Goal: Task Accomplishment & Management: Manage account settings

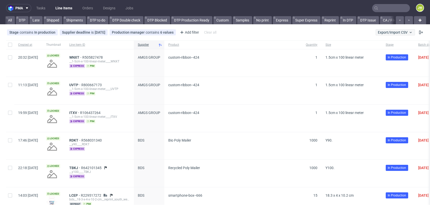
scroll to position [0, 1285]
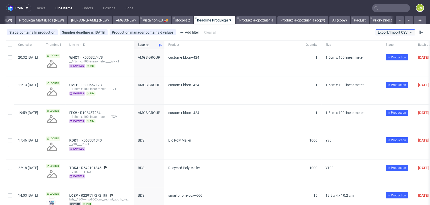
click at [380, 31] on span "Export/Import CSV" at bounding box center [395, 32] width 35 height 4
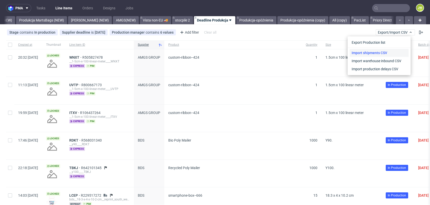
click at [374, 51] on link "Import shipments CSV" at bounding box center [379, 53] width 59 height 8
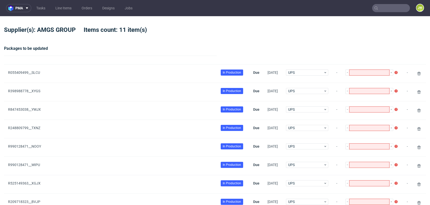
type input "1"
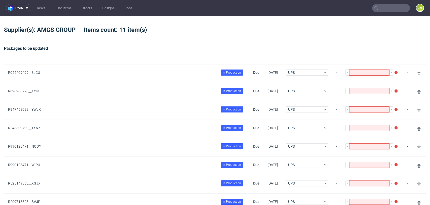
type input "1"
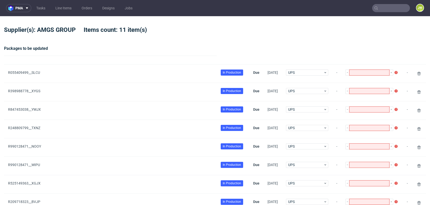
type input "1"
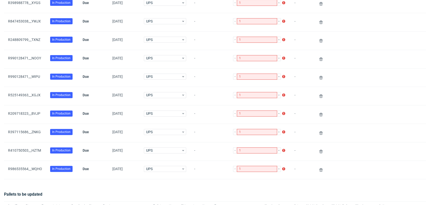
scroll to position [168, 0]
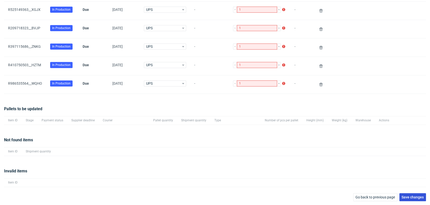
click at [402, 195] on span "Save changes" at bounding box center [413, 197] width 22 height 4
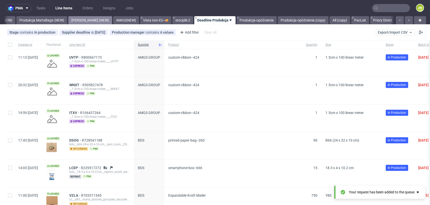
scroll to position [0, 1285]
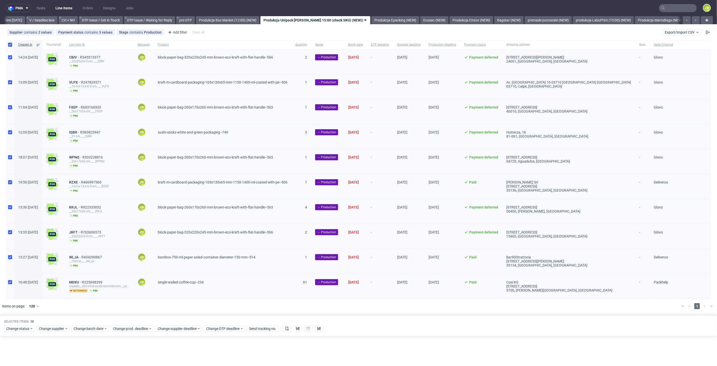
scroll to position [0, 650]
click at [266, 20] on link "Produkcja Box Market (12:00) (NEW)" at bounding box center [250, 20] width 64 height 8
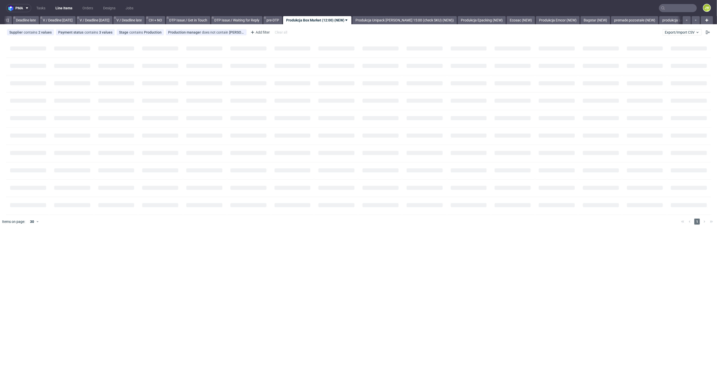
scroll to position [0, 573]
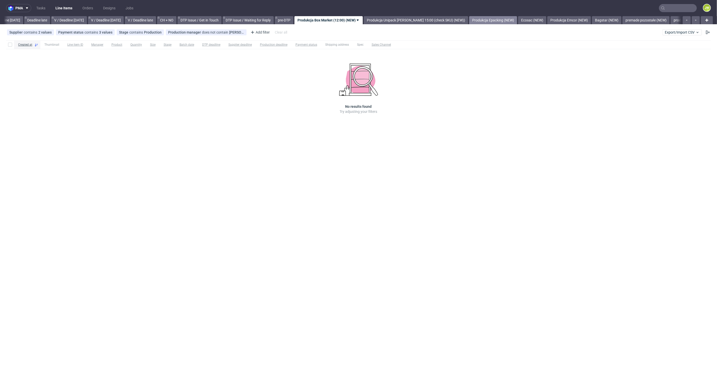
click at [478, 21] on link "Produkcja Epacking (NEW)" at bounding box center [493, 20] width 48 height 8
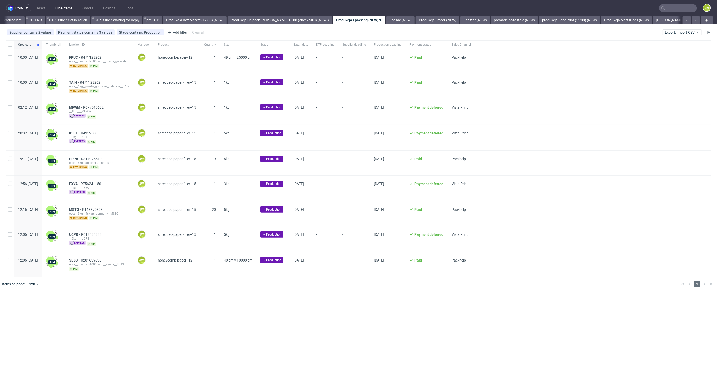
scroll to position [0, 718]
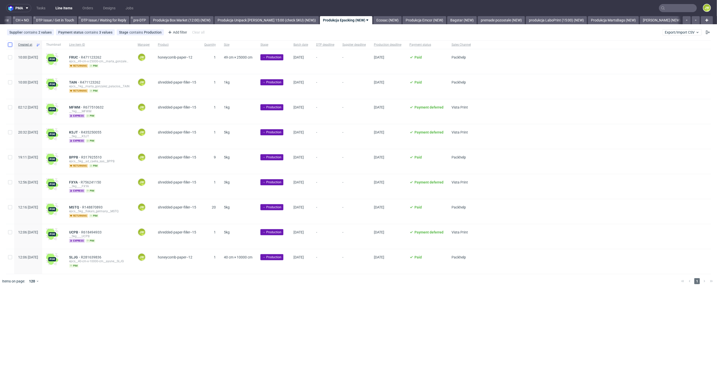
click at [11, 45] on input "checkbox" at bounding box center [10, 45] width 4 height 4
checkbox input "true"
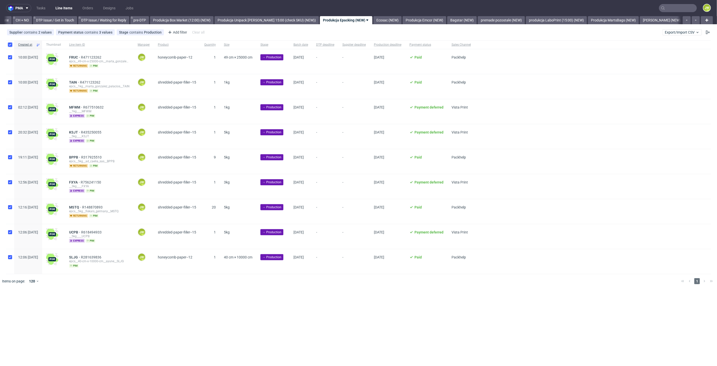
checkbox input "true"
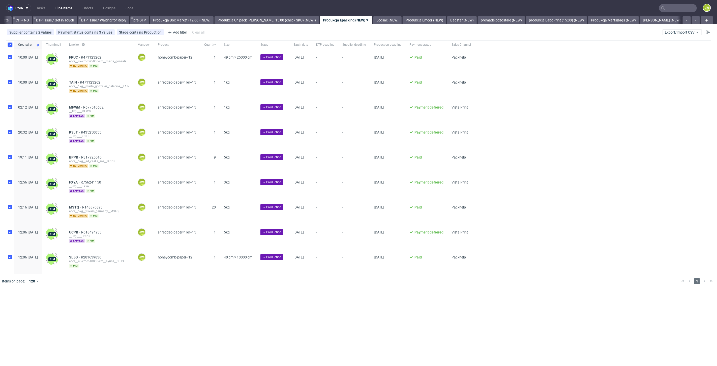
checkbox input "true"
click at [99, 304] on span "Change batch date" at bounding box center [89, 303] width 30 height 5
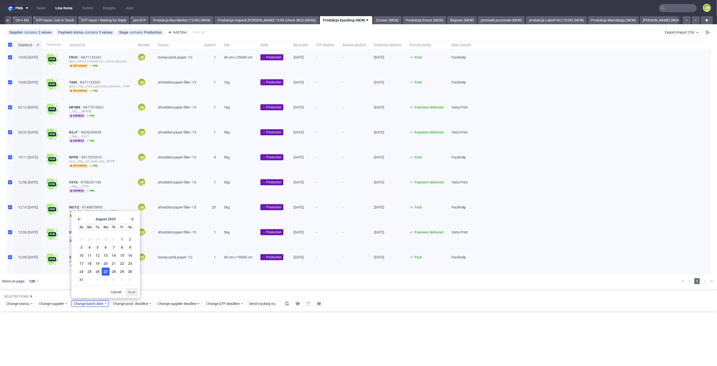
click at [107, 272] on span "27" at bounding box center [106, 271] width 4 height 5
drag, startPoint x: 134, startPoint y: 291, endPoint x: 135, endPoint y: 294, distance: 3.2
click at [134, 292] on span "Save" at bounding box center [132, 292] width 8 height 4
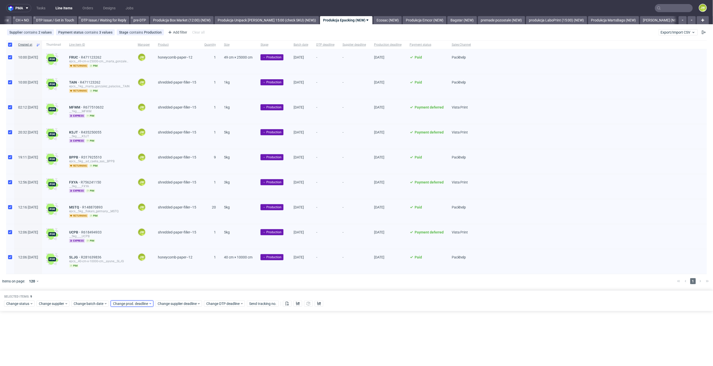
click at [135, 301] on span "Change prod. deadline" at bounding box center [131, 303] width 36 height 5
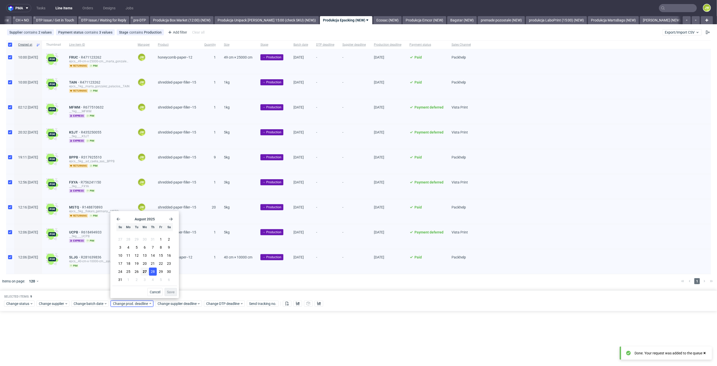
click at [151, 271] on span "28" at bounding box center [153, 271] width 4 height 5
click at [167, 292] on span "Save" at bounding box center [171, 292] width 8 height 4
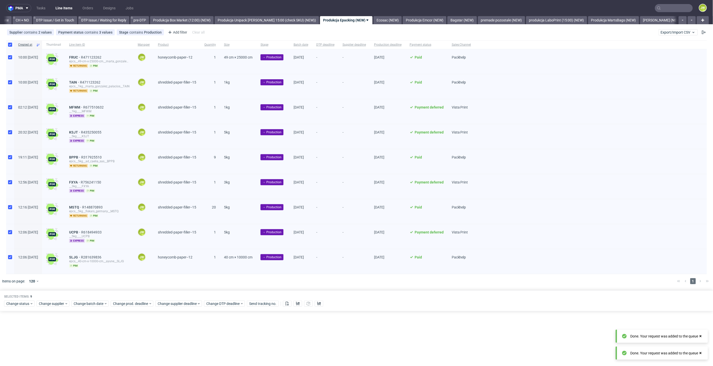
click at [172, 306] on div "Selected items: 9 Change status Change supplier Change batch date Change prod. …" at bounding box center [356, 300] width 713 height 21
click at [176, 303] on span "Change supplier deadline" at bounding box center [177, 303] width 39 height 5
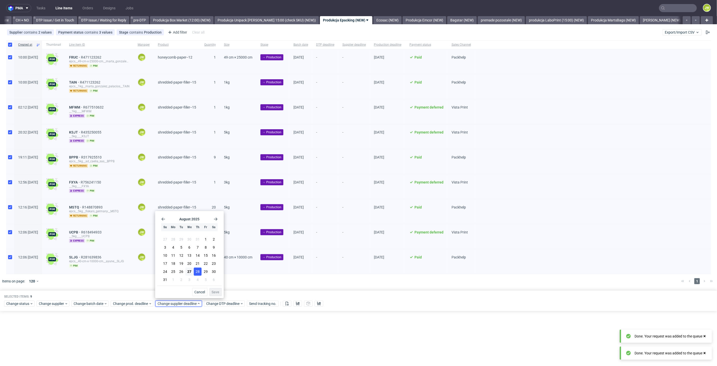
click at [197, 274] on span "28" at bounding box center [198, 271] width 4 height 5
click at [215, 292] on span "Save" at bounding box center [216, 292] width 8 height 4
click at [352, 343] on div "pma Tasks Line Items Orders Designs Jobs JW All DTP Late Shipped Shipments DTP …" at bounding box center [358, 183] width 717 height 366
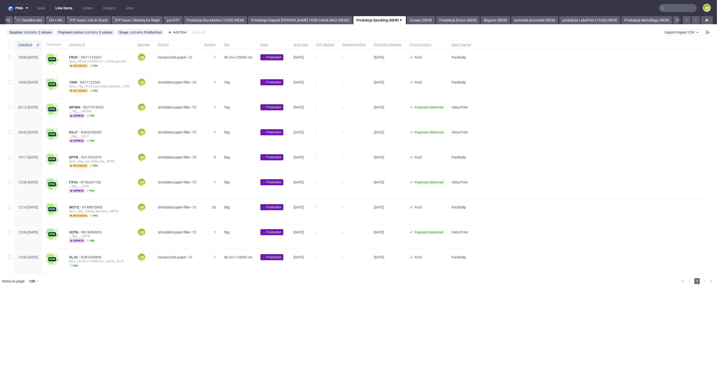
scroll to position [0, 717]
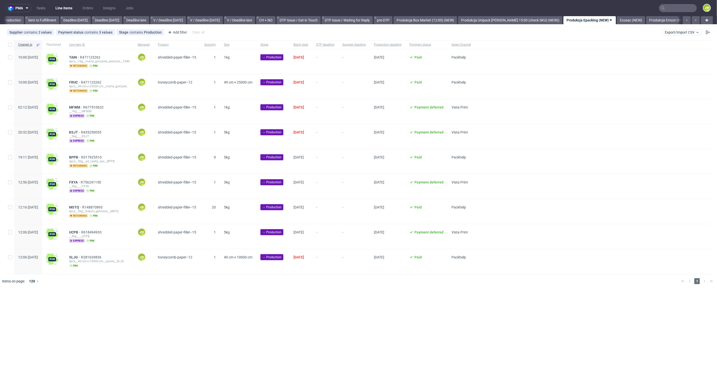
scroll to position [0, 667]
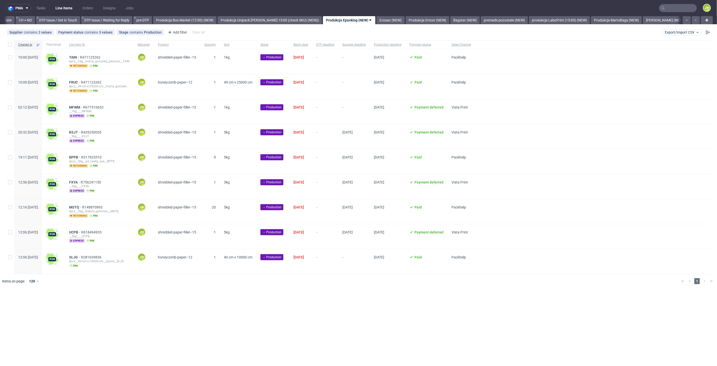
scroll to position [0, 718]
click at [389, 17] on link "Ecosac (NEW)" at bounding box center [387, 20] width 28 height 8
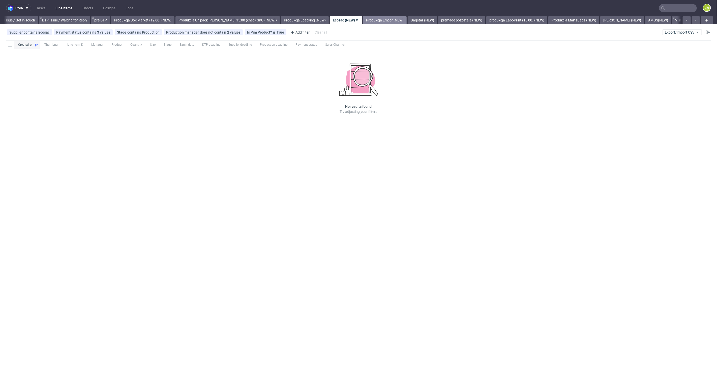
click at [383, 19] on link "Produkcja Emcor (NEW)" at bounding box center [385, 20] width 44 height 8
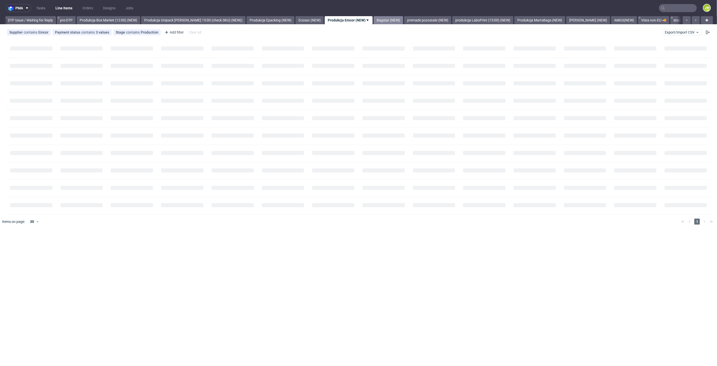
scroll to position [0, 794]
click at [300, 20] on link "Ecosac (NEW)" at bounding box center [307, 20] width 28 height 8
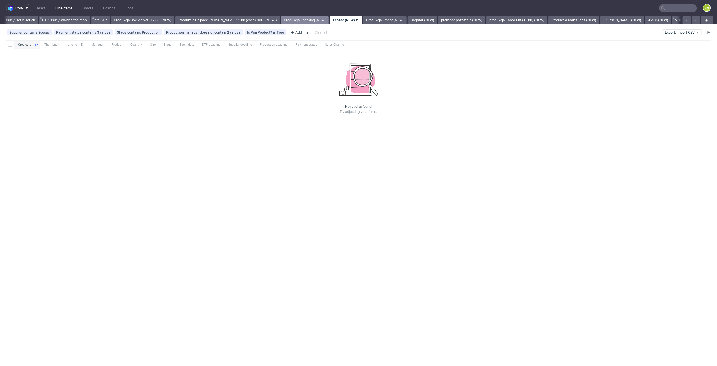
click at [303, 19] on link "Produkcja Epacking (NEW)" at bounding box center [305, 20] width 48 height 8
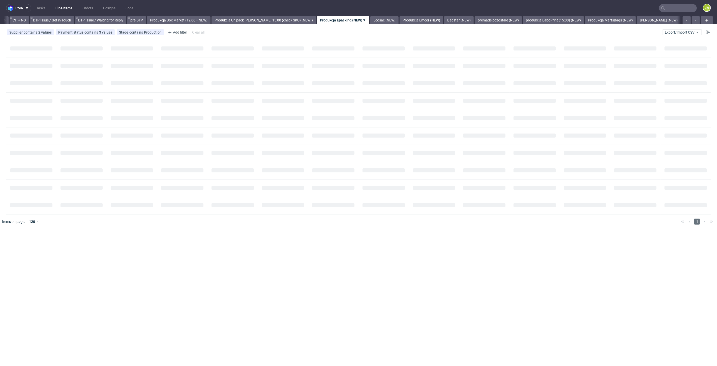
scroll to position [0, 718]
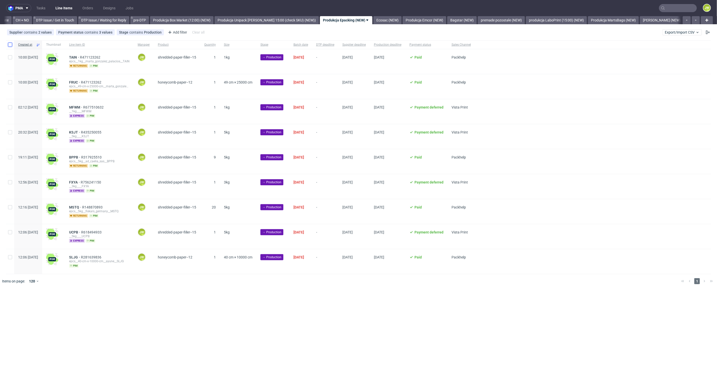
click at [9, 44] on input "checkbox" at bounding box center [10, 45] width 4 height 4
checkbox input "true"
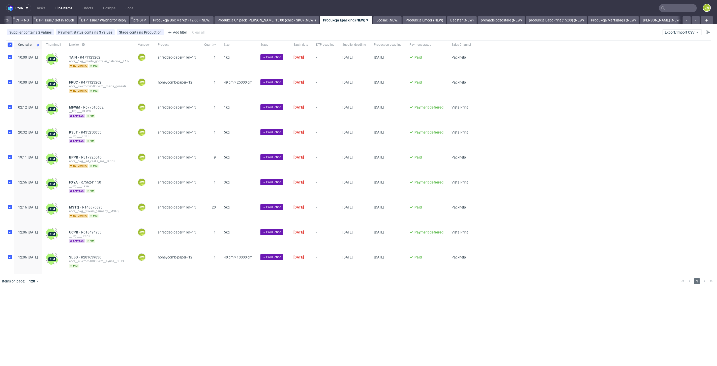
checkbox input "true"
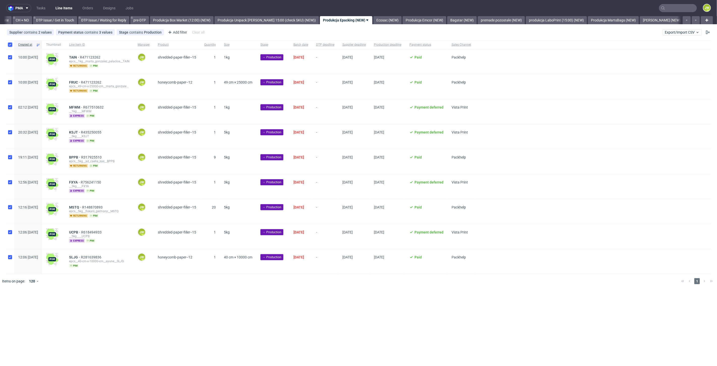
checkbox input "true"
click at [296, 303] on button at bounding box center [298, 303] width 9 height 6
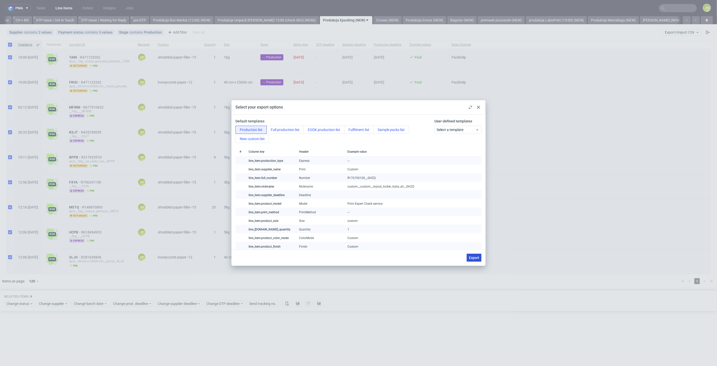
click at [480, 259] on button "Export" at bounding box center [474, 257] width 15 height 8
checkbox input "false"
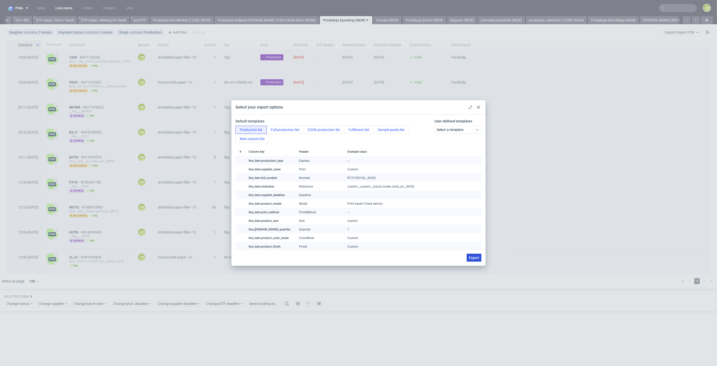
checkbox input "false"
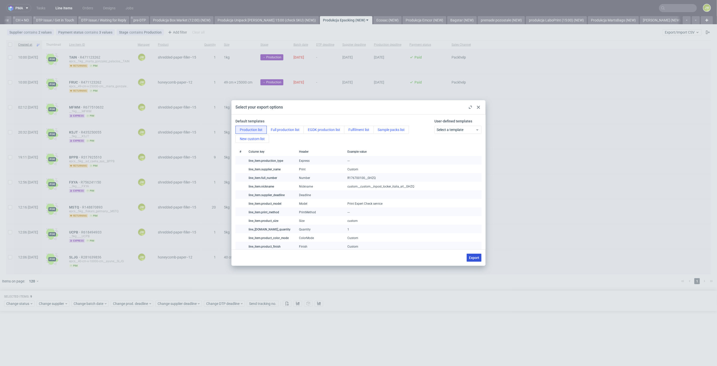
checkbox input "false"
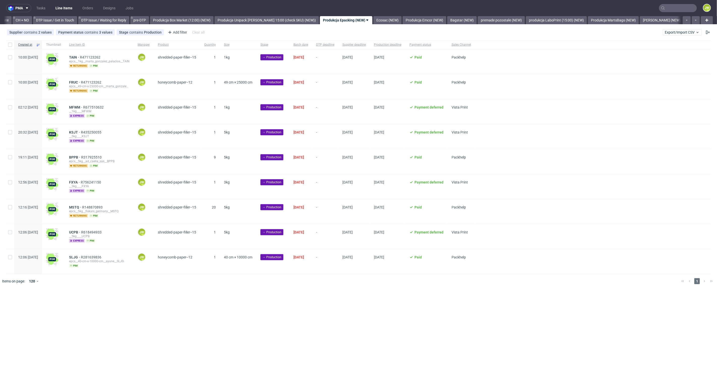
drag, startPoint x: 248, startPoint y: 289, endPoint x: 231, endPoint y: 272, distance: 24.1
click at [247, 289] on div "pma Tasks Line Items Orders Designs Jobs JW All DTP Late Shipped Shipments DTP …" at bounding box center [358, 183] width 717 height 366
click at [6, 46] on div at bounding box center [10, 44] width 8 height 9
checkbox input "true"
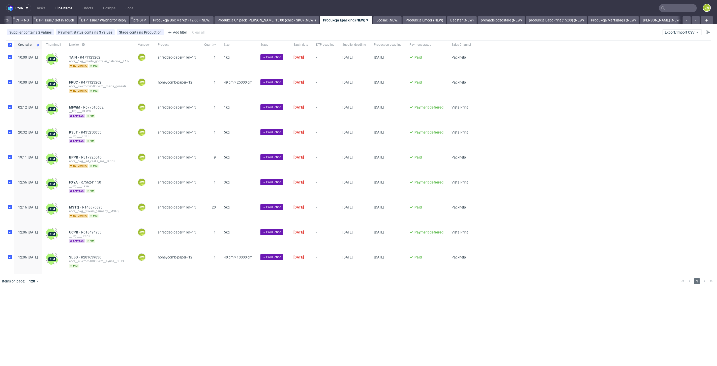
checkbox input "true"
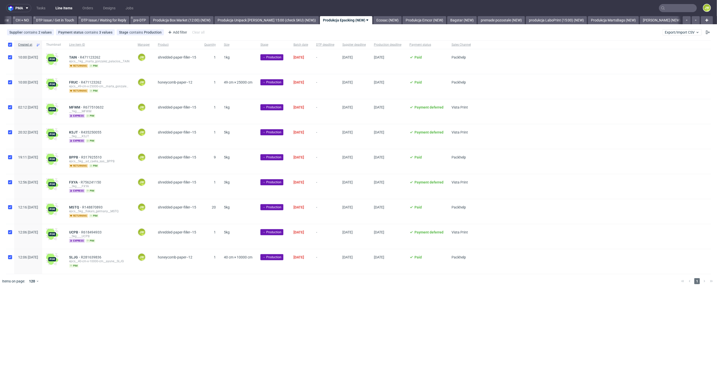
checkbox input "true"
click at [22, 304] on span "Change status" at bounding box center [17, 303] width 23 height 5
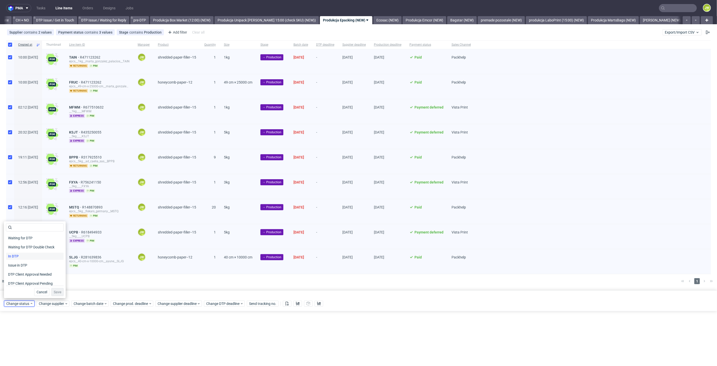
scroll to position [28, 0]
click at [14, 279] on span "In Production" at bounding box center [18, 282] width 25 height 7
click at [54, 291] on span "Save" at bounding box center [58, 292] width 8 height 4
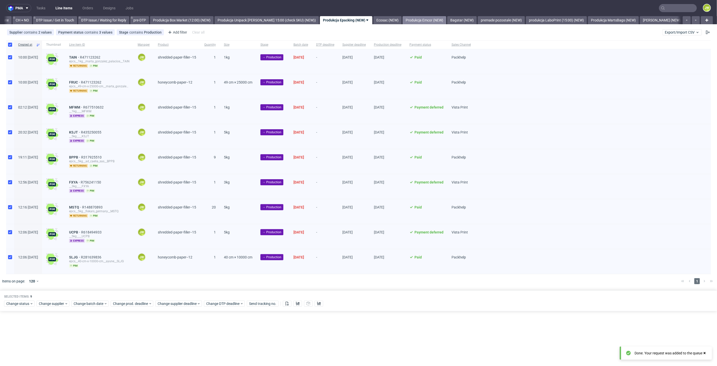
click at [422, 19] on link "Produkcja Emcor (NEW)" at bounding box center [425, 20] width 44 height 8
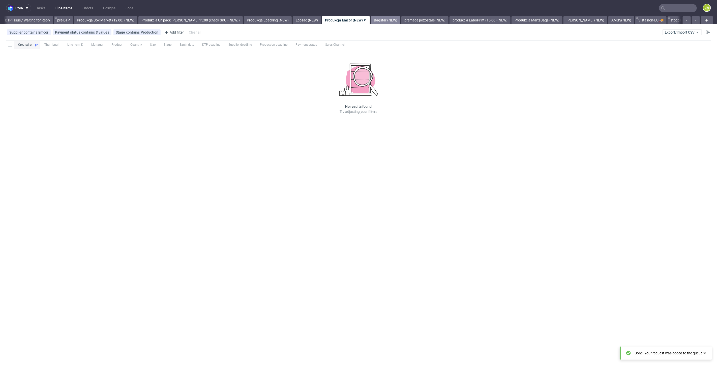
click at [387, 20] on link "Bagstar (NEW)" at bounding box center [386, 20] width 30 height 8
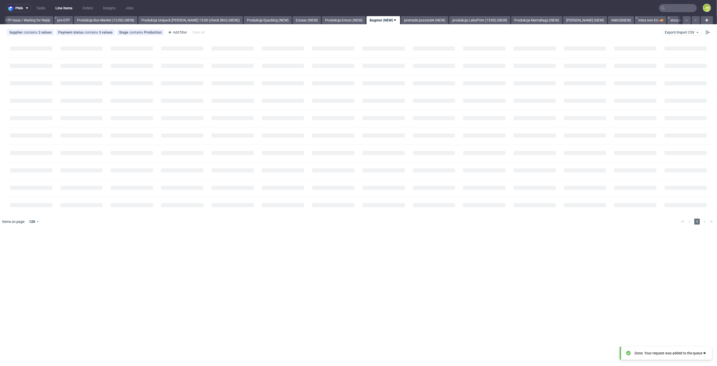
scroll to position [0, 831]
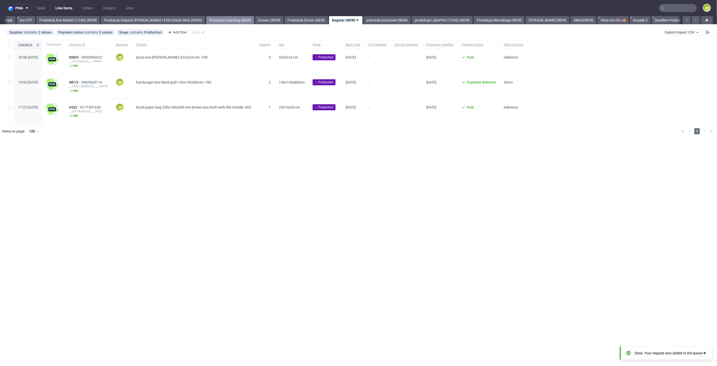
click at [222, 23] on link "Produkcja Epacking (NEW)" at bounding box center [230, 20] width 48 height 8
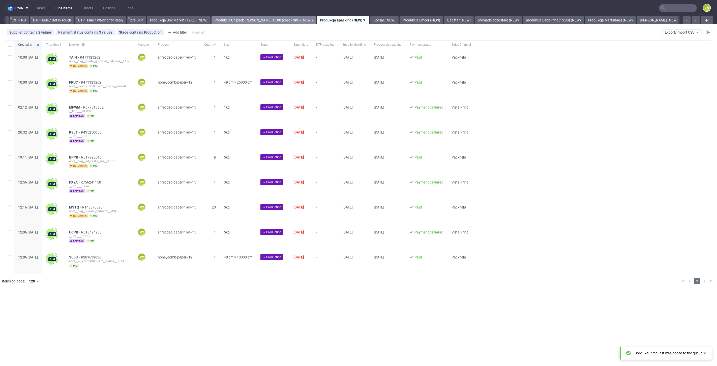
scroll to position [0, 718]
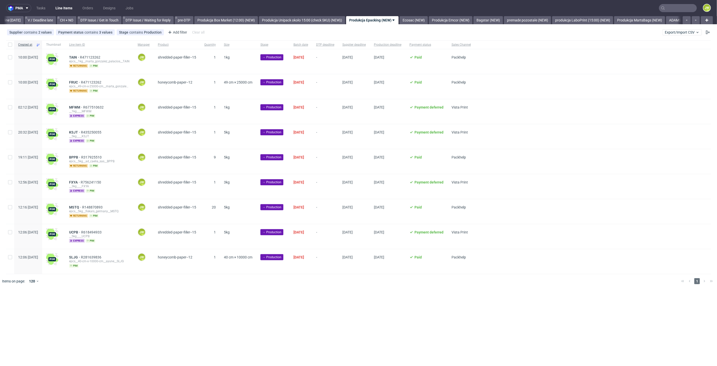
scroll to position [0, 716]
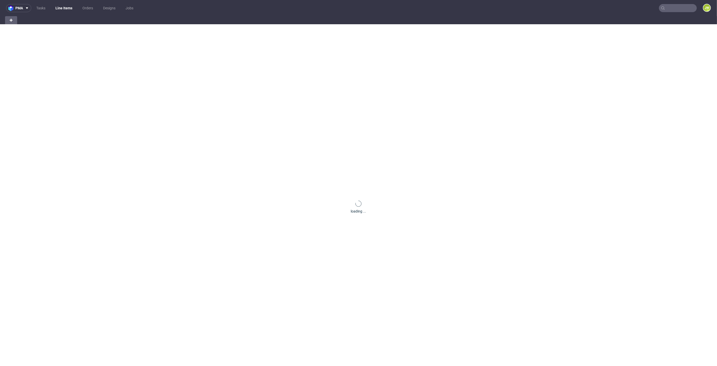
click at [294, 26] on div "loading ..." at bounding box center [358, 207] width 717 height 366
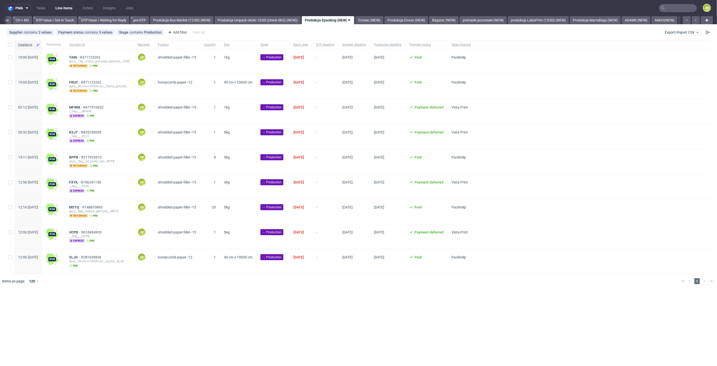
click at [369, 18] on div "Ecosac (NEW)" at bounding box center [368, 20] width 29 height 8
click at [374, 18] on link "Ecosac (NEW)" at bounding box center [369, 20] width 28 height 8
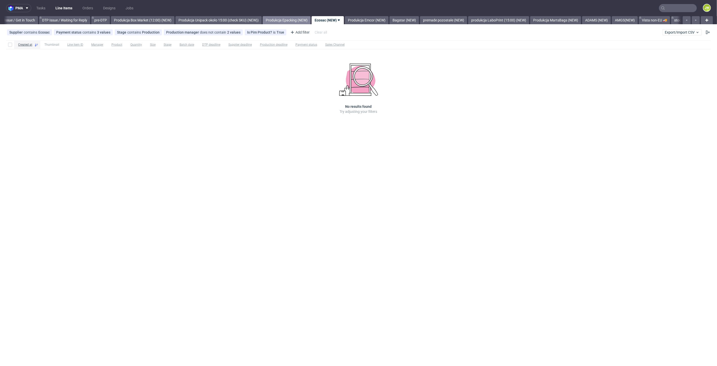
click at [308, 20] on link "Produkcja Epacking (NEW)" at bounding box center [287, 20] width 48 height 8
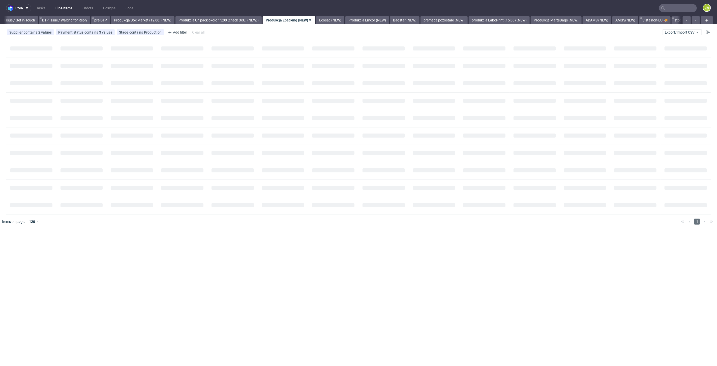
scroll to position [0, 718]
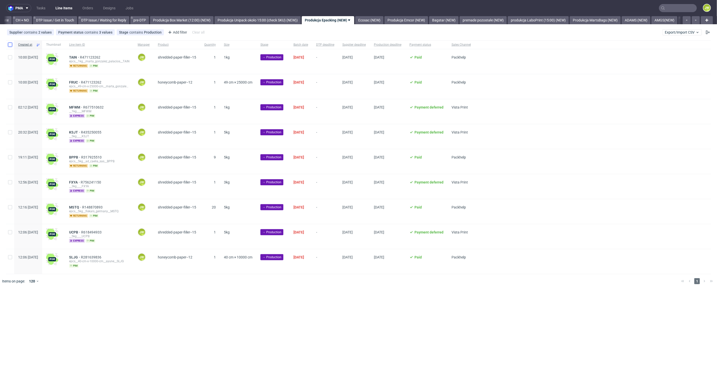
click at [12, 45] on input "checkbox" at bounding box center [10, 45] width 4 height 4
checkbox input "true"
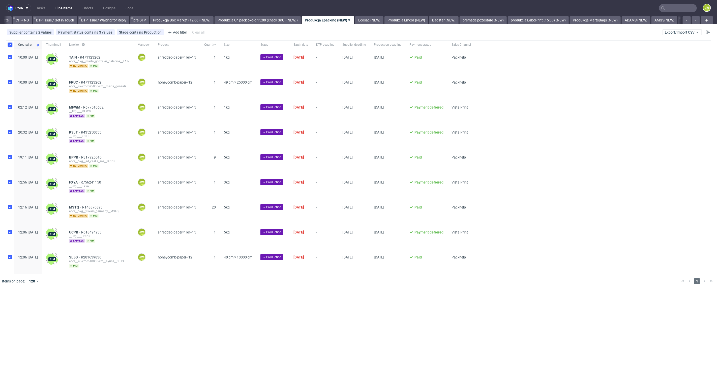
checkbox input "true"
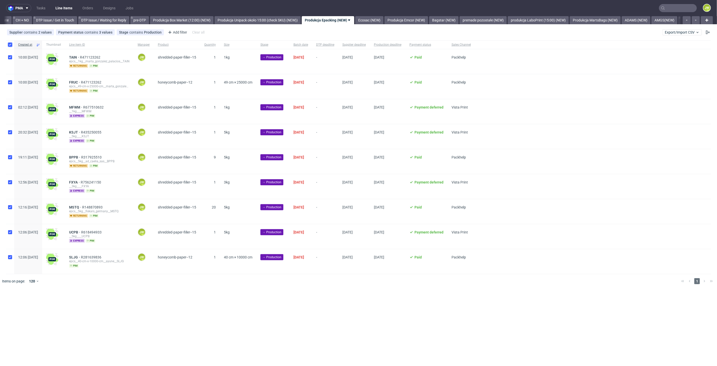
checkbox input "true"
click at [27, 301] on span "Change status" at bounding box center [17, 303] width 23 height 5
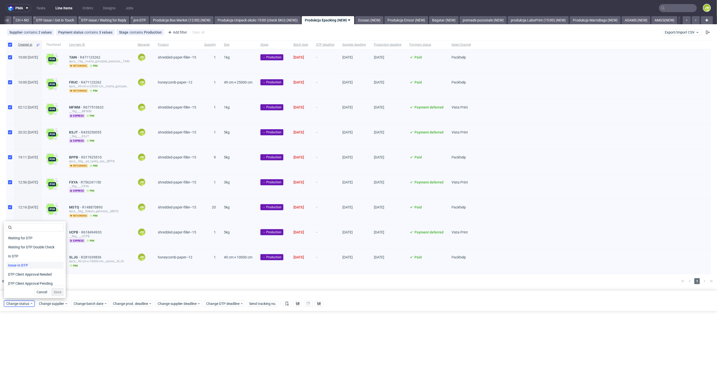
scroll to position [28, 0]
click at [19, 282] on span "In Production" at bounding box center [18, 282] width 25 height 7
click at [62, 291] on div "Waiting for DTP Waiting for DTP Double Check In DTP Issue in DTP DTP Client App…" at bounding box center [35, 259] width 62 height 77
click at [59, 292] on span "Save" at bounding box center [58, 292] width 8 height 4
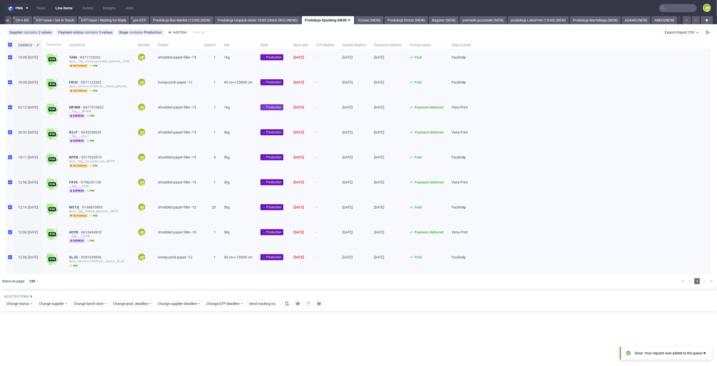
scroll to position [0, 718]
click at [381, 20] on link "Ecosac (NEW)" at bounding box center [369, 20] width 28 height 8
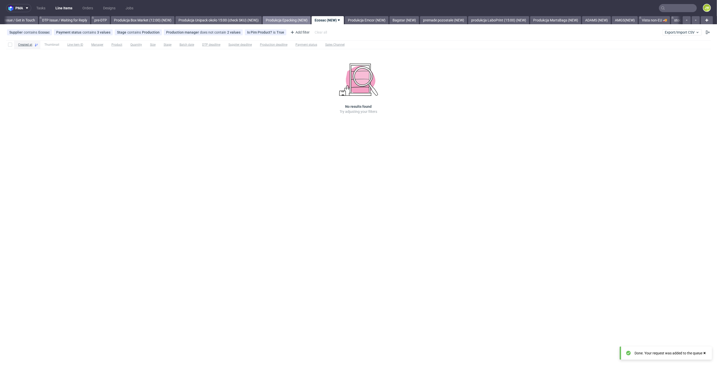
click at [284, 20] on link "Produkcja Epacking (NEW)" at bounding box center [287, 20] width 48 height 8
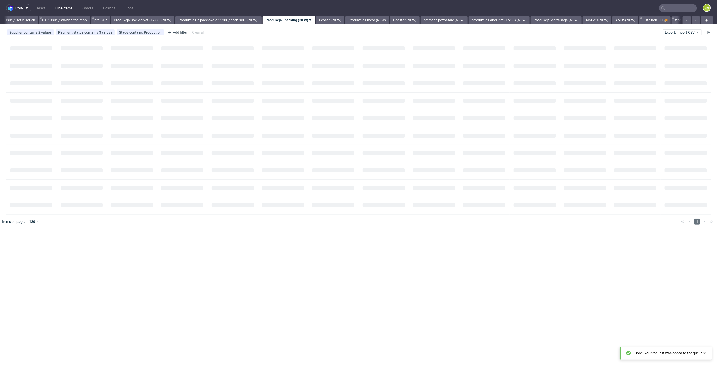
scroll to position [0, 718]
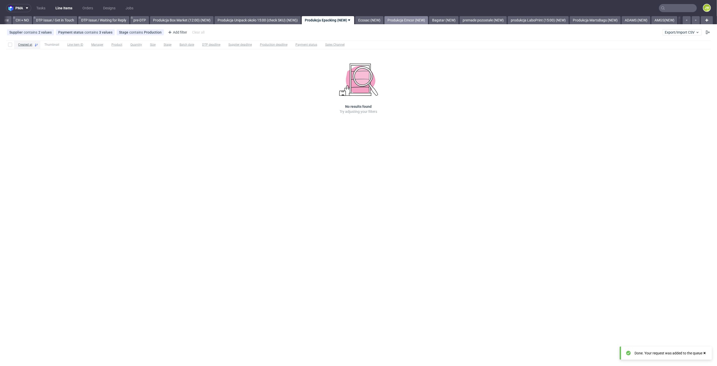
click at [428, 19] on link "Produkcja Emcor (NEW)" at bounding box center [407, 20] width 44 height 8
click at [381, 21] on link "Bagstar (NEW)" at bounding box center [368, 20] width 30 height 8
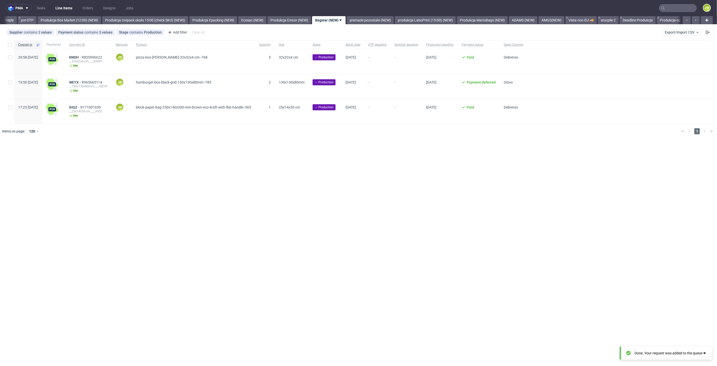
scroll to position [0, 831]
drag, startPoint x: 212, startPoint y: 219, endPoint x: 185, endPoint y: 197, distance: 35.2
click at [212, 218] on div "pma Tasks Line Items Orders Designs Jobs JW All DTP Late Shipped Shipments DTP …" at bounding box center [358, 183] width 717 height 366
click at [8, 45] on input "checkbox" at bounding box center [10, 45] width 4 height 4
checkbox input "true"
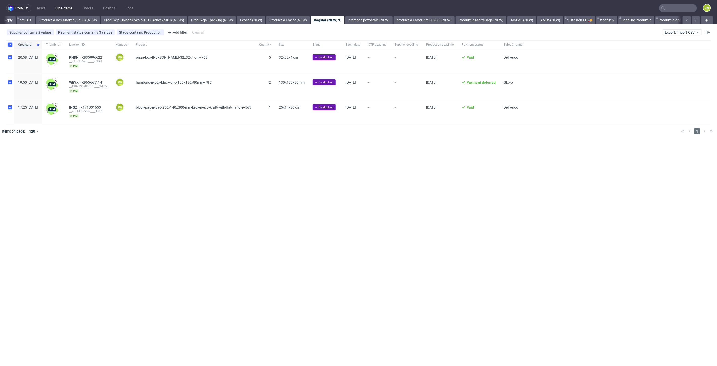
checkbox input "true"
click at [86, 152] on span "Change batch date" at bounding box center [89, 153] width 30 height 5
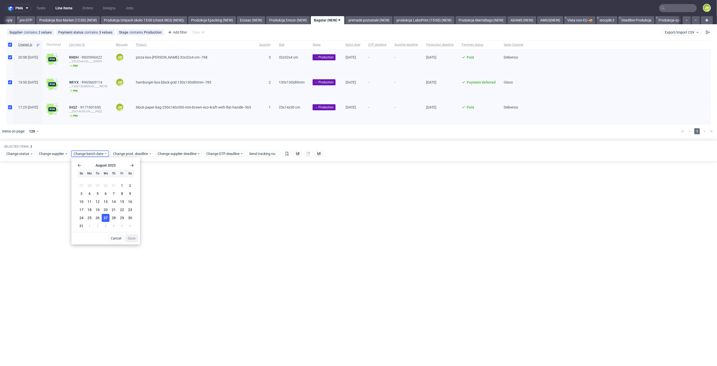
click at [107, 215] on button "27" at bounding box center [106, 218] width 8 height 8
click at [134, 240] on span "Save" at bounding box center [132, 238] width 8 height 4
click at [118, 154] on span "Change prod. deadline" at bounding box center [131, 153] width 36 height 5
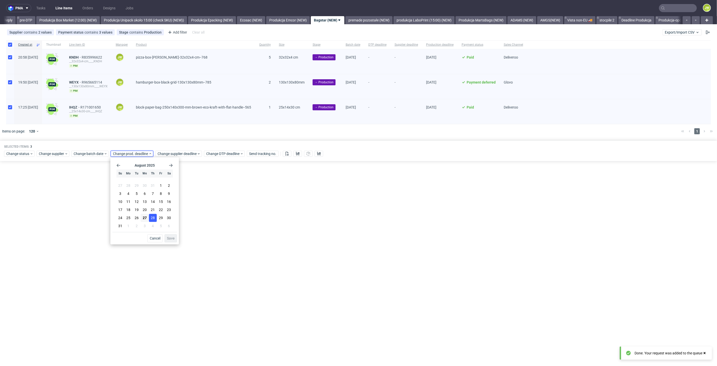
click at [154, 217] on span "28" at bounding box center [153, 217] width 4 height 5
click at [174, 238] on span "Save" at bounding box center [171, 238] width 8 height 4
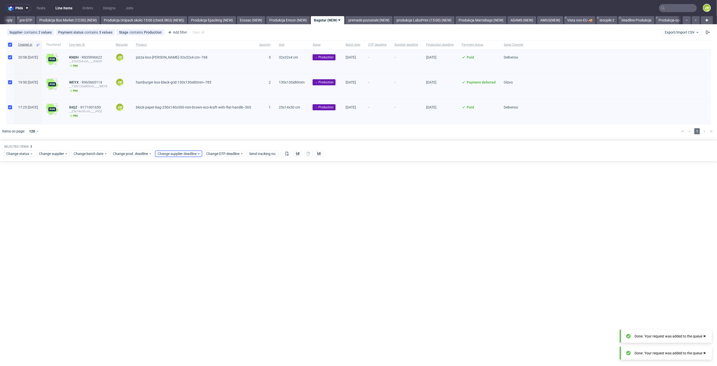
click at [163, 151] on span "Change supplier deadline" at bounding box center [177, 153] width 39 height 5
drag, startPoint x: 195, startPoint y: 215, endPoint x: 206, endPoint y: 228, distance: 16.8
click at [196, 215] on button "28" at bounding box center [198, 218] width 8 height 8
click at [216, 240] on span "Save" at bounding box center [216, 238] width 8 height 4
click at [367, 20] on link "premade pozostałe (NEW)" at bounding box center [368, 20] width 47 height 8
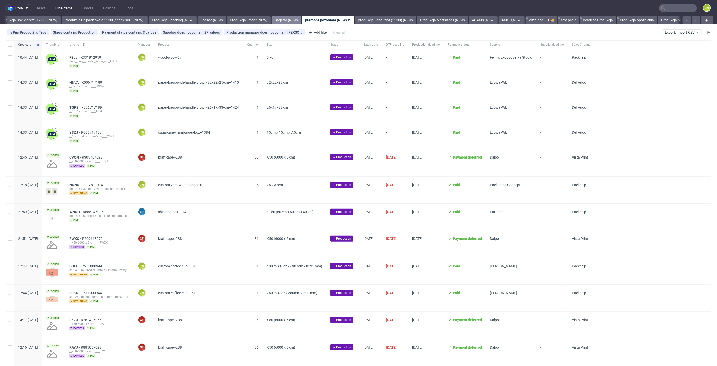
click at [295, 17] on link "Bagstar (NEW)" at bounding box center [287, 20] width 30 height 8
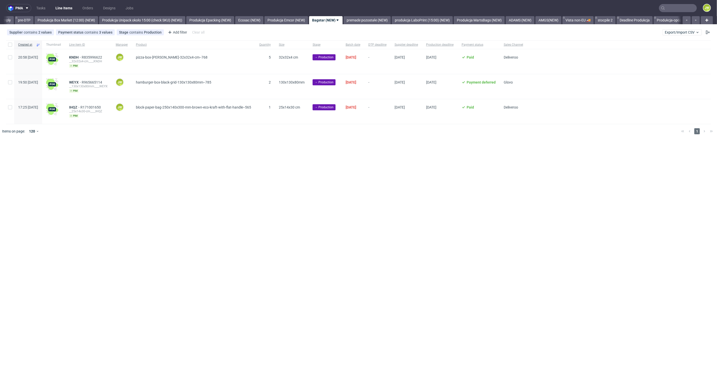
scroll to position [0, 831]
drag, startPoint x: 200, startPoint y: 168, endPoint x: 144, endPoint y: 116, distance: 76.2
click at [200, 165] on div "pma Tasks Line Items Orders Designs Jobs JW All DTP Late Shipped Shipments DTP …" at bounding box center [358, 183] width 717 height 366
click at [8, 44] on input "checkbox" at bounding box center [10, 45] width 4 height 4
checkbox input "true"
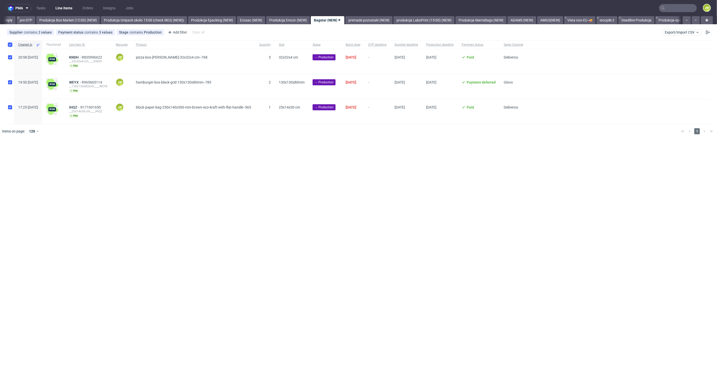
checkbox input "true"
click at [297, 152] on use at bounding box center [298, 154] width 4 height 4
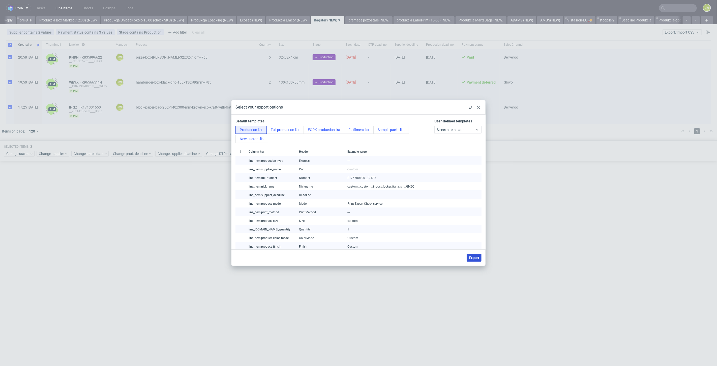
click at [473, 259] on button "Export" at bounding box center [474, 257] width 15 height 8
checkbox input "false"
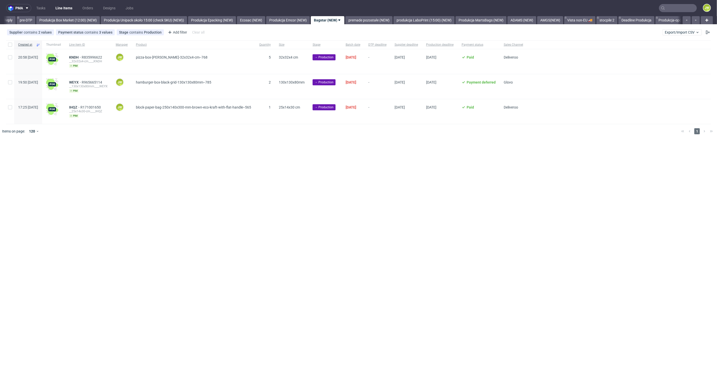
drag, startPoint x: 327, startPoint y: 199, endPoint x: 322, endPoint y: 188, distance: 11.8
click at [327, 199] on div "pma Tasks Line Items Orders Designs Jobs JW All DTP Late Shipped Shipments DTP …" at bounding box center [358, 183] width 717 height 366
click at [11, 46] on input "checkbox" at bounding box center [10, 45] width 4 height 4
checkbox input "true"
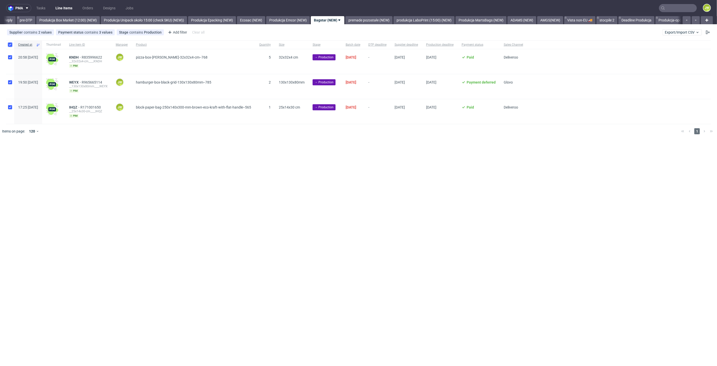
checkbox input "true"
click at [19, 153] on span "Change status" at bounding box center [17, 153] width 23 height 5
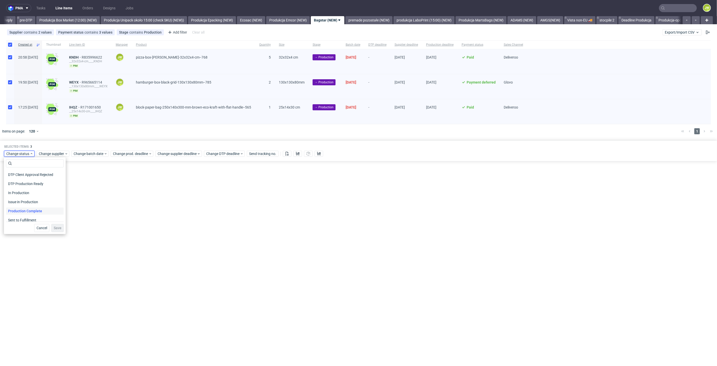
scroll to position [56, 0]
drag, startPoint x: 14, startPoint y: 192, endPoint x: 28, endPoint y: 203, distance: 17.7
click at [14, 192] on span "In Production" at bounding box center [18, 190] width 25 height 7
click at [51, 226] on button "Save" at bounding box center [57, 228] width 12 height 8
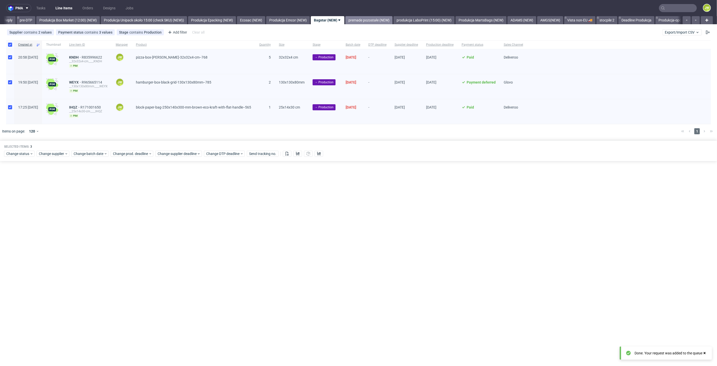
click at [374, 21] on link "premade pozostałe (NEW)" at bounding box center [368, 20] width 47 height 8
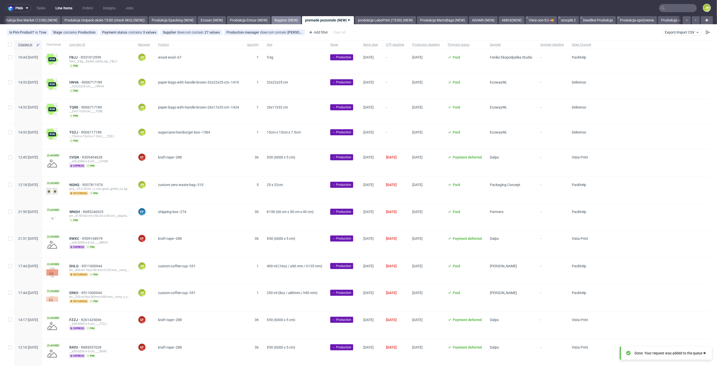
click at [299, 19] on link "Bagstar (NEW)" at bounding box center [287, 20] width 30 height 8
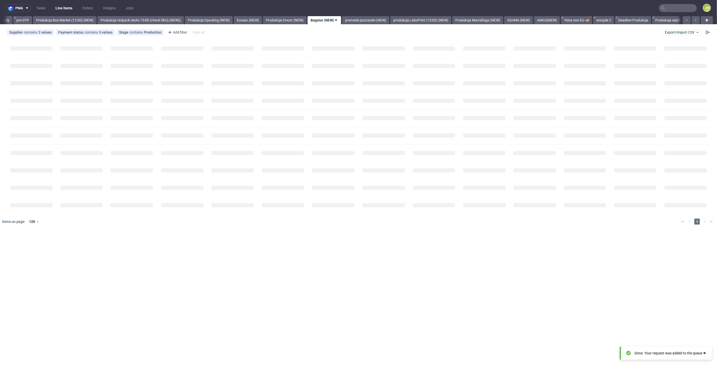
scroll to position [0, 831]
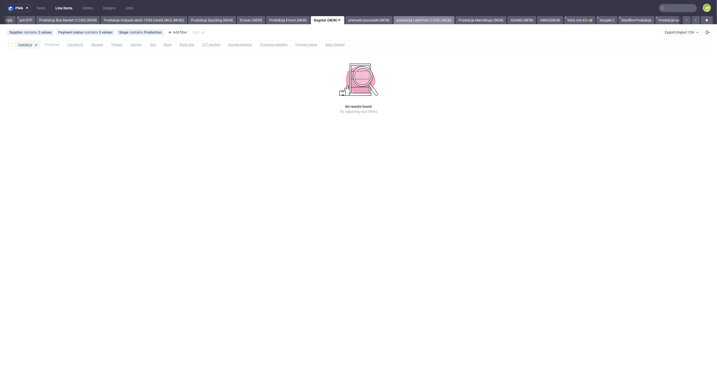
click at [409, 22] on link "produkcja LaboPrint (15:00) (NEW)" at bounding box center [424, 20] width 61 height 8
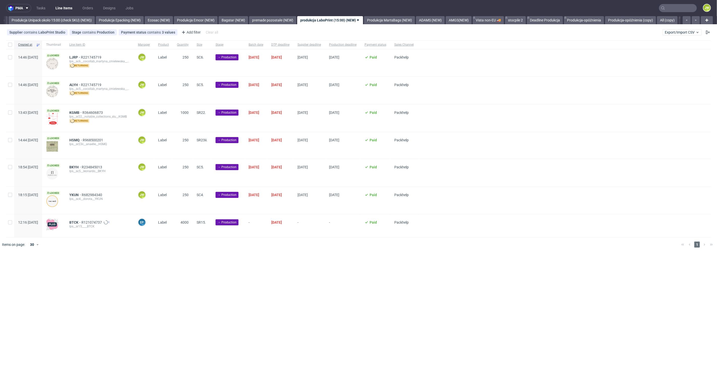
scroll to position [0, 926]
click at [284, 18] on link "premade pozostałe (NEW)" at bounding box center [270, 20] width 47 height 8
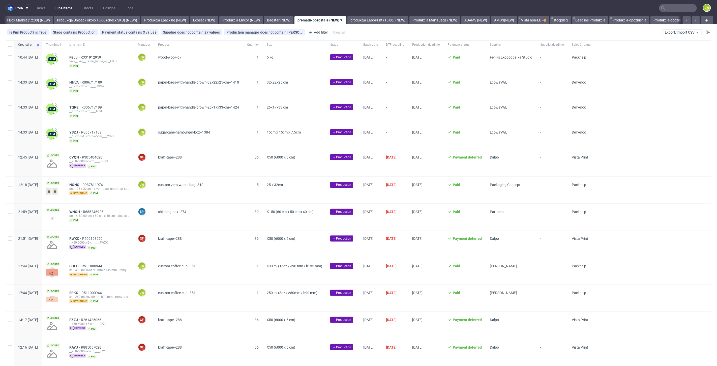
scroll to position [0, 871]
click at [526, 45] on span "Supplier" at bounding box center [511, 45] width 42 height 4
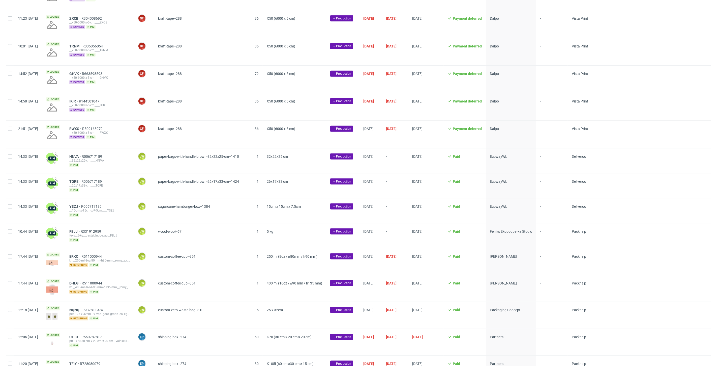
scroll to position [364, 0]
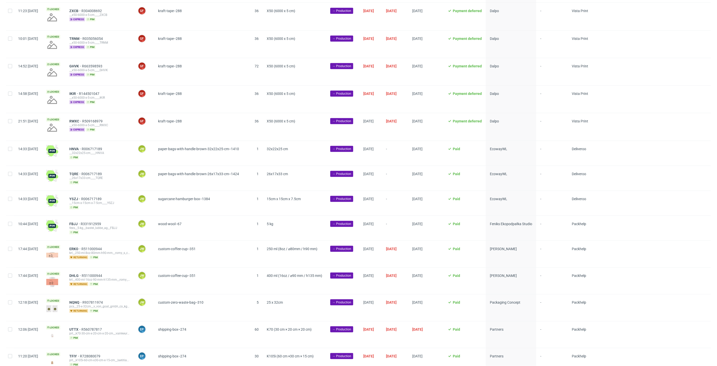
click at [7, 150] on div at bounding box center [10, 153] width 8 height 25
checkbox input "true"
click at [10, 172] on input "checkbox" at bounding box center [10, 174] width 4 height 4
checkbox input "true"
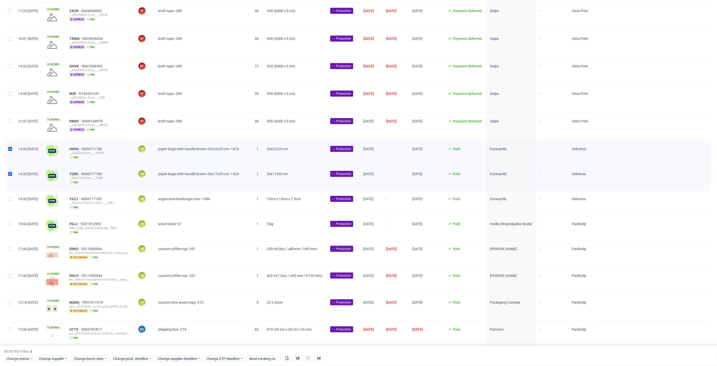
click at [9, 194] on div at bounding box center [10, 203] width 8 height 25
checkbox input "true"
click at [137, 359] on span "Change prod. deadline" at bounding box center [131, 358] width 36 height 5
click at [143, 329] on span "27" at bounding box center [145, 327] width 4 height 5
click at [171, 349] on span "Save" at bounding box center [171, 348] width 8 height 4
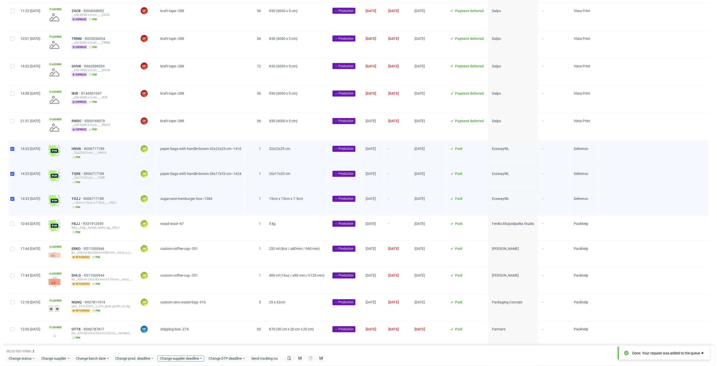
scroll to position [0, 873]
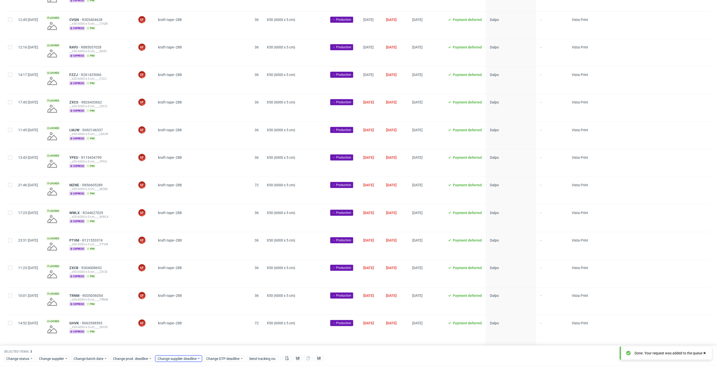
click at [171, 357] on span "Change supplier deadline" at bounding box center [177, 358] width 39 height 5
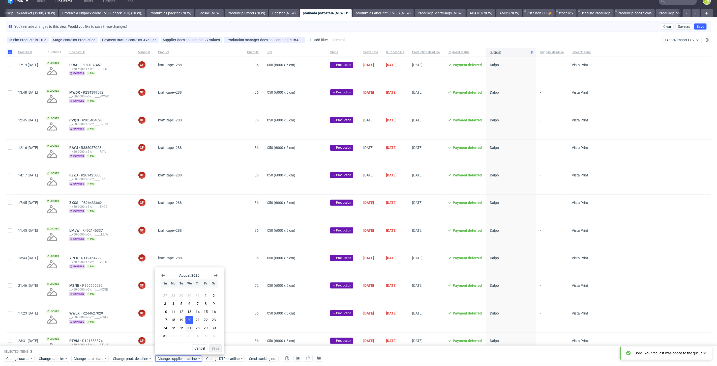
scroll to position [0, 0]
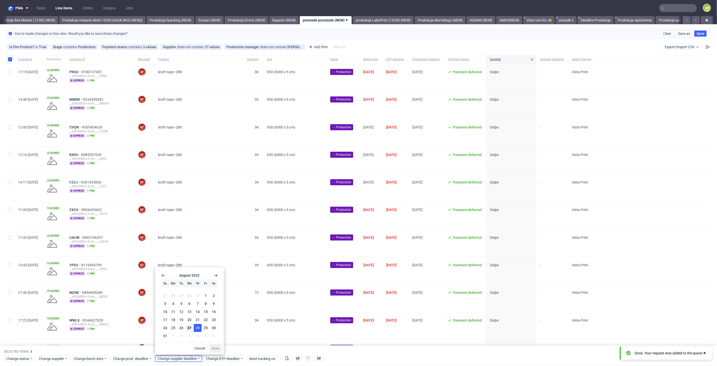
click at [196, 326] on span "28" at bounding box center [198, 327] width 4 height 5
click at [214, 347] on span "Save" at bounding box center [216, 348] width 8 height 4
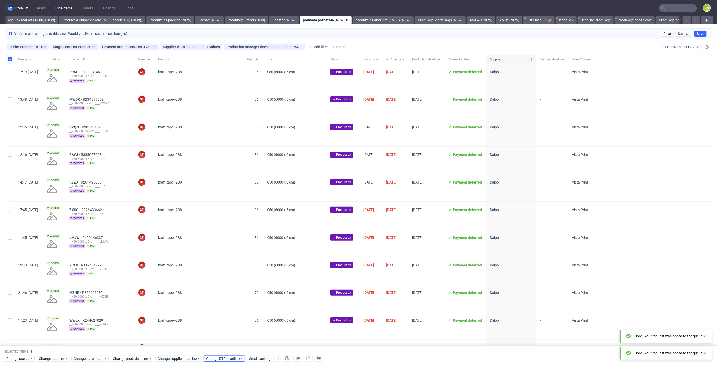
click at [216, 356] on span "Change DTP deadline" at bounding box center [223, 358] width 34 height 5
click at [252, 328] on button "29" at bounding box center [255, 328] width 8 height 8
click at [263, 348] on span "Save" at bounding box center [265, 348] width 8 height 4
click at [184, 361] on span "Change supplier deadline" at bounding box center [177, 358] width 39 height 5
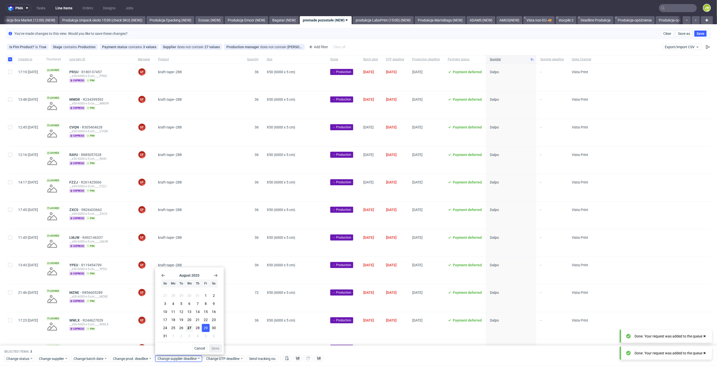
click at [202, 328] on button "29" at bounding box center [206, 328] width 8 height 8
click at [216, 345] on button "Save" at bounding box center [216, 348] width 12 height 8
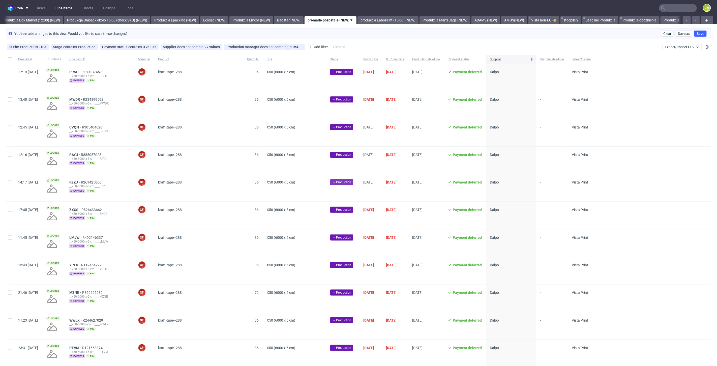
scroll to position [0, 873]
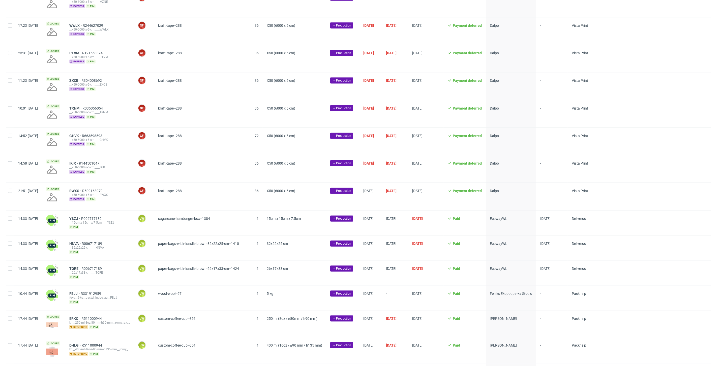
scroll to position [392, 0]
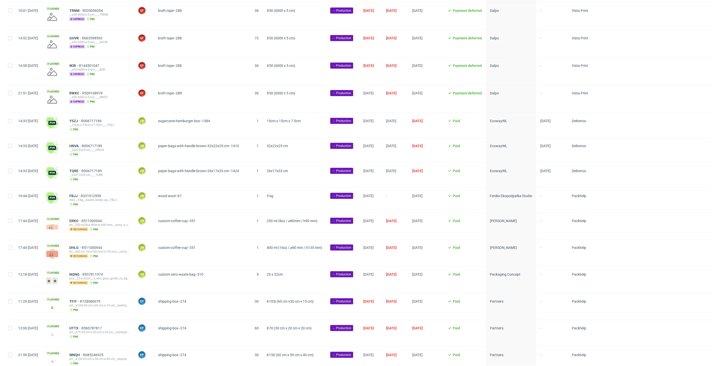
click at [6, 124] on div at bounding box center [10, 125] width 8 height 25
checkbox input "true"
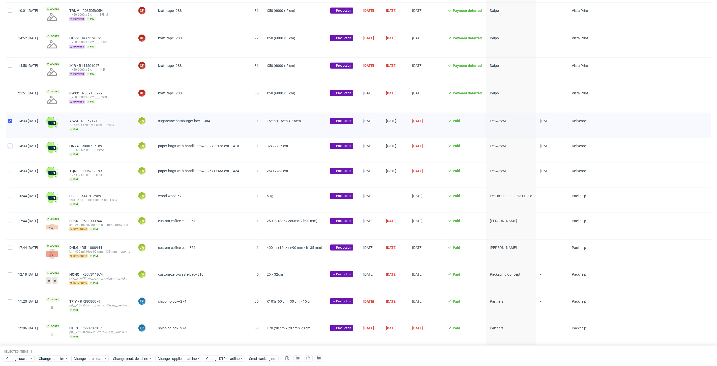
click at [9, 145] on input "checkbox" at bounding box center [10, 146] width 4 height 4
checkbox input "true"
click at [9, 165] on div at bounding box center [10, 175] width 8 height 25
checkbox input "true"
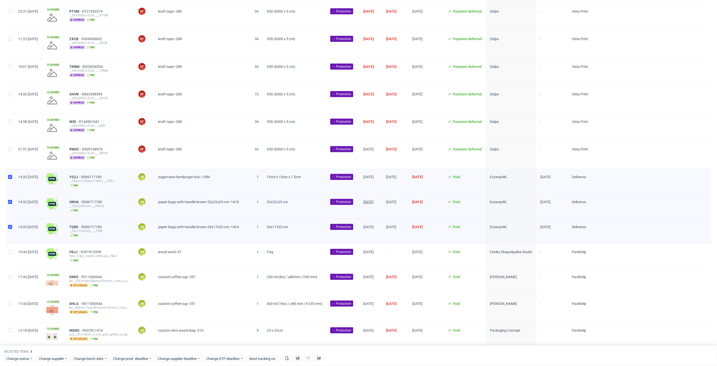
scroll to position [364, 0]
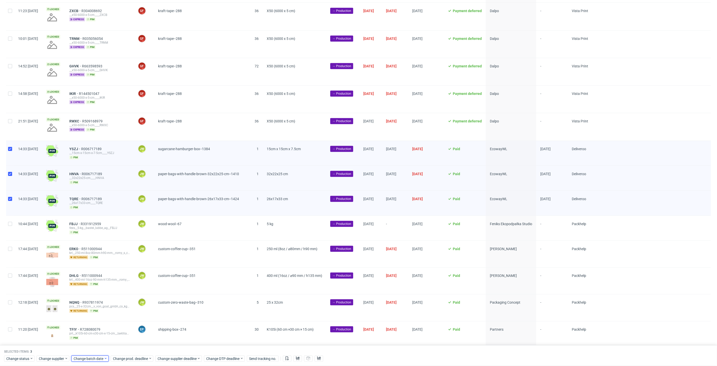
click at [86, 357] on span "Change batch date" at bounding box center [89, 358] width 30 height 5
click at [104, 327] on span "27" at bounding box center [106, 327] width 4 height 5
click at [130, 348] on span "Save" at bounding box center [132, 348] width 8 height 4
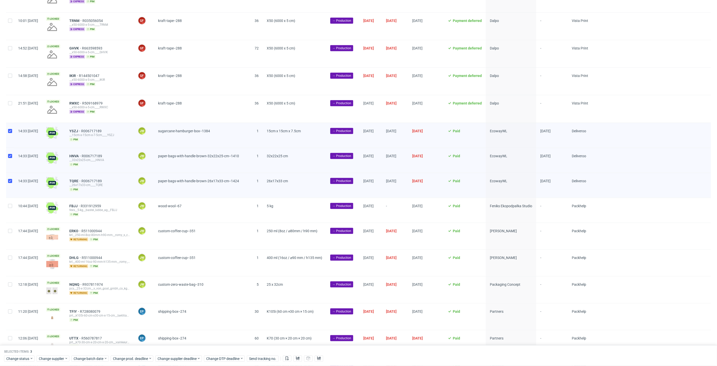
scroll to position [436, 0]
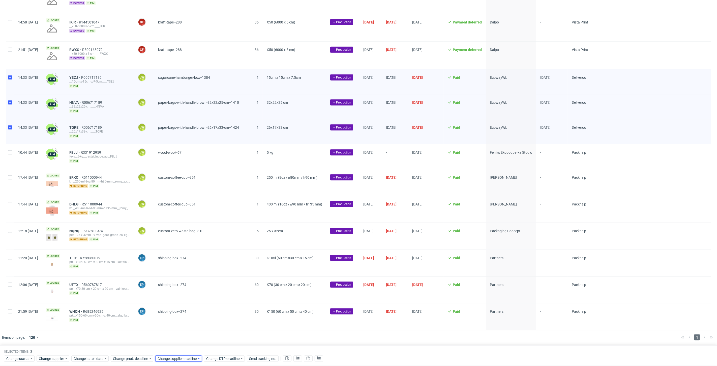
click at [172, 358] on span "Change supplier deadline" at bounding box center [177, 358] width 39 height 5
click at [127, 359] on span "Change prod. deadline" at bounding box center [131, 358] width 36 height 5
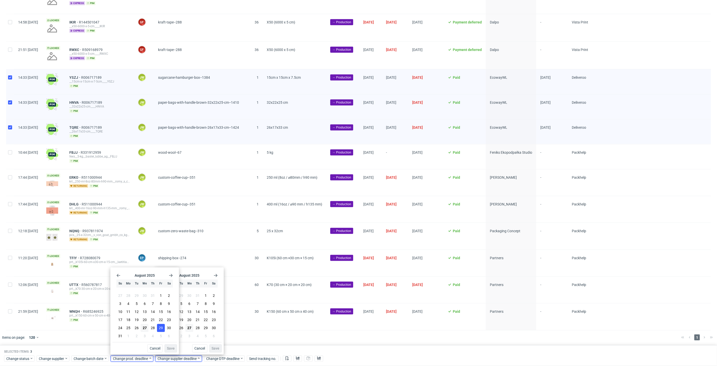
click at [160, 327] on span "29" at bounding box center [161, 327] width 4 height 5
click at [168, 347] on span "Save" at bounding box center [171, 348] width 8 height 4
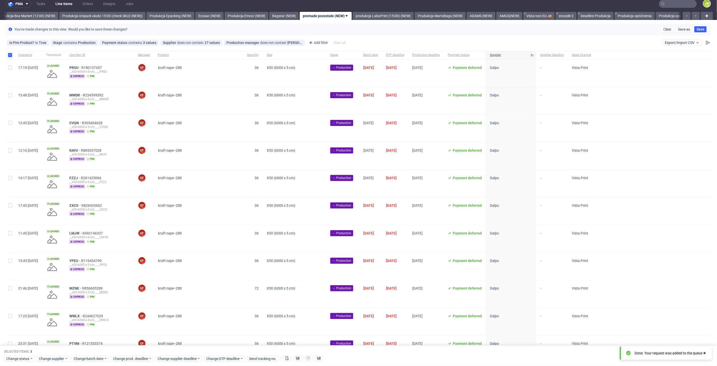
scroll to position [0, 0]
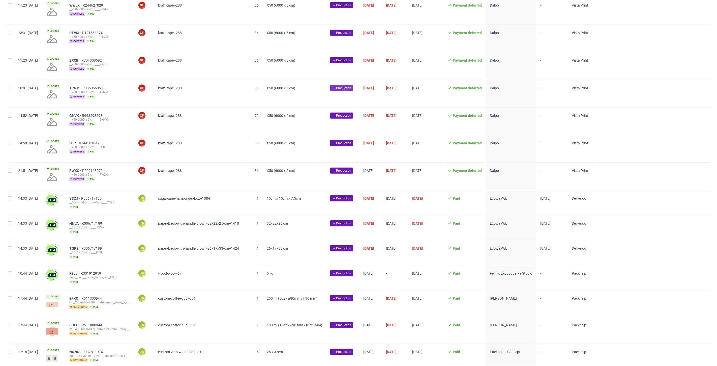
scroll to position [308, 0]
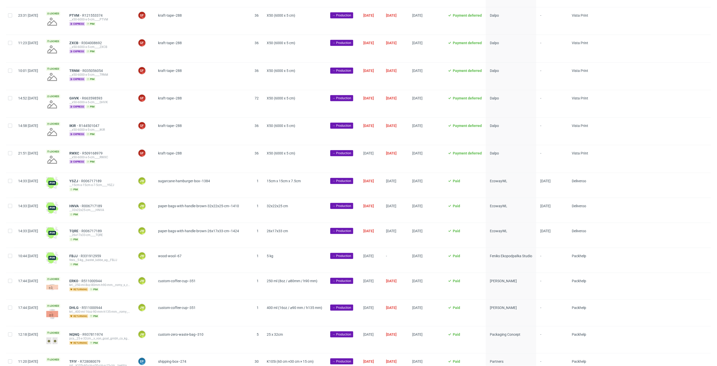
scroll to position [364, 0]
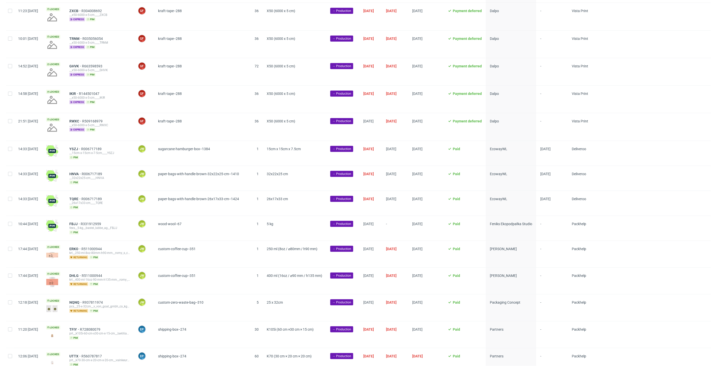
click at [7, 152] on div at bounding box center [10, 153] width 8 height 25
checkbox input "true"
click at [8, 177] on div at bounding box center [10, 178] width 8 height 25
checkbox input "true"
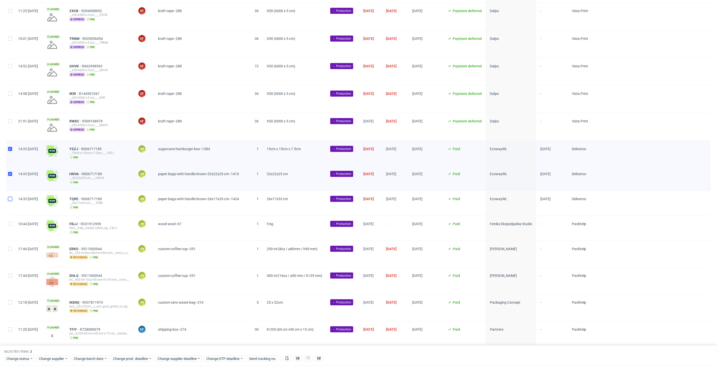
click at [10, 200] on input "checkbox" at bounding box center [10, 199] width 4 height 4
checkbox input "true"
click at [297, 357] on icon at bounding box center [298, 358] width 4 height 4
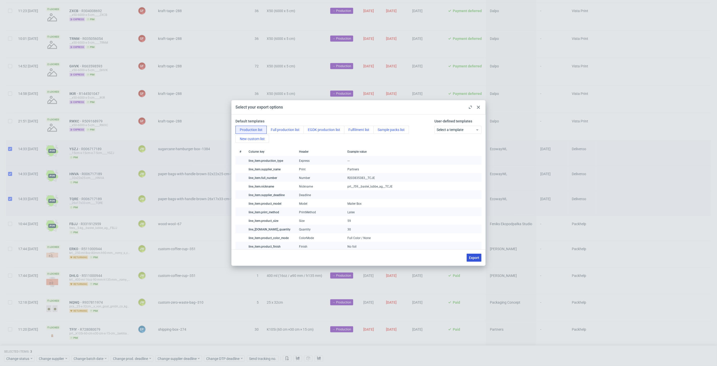
click at [472, 259] on span "Export" at bounding box center [474, 258] width 10 height 4
checkbox input "false"
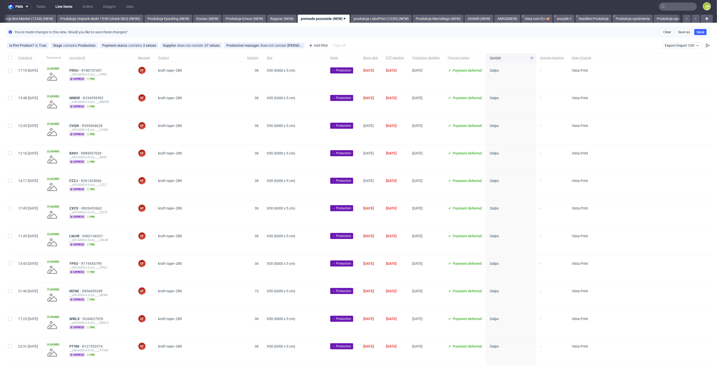
scroll to position [0, 873]
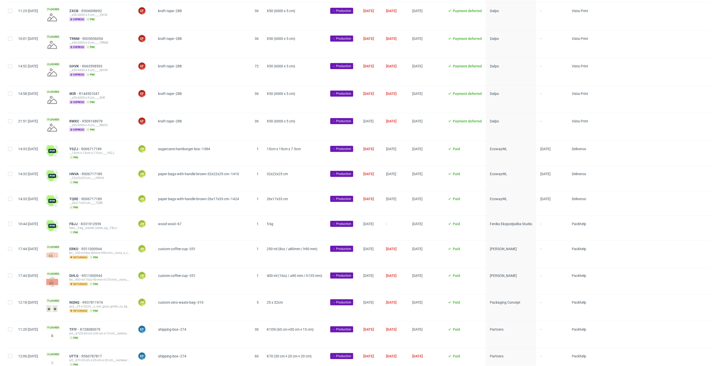
click at [263, 192] on div "1" at bounding box center [253, 203] width 20 height 25
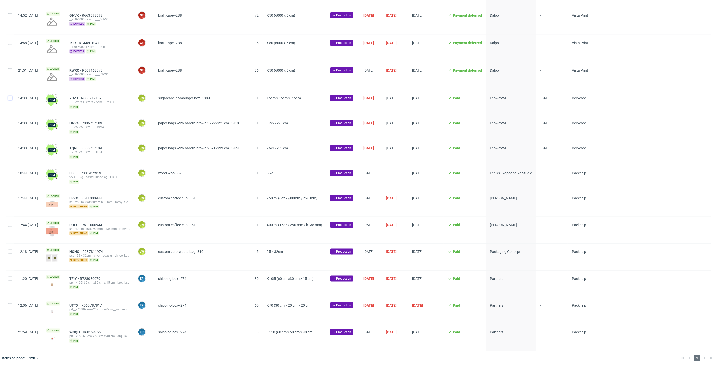
click at [9, 99] on input "checkbox" at bounding box center [10, 98] width 4 height 4
checkbox input "true"
click at [9, 127] on div at bounding box center [10, 127] width 8 height 25
checkbox input "true"
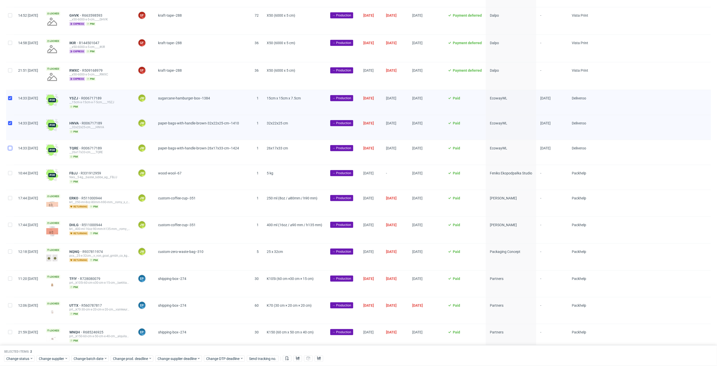
click at [9, 148] on input "checkbox" at bounding box center [10, 148] width 4 height 4
checkbox input "true"
click at [13, 358] on span "Change status" at bounding box center [17, 358] width 23 height 5
click at [13, 310] on span "In Production" at bounding box center [18, 310] width 25 height 7
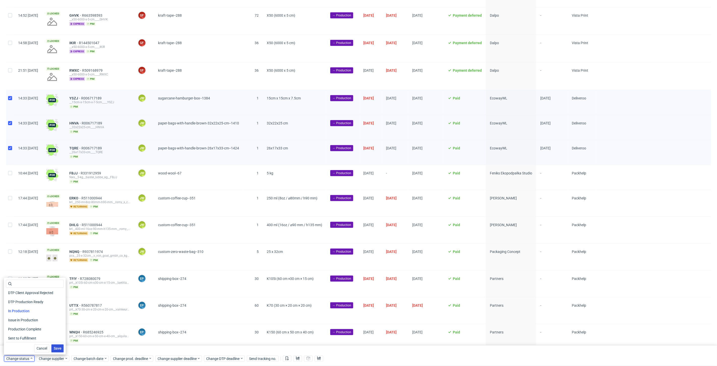
click at [58, 352] on button "Save" at bounding box center [57, 348] width 12 height 8
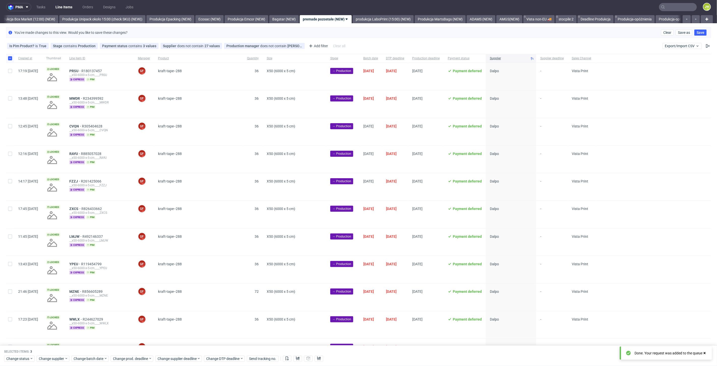
scroll to position [0, 0]
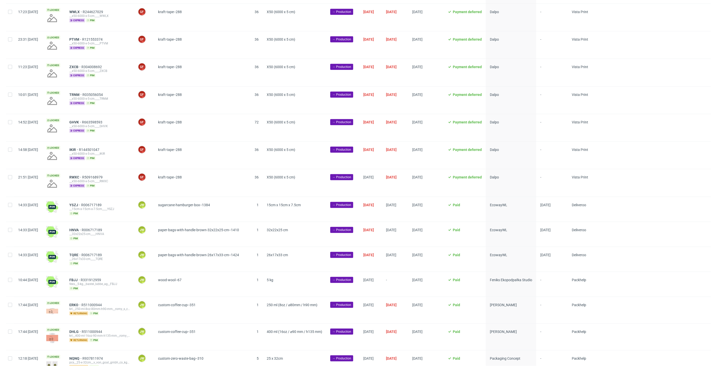
scroll to position [415, 0]
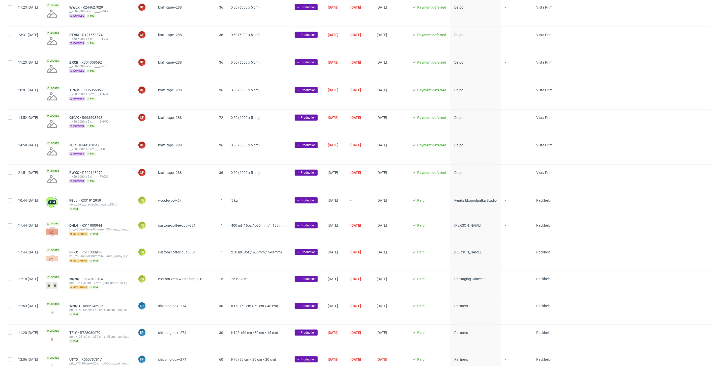
scroll to position [340, 0]
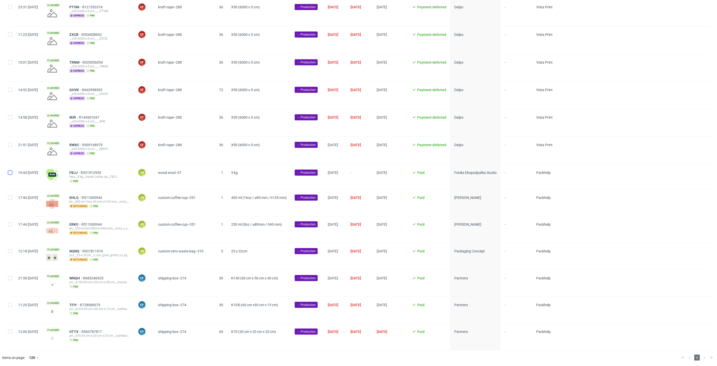
click at [9, 174] on input "checkbox" at bounding box center [10, 172] width 4 height 4
checkbox input "true"
click at [85, 355] on div "Change batch date" at bounding box center [89, 358] width 37 height 6
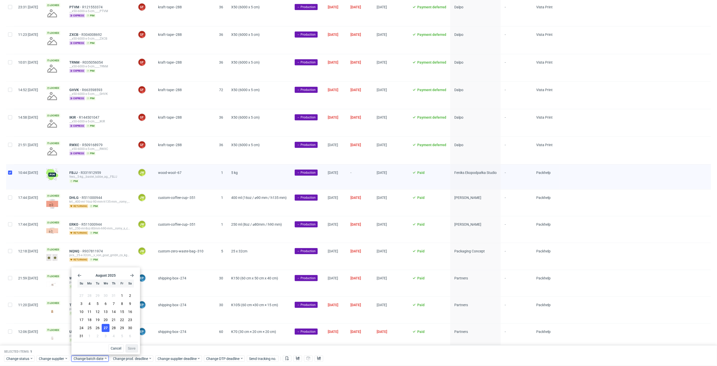
click at [104, 327] on span "27" at bounding box center [106, 327] width 4 height 5
click at [127, 350] on button "Save" at bounding box center [132, 348] width 12 height 8
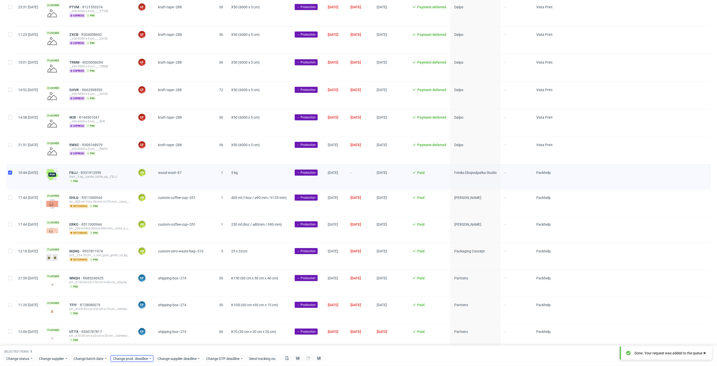
click at [125, 360] on span "Change prod. deadline" at bounding box center [131, 358] width 36 height 5
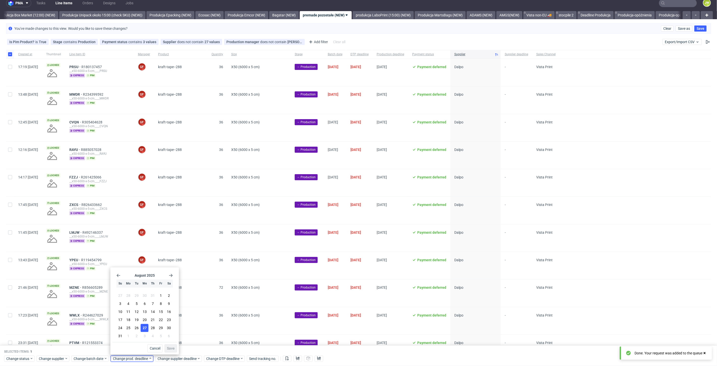
scroll to position [0, 0]
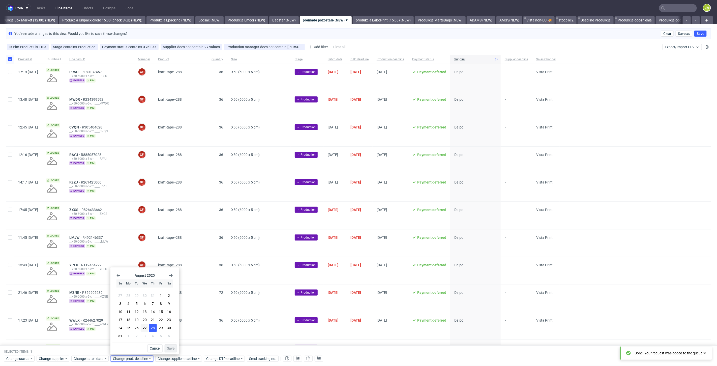
click at [150, 327] on button "28" at bounding box center [153, 328] width 8 height 8
click at [170, 345] on button "Save" at bounding box center [171, 348] width 12 height 8
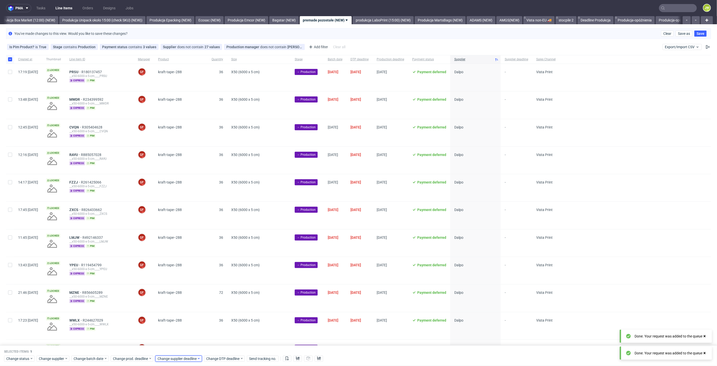
scroll to position [0, 873]
click at [175, 361] on div "Change supplier deadline" at bounding box center [178, 358] width 47 height 6
click at [197, 329] on span "28" at bounding box center [198, 327] width 4 height 5
click at [219, 349] on span "Save" at bounding box center [216, 348] width 8 height 4
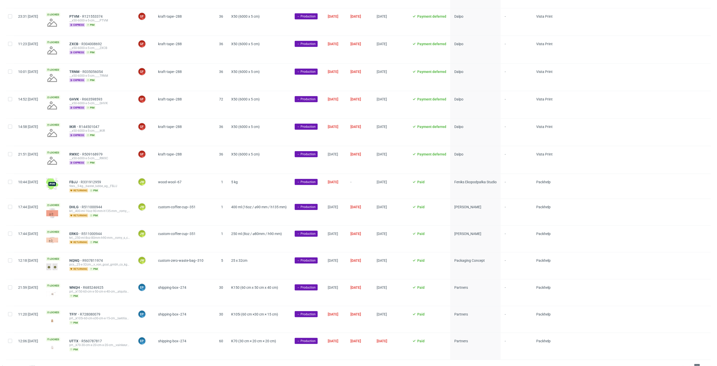
scroll to position [336, 0]
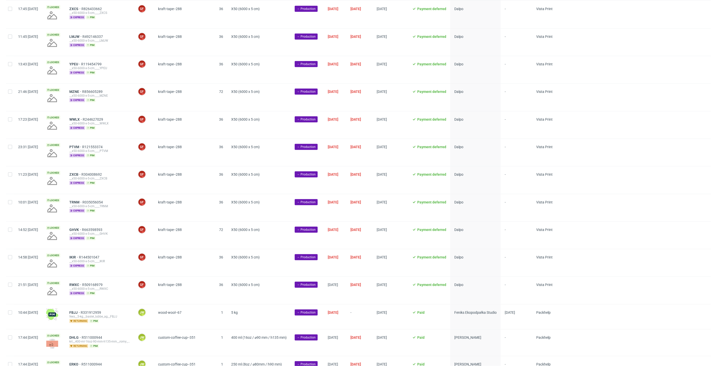
scroll to position [340, 0]
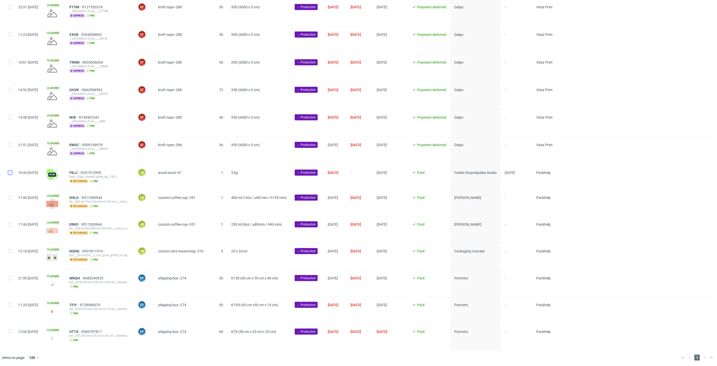
click at [9, 173] on input "checkbox" at bounding box center [10, 172] width 4 height 4
checkbox input "true"
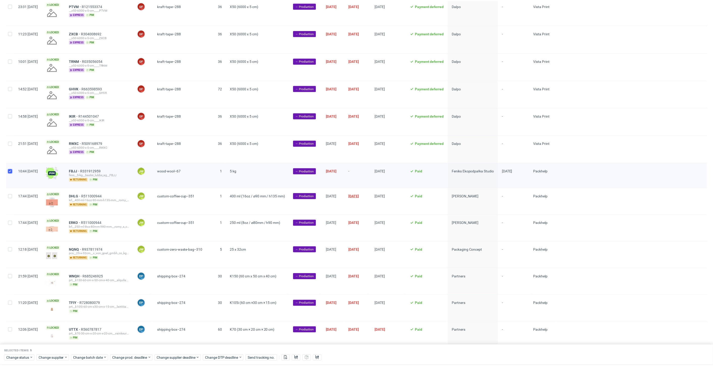
scroll to position [361, 0]
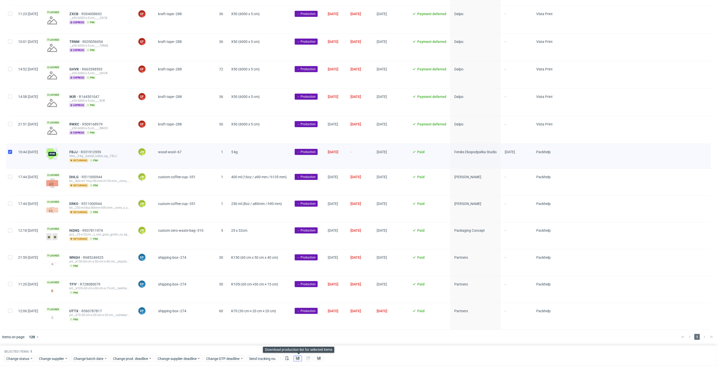
click at [299, 358] on icon at bounding box center [298, 358] width 4 height 4
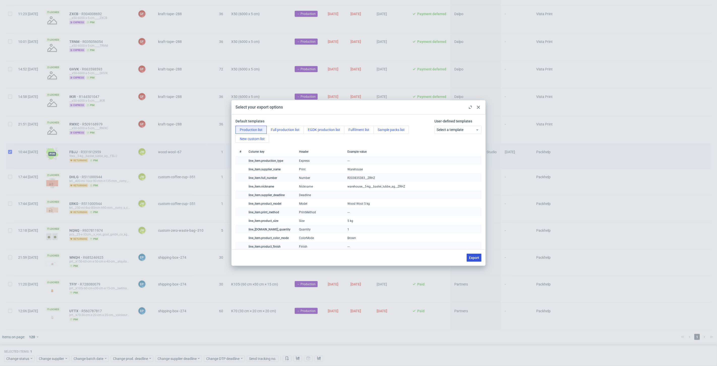
click at [475, 256] on span "Export" at bounding box center [474, 258] width 10 height 4
checkbox input "false"
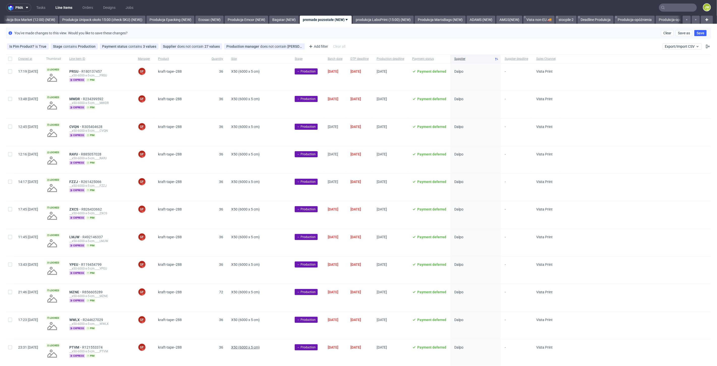
scroll to position [0, 0]
click at [408, 199] on div "11/09/2025" at bounding box center [391, 187] width 36 height 27
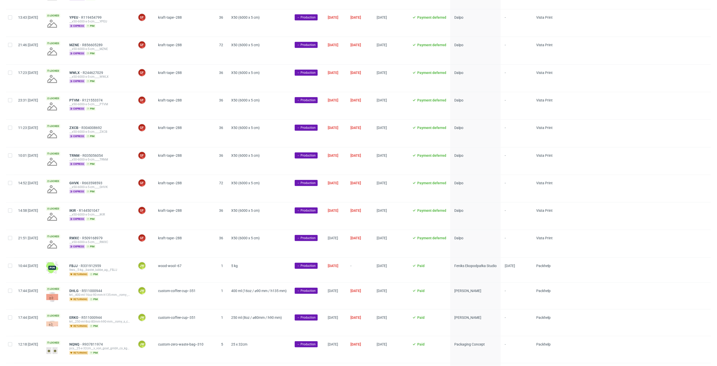
scroll to position [280, 0]
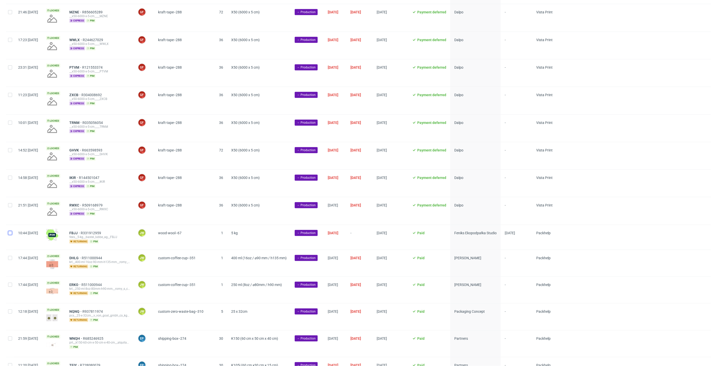
click at [11, 233] on input "checkbox" at bounding box center [10, 233] width 4 height 4
checkbox input "true"
click at [19, 360] on span "Change status" at bounding box center [17, 358] width 23 height 5
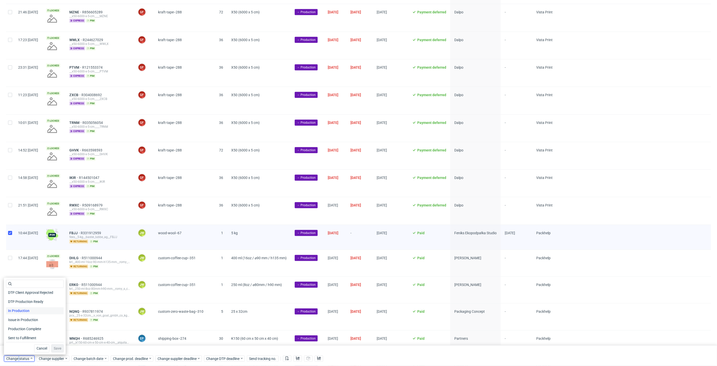
scroll to position [66, 0]
click at [19, 302] on span "In Production" at bounding box center [18, 301] width 25 height 7
click at [56, 347] on span "Save" at bounding box center [58, 348] width 8 height 4
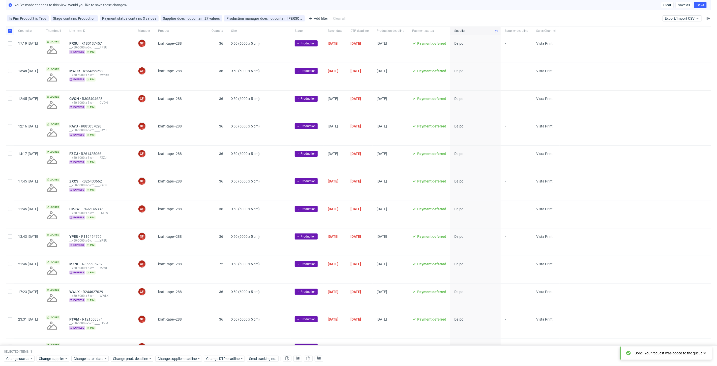
scroll to position [29, 0]
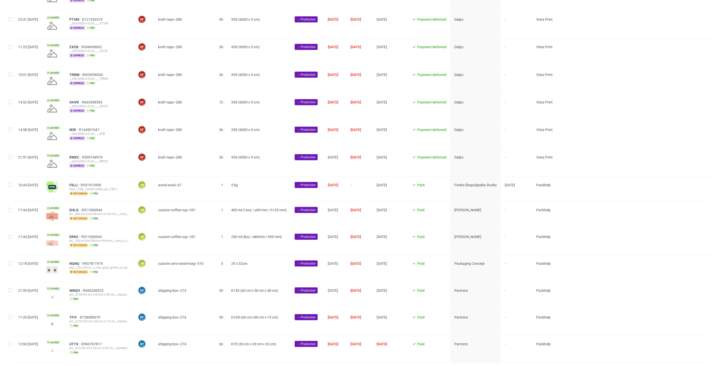
scroll to position [336, 0]
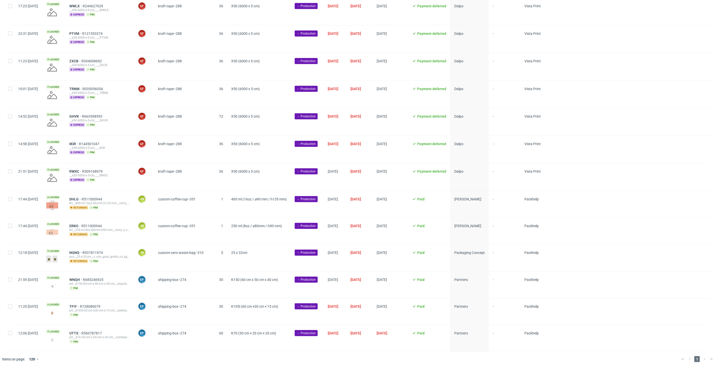
scroll to position [316, 0]
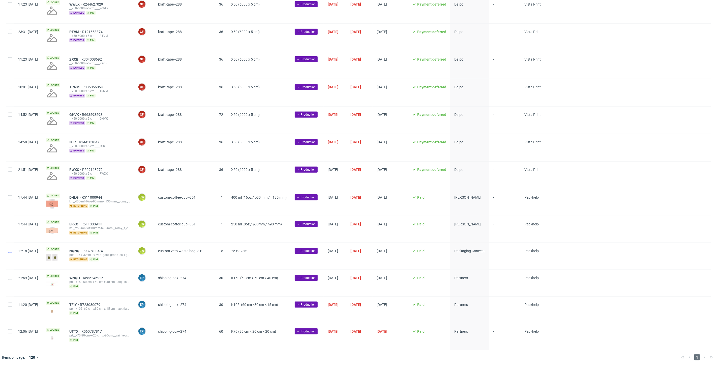
click at [11, 253] on div at bounding box center [10, 256] width 8 height 26
checkbox input "true"
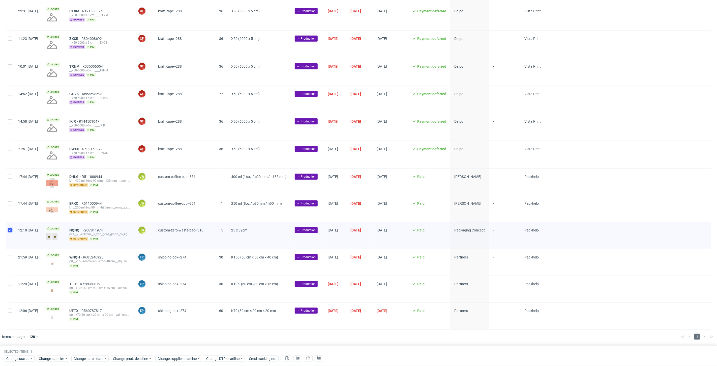
click at [8, 231] on input "checkbox" at bounding box center [10, 230] width 4 height 4
checkbox input "false"
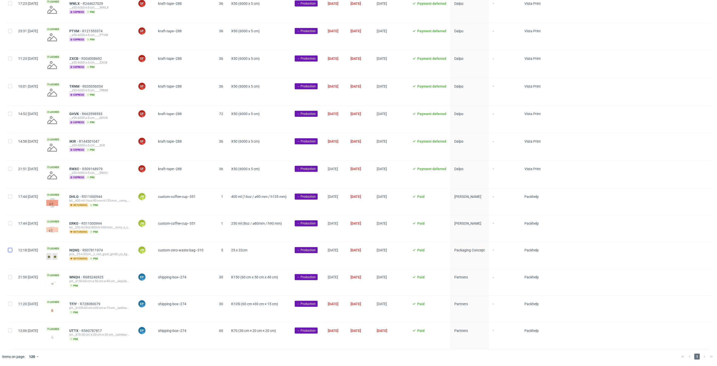
scroll to position [316, 0]
click at [82, 197] on span "DHLG" at bounding box center [75, 197] width 12 height 4
click at [10, 198] on input "checkbox" at bounding box center [10, 197] width 4 height 4
checkbox input "true"
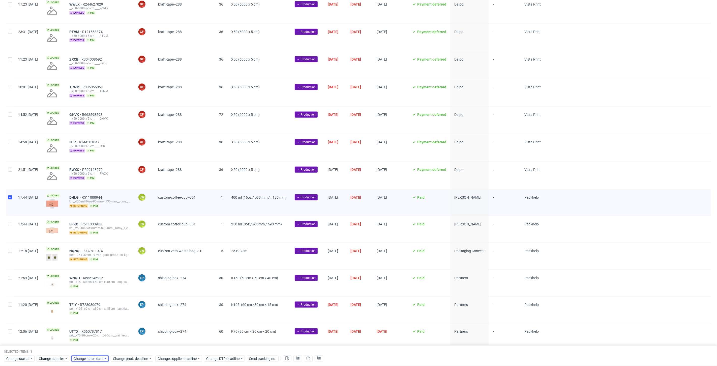
click at [80, 361] on div "Change batch date" at bounding box center [89, 358] width 37 height 6
click at [104, 328] on span "27" at bounding box center [106, 327] width 4 height 5
click at [128, 347] on button "Save" at bounding box center [132, 348] width 12 height 8
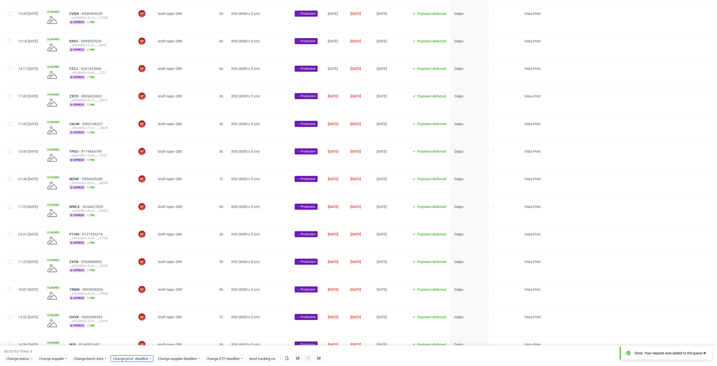
click at [130, 359] on span "Change prod. deadline" at bounding box center [131, 358] width 36 height 5
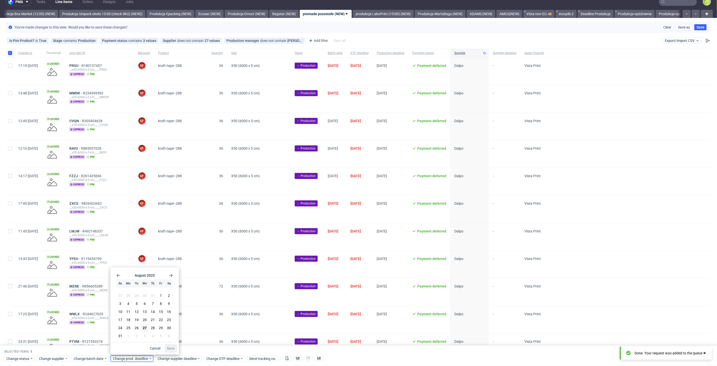
scroll to position [0, 0]
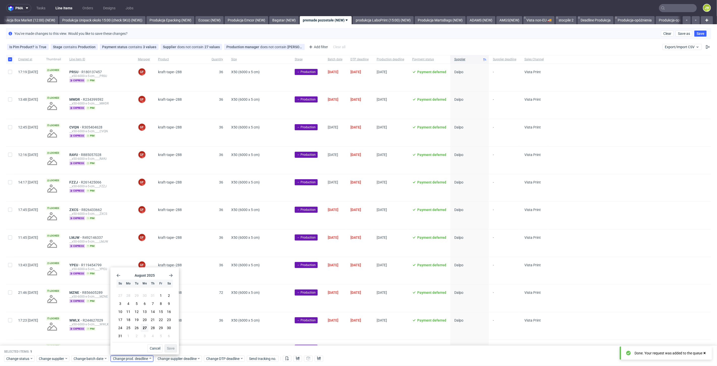
click at [170, 276] on icon "Go forward 1 month" at bounding box center [171, 275] width 4 height 4
click at [131, 304] on button "6" at bounding box center [129, 304] width 8 height 8
click at [170, 346] on span "Save" at bounding box center [171, 348] width 8 height 4
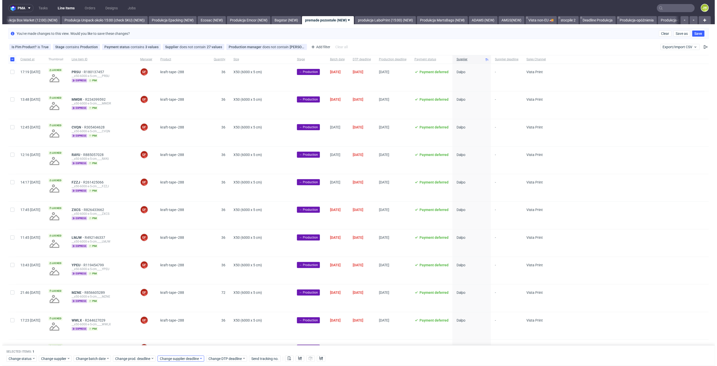
scroll to position [0, 873]
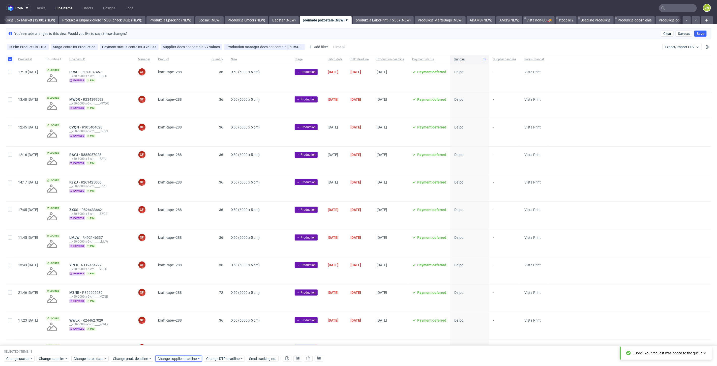
click at [170, 356] on span "Change supplier deadline" at bounding box center [177, 358] width 39 height 5
drag, startPoint x: 216, startPoint y: 278, endPoint x: 214, endPoint y: 276, distance: 2.9
click at [216, 278] on div "August 2025 Su Mo Tu We Th Fr Sa 27 28 29 30 31 1 2 3 4 5 6 7 8 9 10 11 12 13 1…" at bounding box center [189, 305] width 65 height 73
click at [214, 276] on icon "Go forward 1 month" at bounding box center [216, 275] width 4 height 4
click at [215, 276] on icon "Go forward 1 month" at bounding box center [216, 275] width 4 height 4
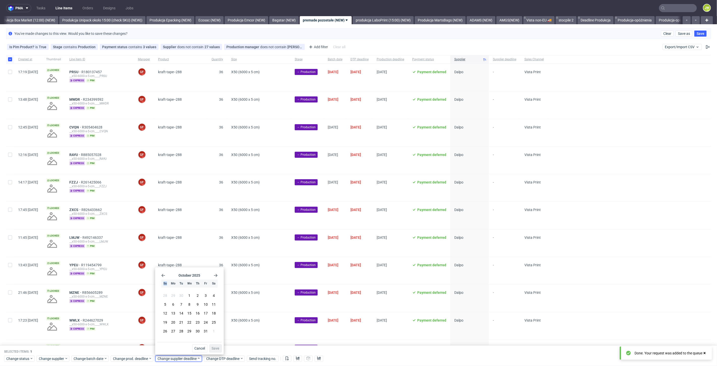
click at [215, 276] on icon "Go forward 1 month" at bounding box center [216, 275] width 4 height 4
click at [162, 276] on icon "Go back 1 month" at bounding box center [163, 275] width 4 height 4
click at [174, 304] on span "6" at bounding box center [173, 304] width 2 height 5
click at [215, 346] on span "Save" at bounding box center [216, 348] width 8 height 4
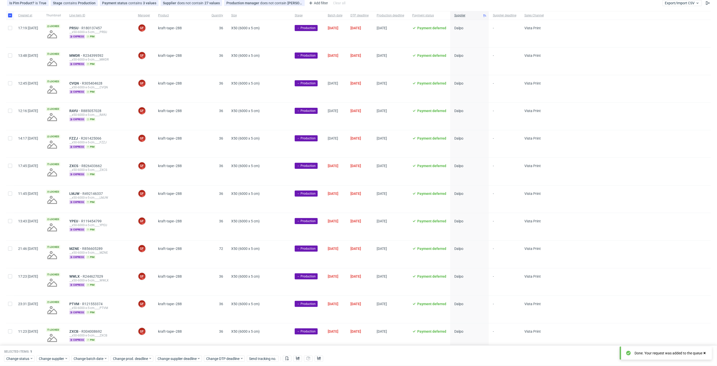
scroll to position [84, 0]
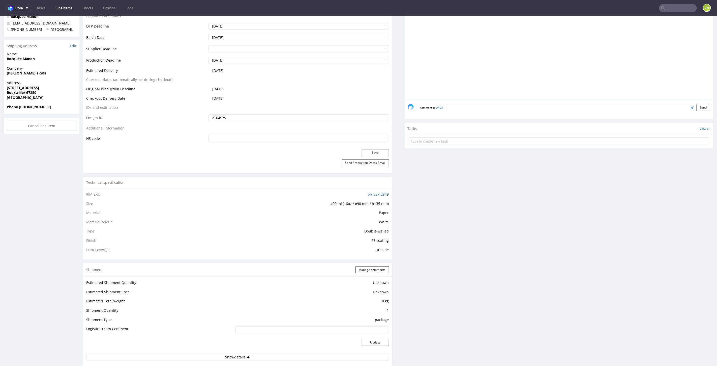
scroll to position [224, 0]
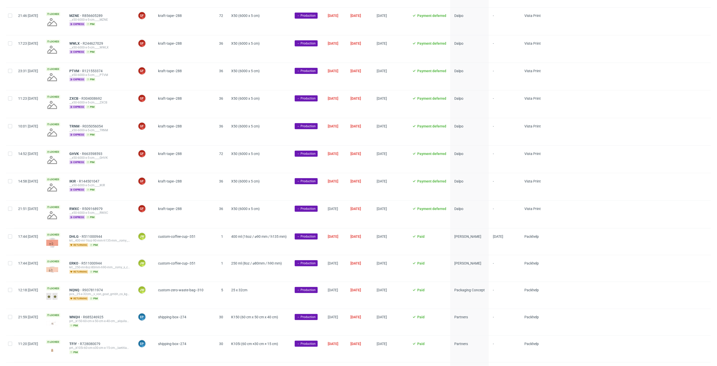
scroll to position [316, 0]
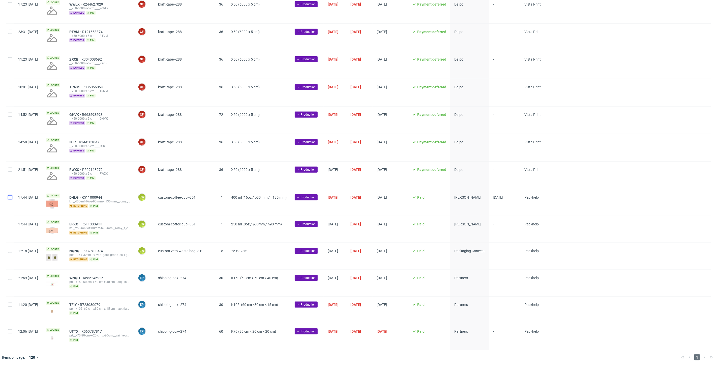
click at [9, 198] on input "checkbox" at bounding box center [10, 197] width 4 height 4
checkbox input "true"
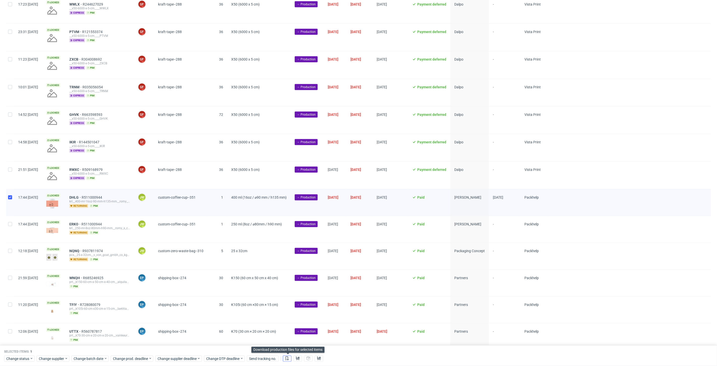
drag, startPoint x: 285, startPoint y: 359, endPoint x: 293, endPoint y: 359, distance: 7.3
click at [286, 359] on button at bounding box center [287, 358] width 9 height 6
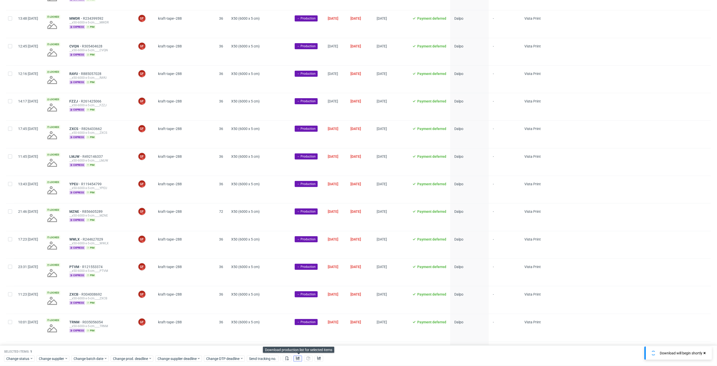
click at [298, 358] on icon at bounding box center [298, 358] width 4 height 4
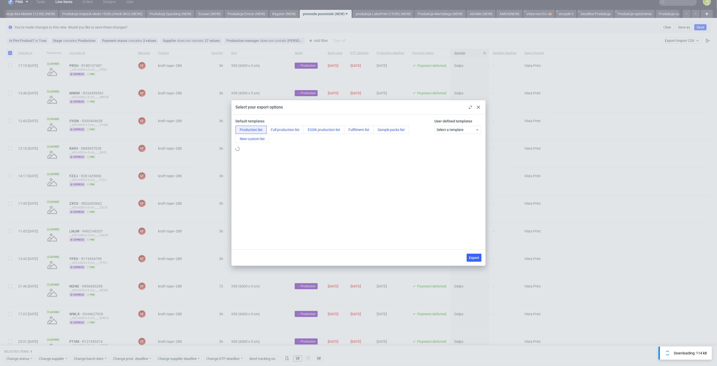
scroll to position [0, 0]
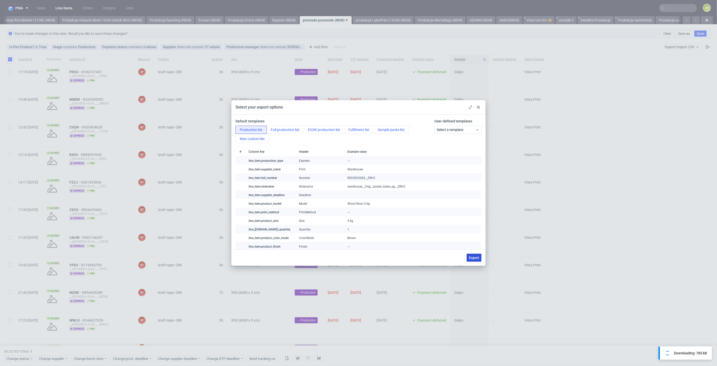
click at [472, 258] on span "Export" at bounding box center [474, 258] width 10 height 4
checkbox input "false"
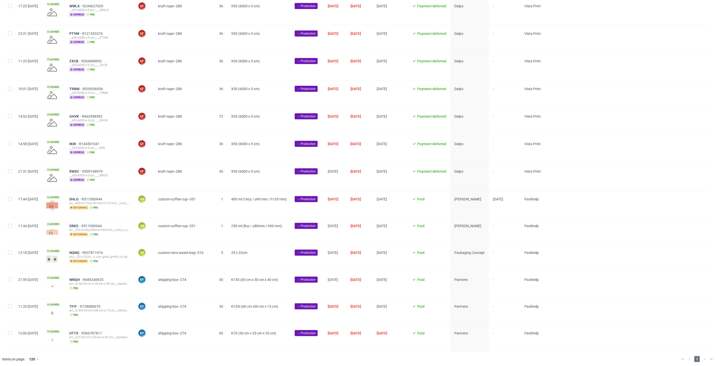
scroll to position [316, 0]
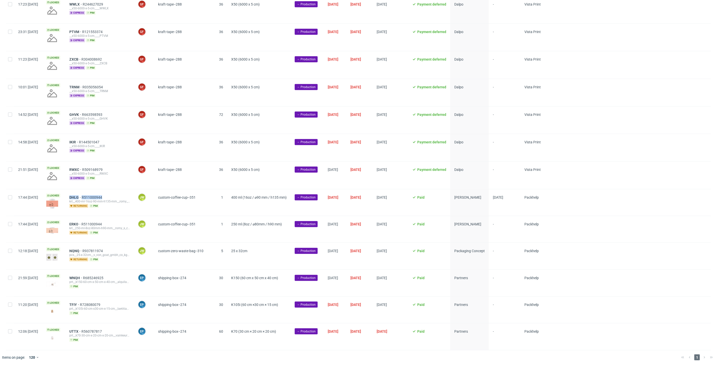
drag, startPoint x: 124, startPoint y: 197, endPoint x: 83, endPoint y: 198, distance: 41.6
click at [83, 198] on div "DHLG R511000944 krl__400-ml-16oz-90-mm-h135-mm__romy_s_cafe__DHLG returning pim" at bounding box center [99, 202] width 69 height 26
copy div "DHLG R511000944"
click at [11, 197] on input "checkbox" at bounding box center [10, 197] width 4 height 4
checkbox input "true"
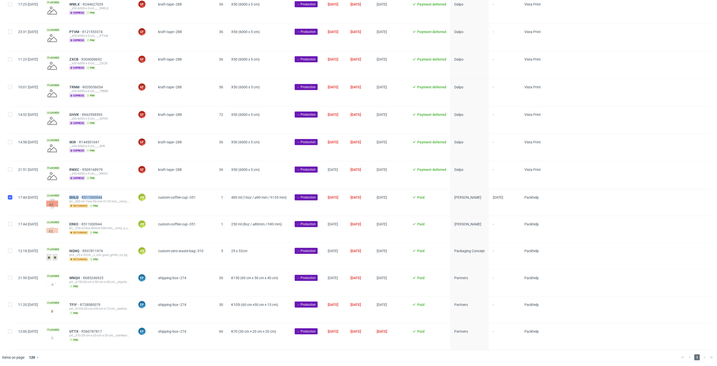
checkbox input "true"
click at [22, 360] on span "Change status" at bounding box center [17, 358] width 23 height 5
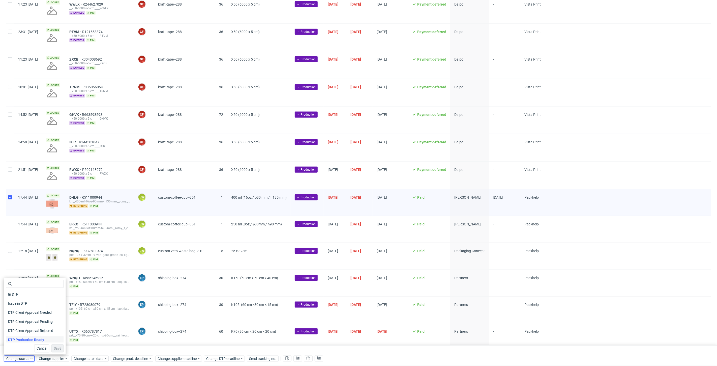
scroll to position [28, 0]
click at [14, 340] on span "In Production" at bounding box center [18, 338] width 25 height 7
click at [56, 346] on span "Save" at bounding box center [58, 348] width 8 height 4
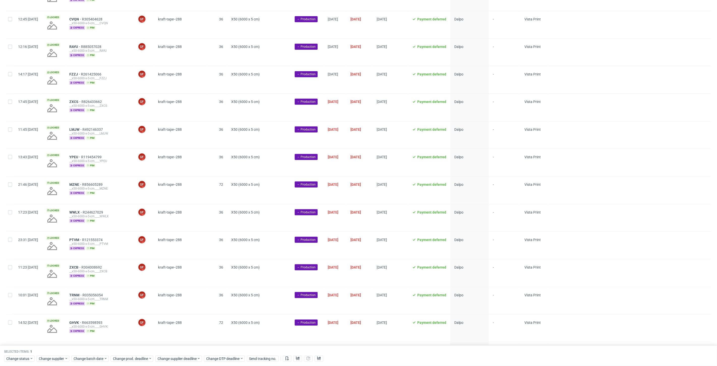
scroll to position [224, 0]
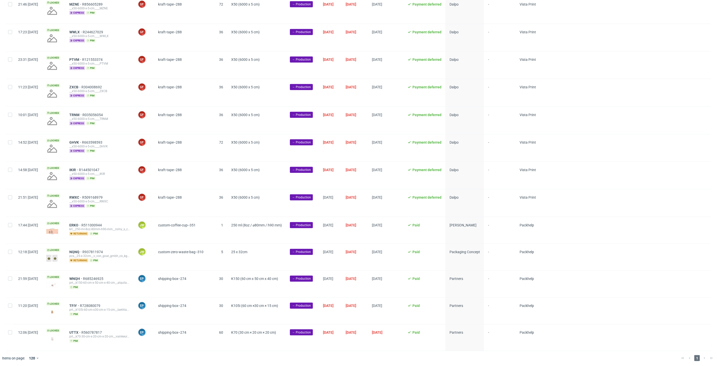
scroll to position [289, 0]
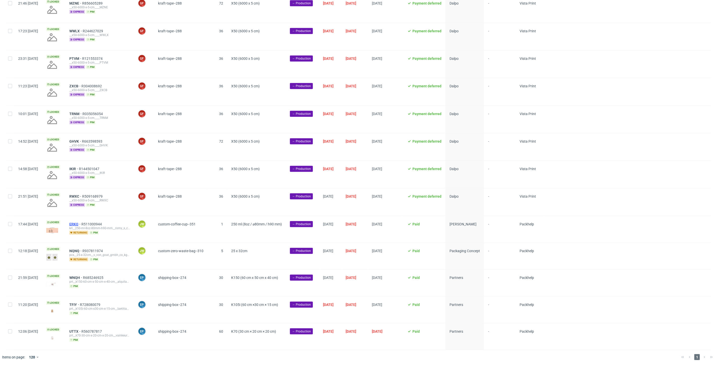
click at [81, 223] on span "ERKO" at bounding box center [75, 224] width 12 height 4
click at [11, 223] on input "checkbox" at bounding box center [10, 224] width 4 height 4
checkbox input "true"
click at [119, 359] on span "Change prod. deadline" at bounding box center [131, 358] width 36 height 5
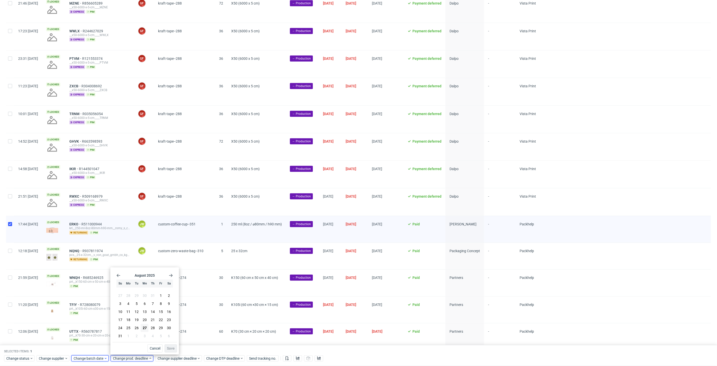
click at [99, 357] on span "Change batch date" at bounding box center [89, 358] width 30 height 5
click at [105, 327] on span "27" at bounding box center [106, 327] width 4 height 5
click at [133, 347] on span "Save" at bounding box center [132, 348] width 8 height 4
click at [132, 357] on span "Change prod. deadline" at bounding box center [131, 358] width 36 height 5
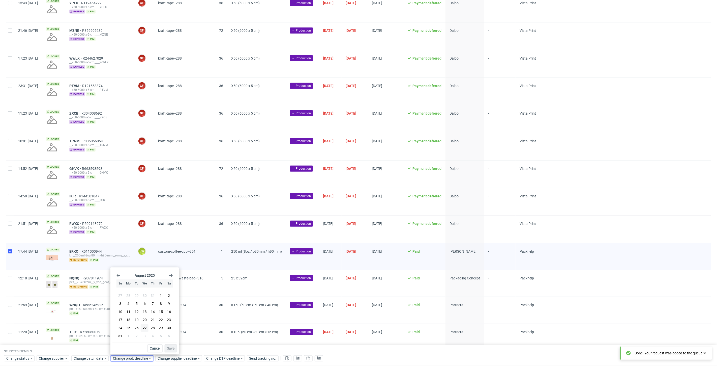
click at [171, 276] on icon "Go forward 1 month" at bounding box center [171, 275] width 4 height 4
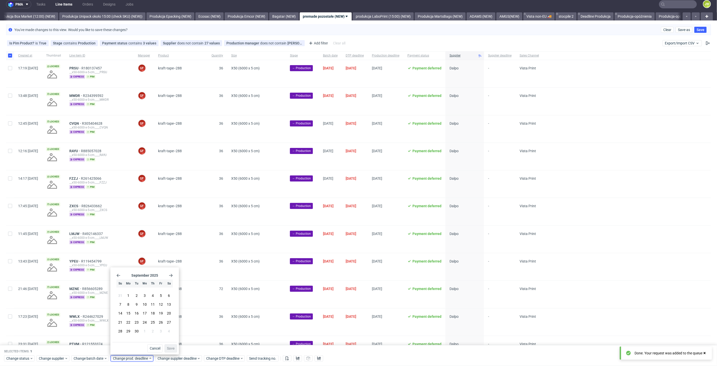
scroll to position [0, 0]
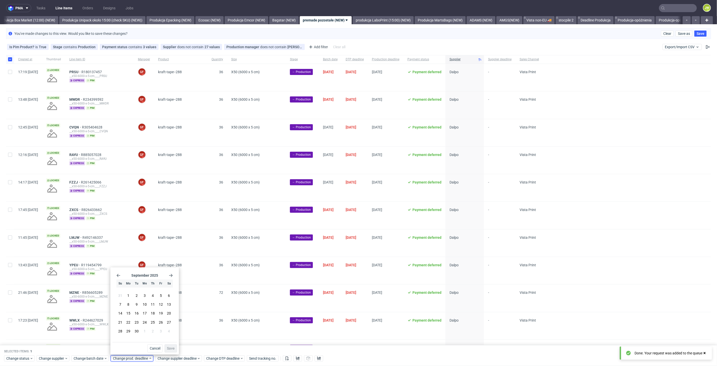
click at [117, 275] on use "Go back 1 month" at bounding box center [119, 275] width 4 height 3
click at [170, 276] on icon "Go forward 1 month" at bounding box center [171, 275] width 4 height 4
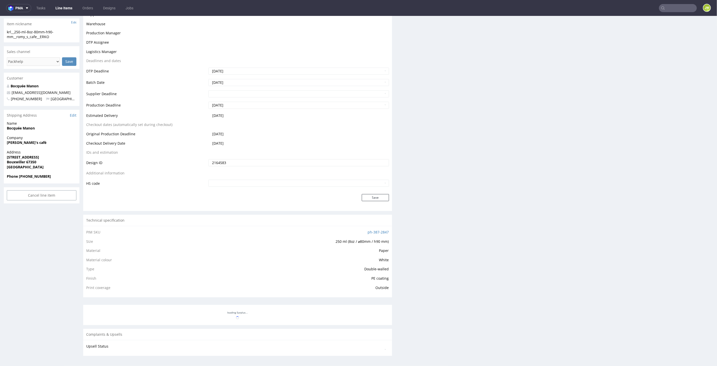
scroll to position [1, 0]
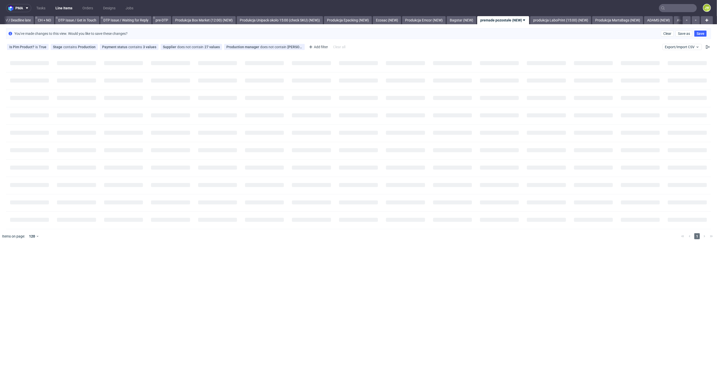
scroll to position [0, 784]
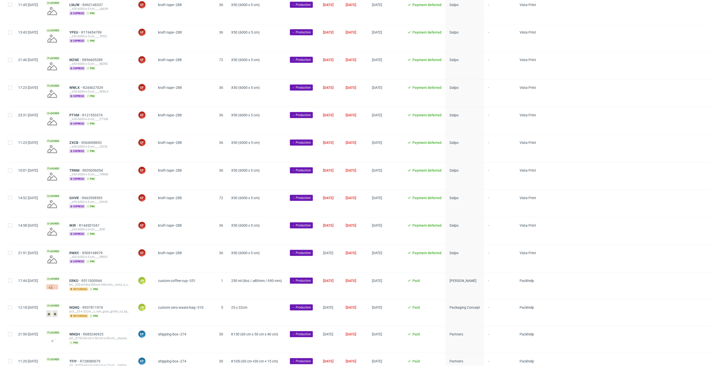
scroll to position [289, 0]
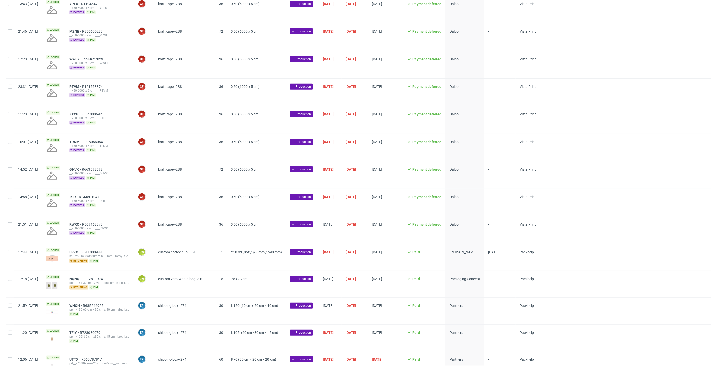
scroll to position [289, 0]
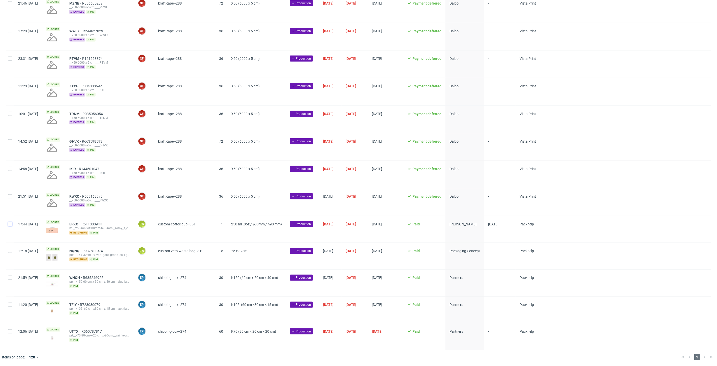
click at [12, 225] on input "checkbox" at bounding box center [10, 224] width 4 height 4
checkbox input "true"
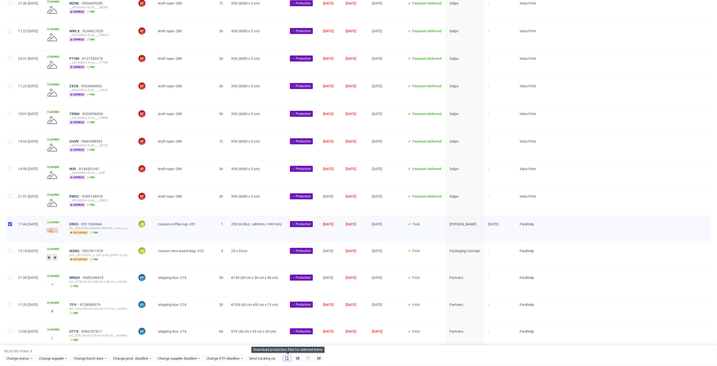
click at [291, 360] on button at bounding box center [287, 358] width 9 height 6
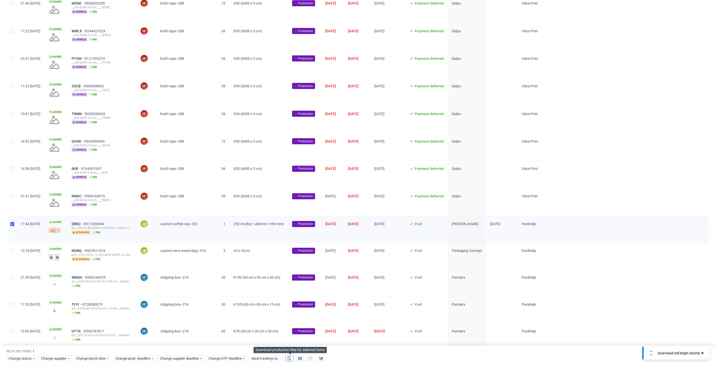
scroll to position [0, 873]
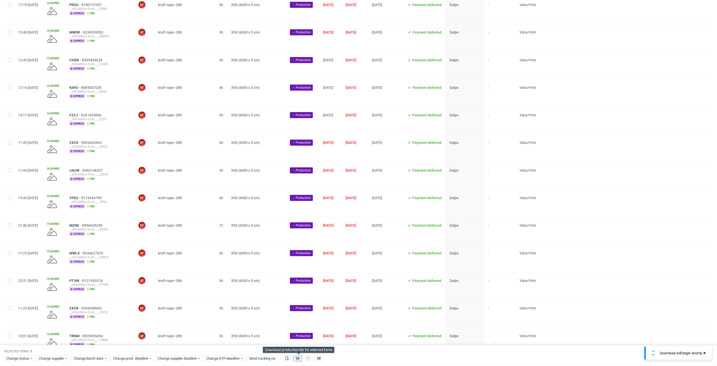
click at [301, 357] on button at bounding box center [298, 358] width 9 height 6
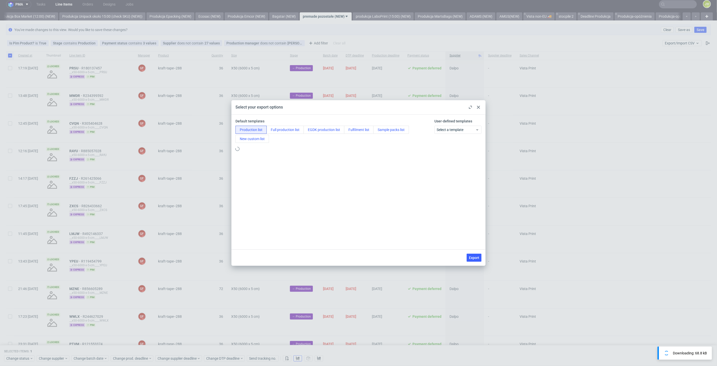
scroll to position [0, 0]
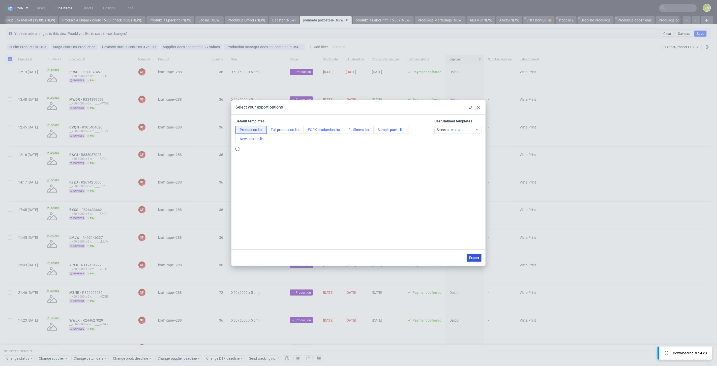
click at [471, 257] on span "Export" at bounding box center [474, 258] width 10 height 4
checkbox input "false"
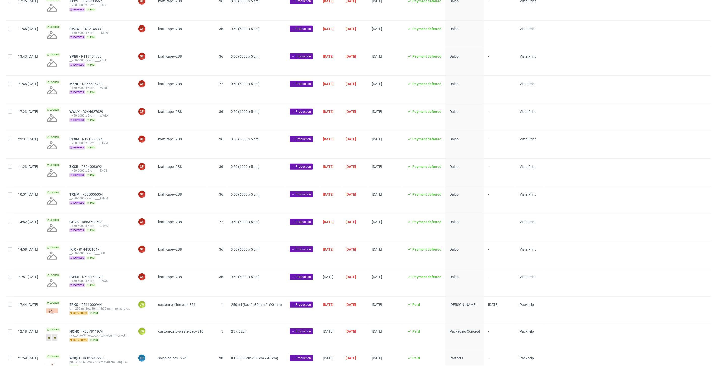
scroll to position [289, 0]
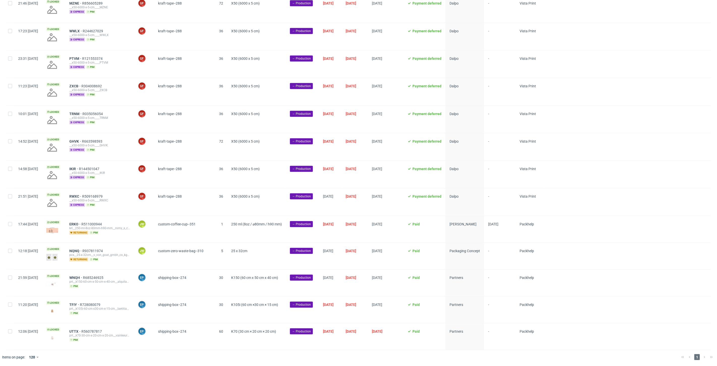
click at [224, 231] on div "1" at bounding box center [218, 229] width 20 height 26
drag, startPoint x: 126, startPoint y: 222, endPoint x: 82, endPoint y: 221, distance: 44.6
click at [82, 221] on div "ERKO R511000944 krl__250-ml-8oz-80mm-h90-mm__romy_s_cafe__ERKO returning pim" at bounding box center [99, 229] width 69 height 26
copy div "ERKO R511000944"
drag, startPoint x: 10, startPoint y: 223, endPoint x: 11, endPoint y: 225, distance: 2.9
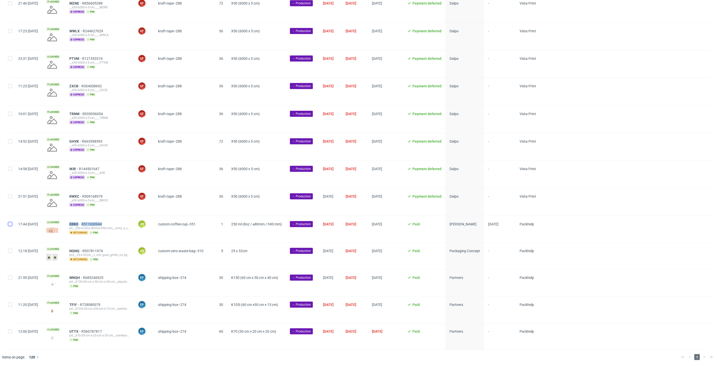
click at [10, 223] on input "checkbox" at bounding box center [10, 224] width 4 height 4
checkbox input "true"
click at [16, 357] on span "Change status" at bounding box center [17, 358] width 23 height 5
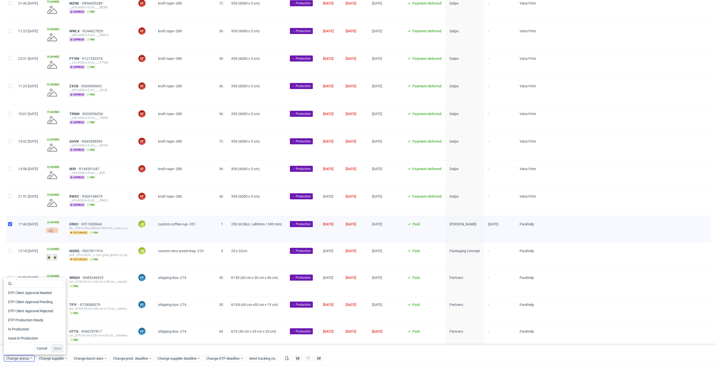
scroll to position [56, 0]
click at [16, 311] on span "In Production" at bounding box center [18, 310] width 25 height 7
click at [54, 346] on span "Save" at bounding box center [58, 348] width 8 height 4
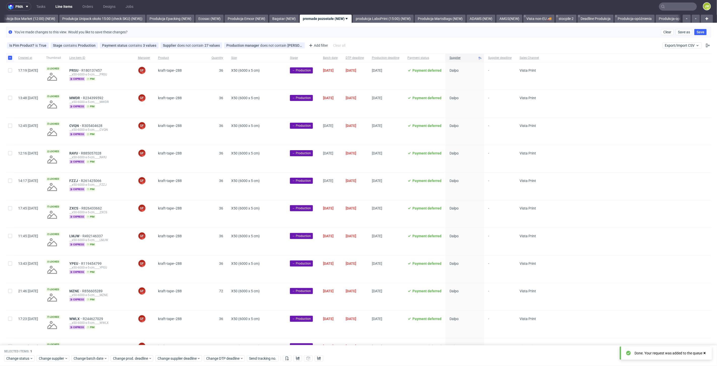
scroll to position [0, 0]
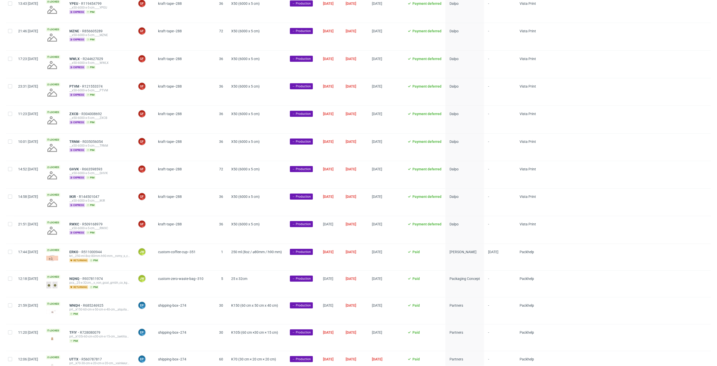
scroll to position [289, 0]
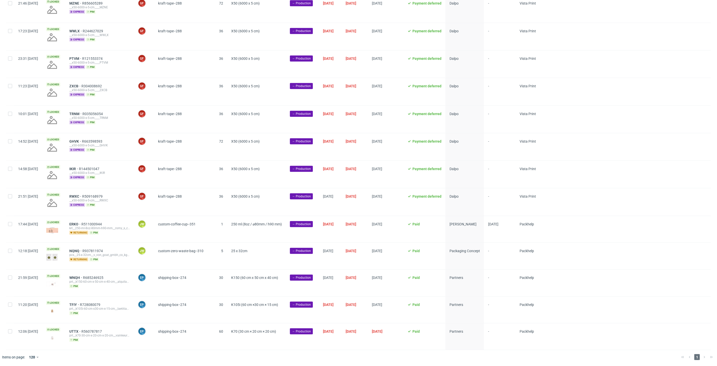
click at [442, 234] on span "Paid" at bounding box center [425, 229] width 34 height 14
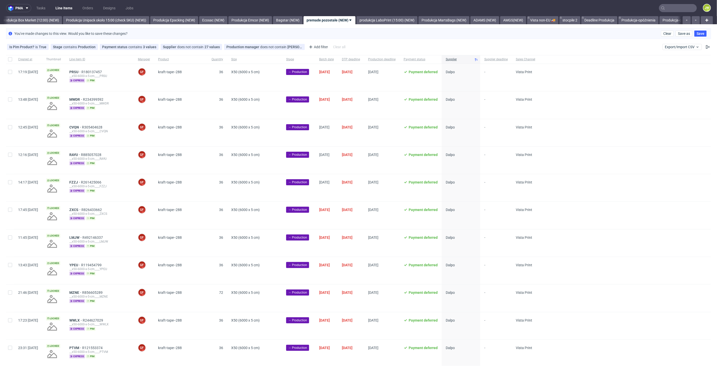
scroll to position [0, 873]
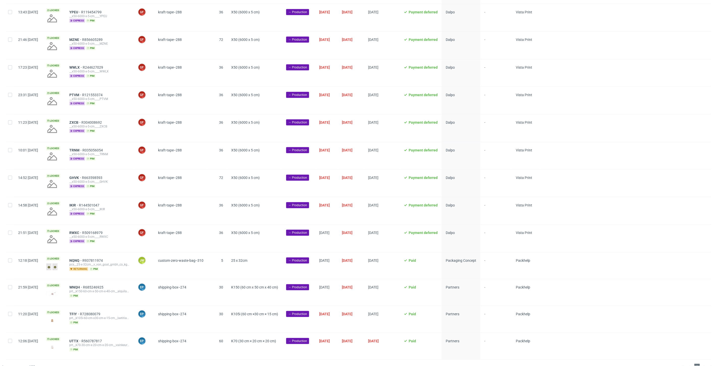
scroll to position [263, 0]
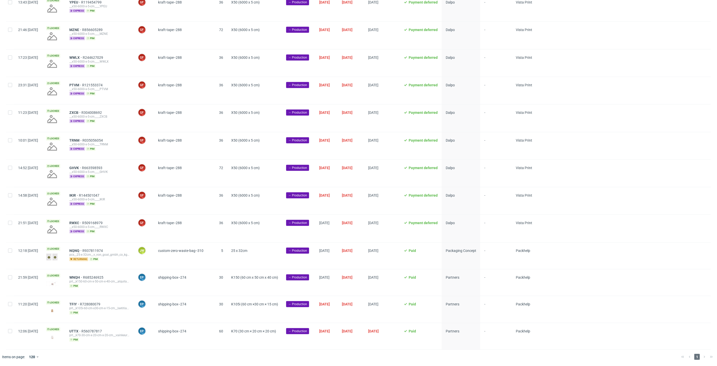
click at [8, 253] on div at bounding box center [10, 255] width 8 height 26
checkbox input "true"
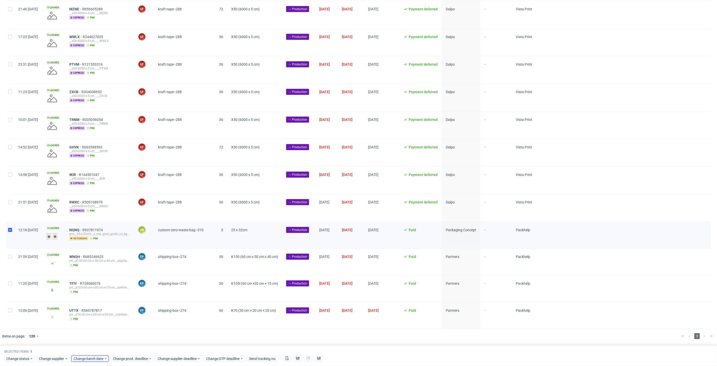
click at [87, 359] on span "Change batch date" at bounding box center [89, 358] width 30 height 5
click at [103, 328] on button "27" at bounding box center [106, 328] width 8 height 8
click at [133, 347] on span "Save" at bounding box center [132, 348] width 8 height 4
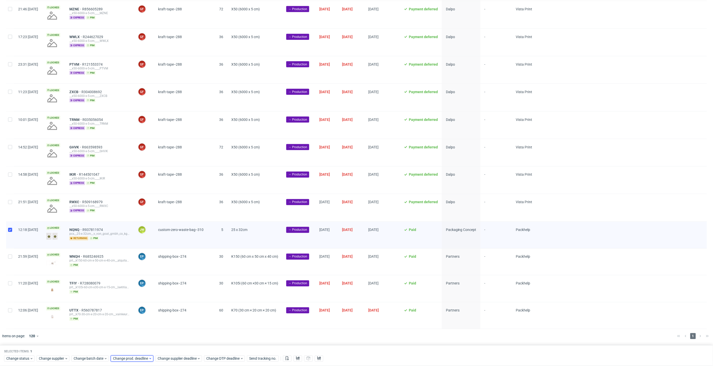
click at [134, 356] on span "Change prod. deadline" at bounding box center [131, 358] width 36 height 5
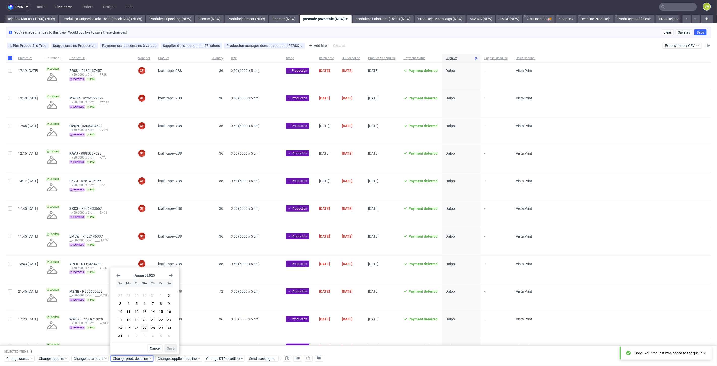
scroll to position [0, 0]
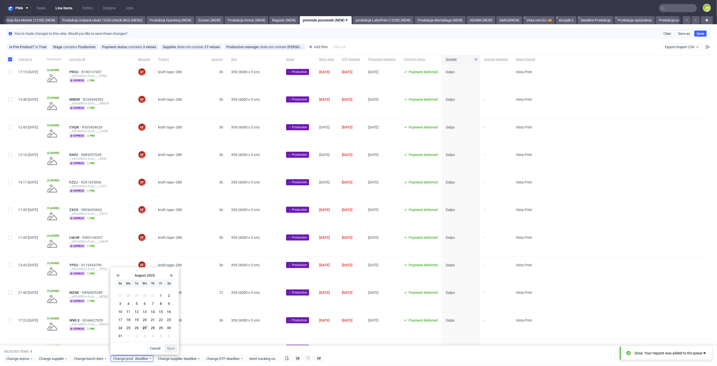
click at [170, 276] on icon "Go forward 1 month" at bounding box center [171, 275] width 4 height 4
click at [151, 294] on button "4" at bounding box center [153, 295] width 8 height 8
click at [170, 347] on span "Save" at bounding box center [171, 348] width 8 height 4
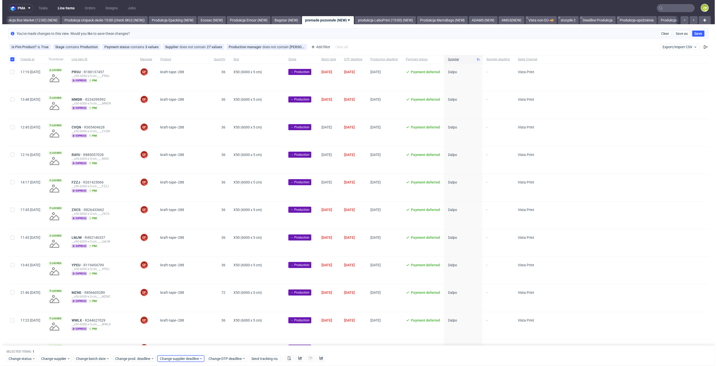
scroll to position [0, 873]
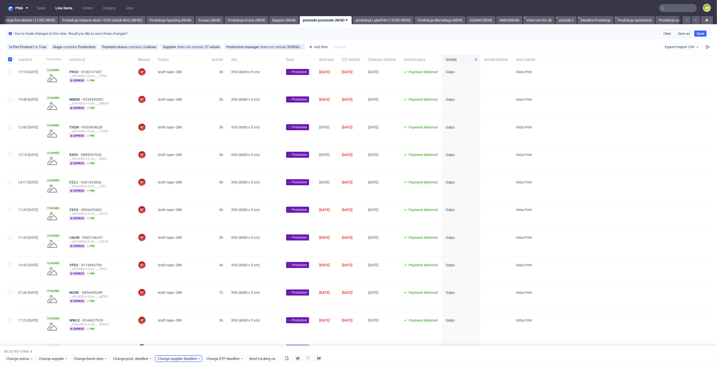
click at [168, 357] on span "Change supplier deadline" at bounding box center [177, 358] width 39 height 5
click at [197, 335] on span "4" at bounding box center [198, 335] width 2 height 5
click at [210, 347] on button "Save" at bounding box center [216, 348] width 12 height 8
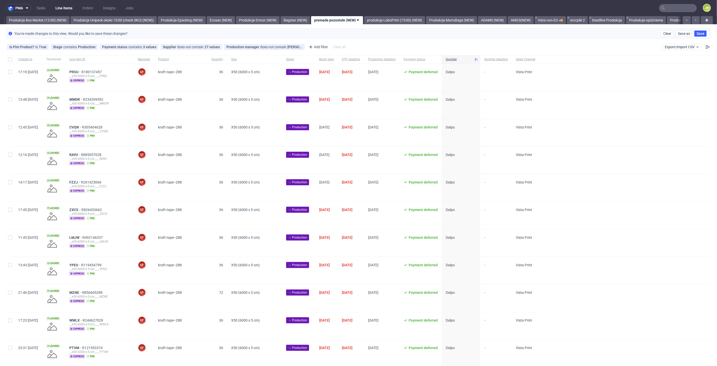
scroll to position [0, 873]
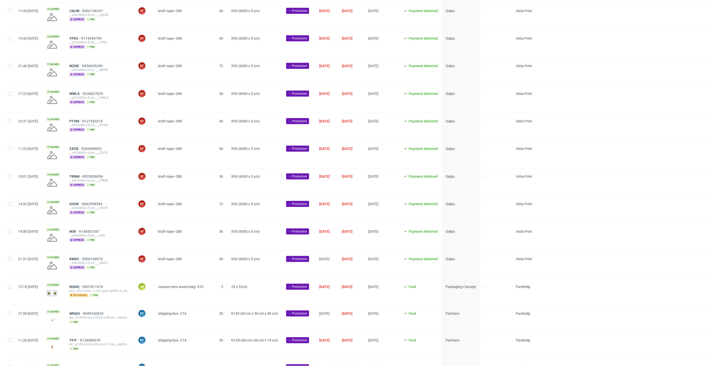
scroll to position [263, 0]
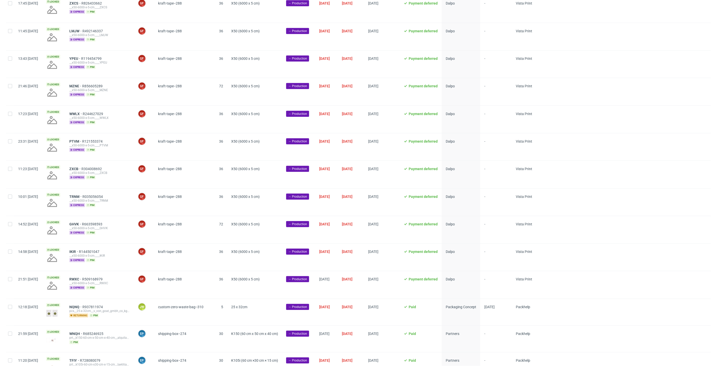
scroll to position [263, 0]
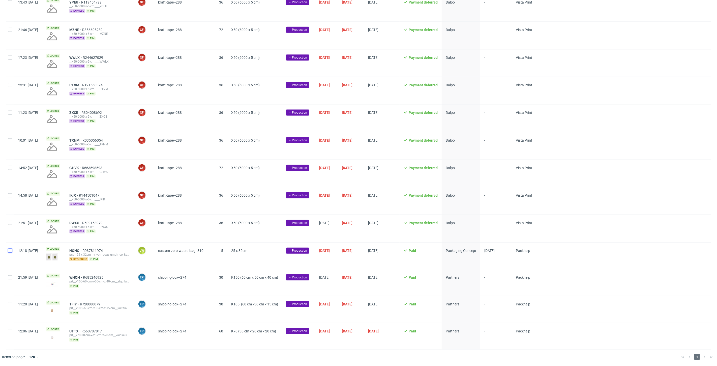
click at [10, 250] on input "checkbox" at bounding box center [10, 250] width 4 height 4
checkbox input "true"
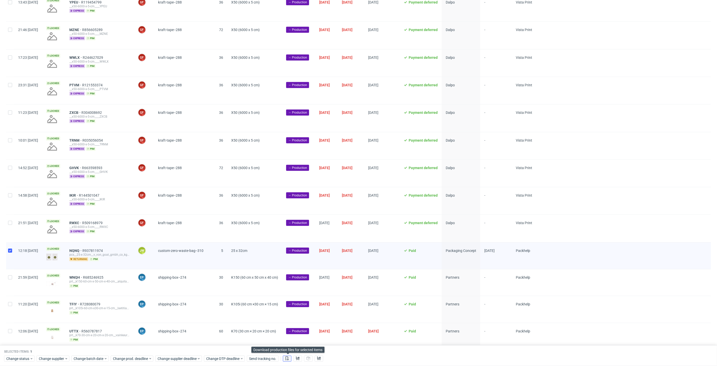
click at [284, 360] on button at bounding box center [287, 358] width 9 height 6
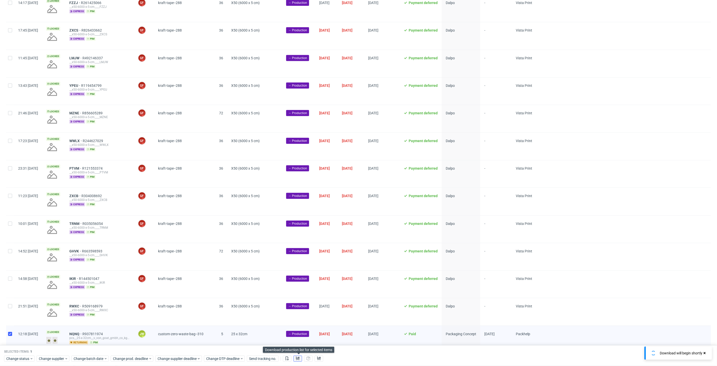
scroll to position [18, 0]
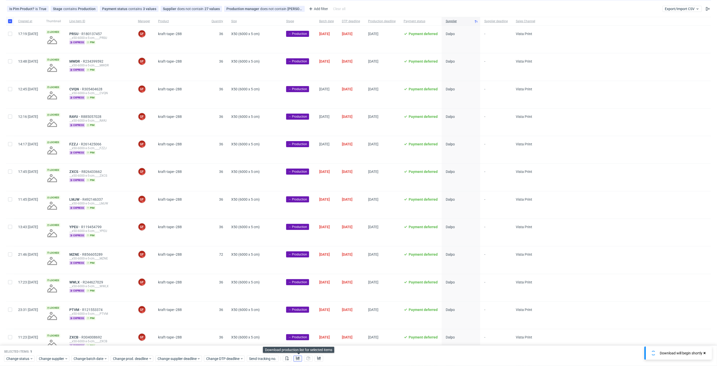
click at [299, 359] on icon at bounding box center [298, 358] width 4 height 4
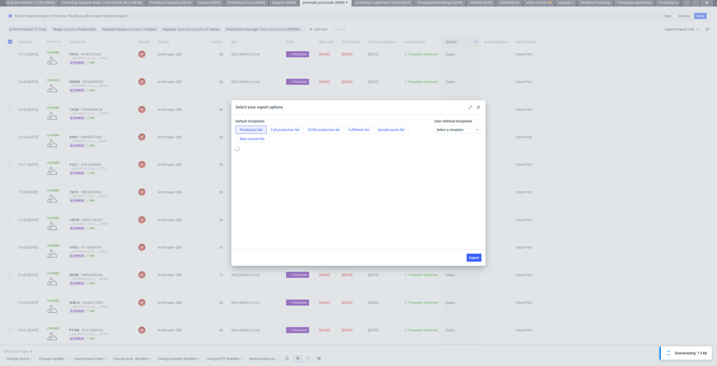
scroll to position [0, 0]
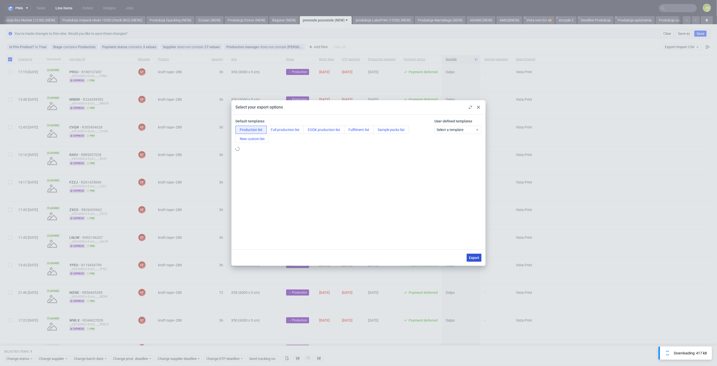
click at [478, 254] on button "Export" at bounding box center [474, 257] width 15 height 8
checkbox input "false"
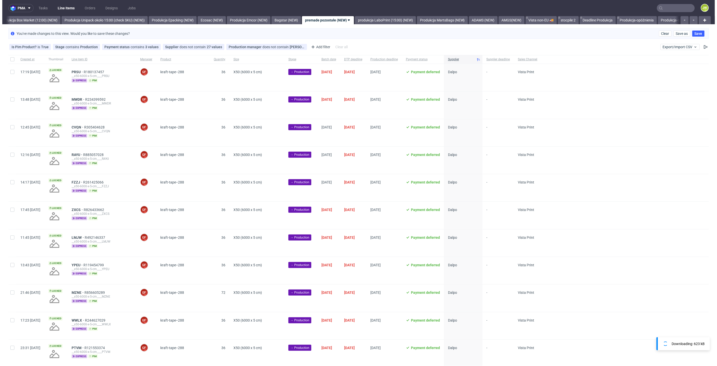
scroll to position [0, 873]
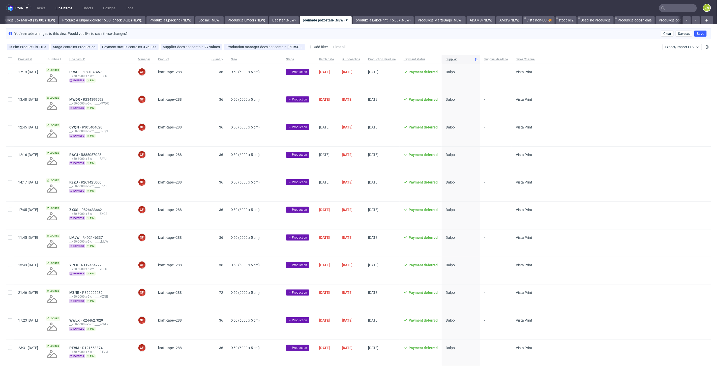
click at [461, 37] on div "You've made changes to this view. Would you like to save these changes? Clear S…" at bounding box center [358, 33] width 705 height 11
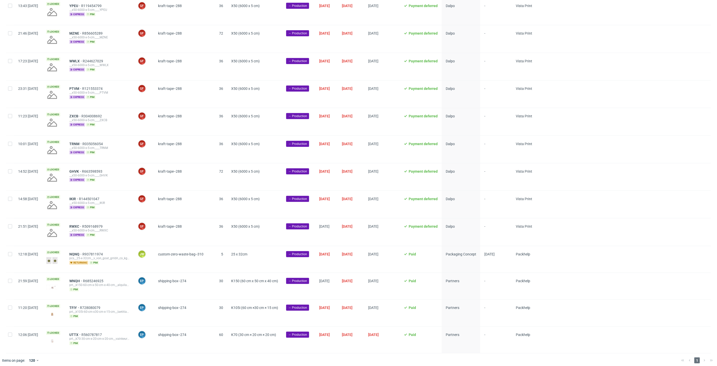
scroll to position [263, 0]
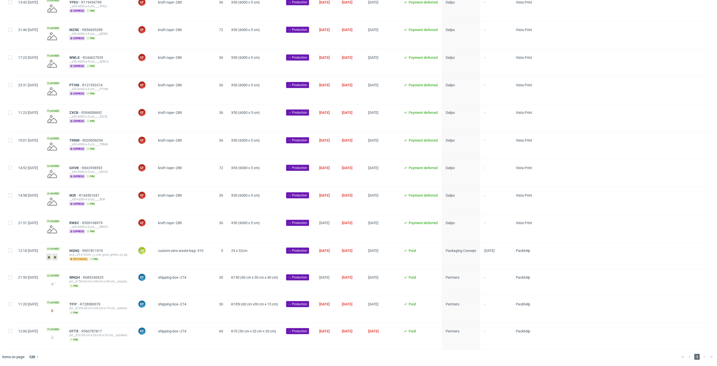
click at [9, 253] on div at bounding box center [10, 255] width 8 height 26
checkbox input "true"
click at [20, 359] on span "Change status" at bounding box center [17, 358] width 23 height 5
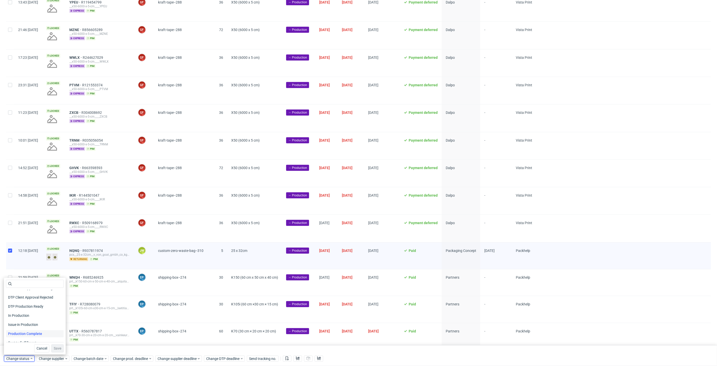
scroll to position [56, 0]
click at [18, 311] on span "In Production" at bounding box center [18, 310] width 25 height 7
click at [54, 350] on span "Save" at bounding box center [58, 348] width 8 height 4
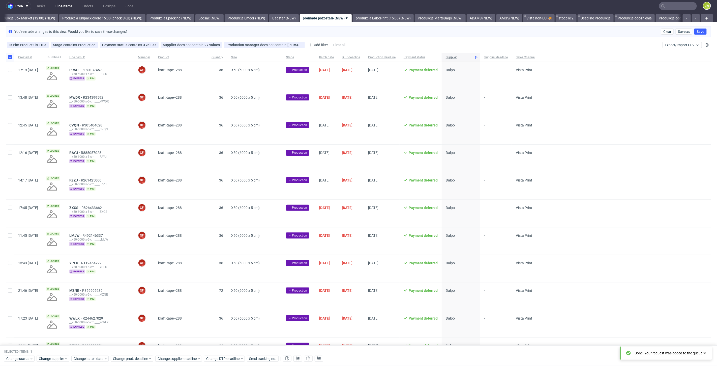
scroll to position [0, 0]
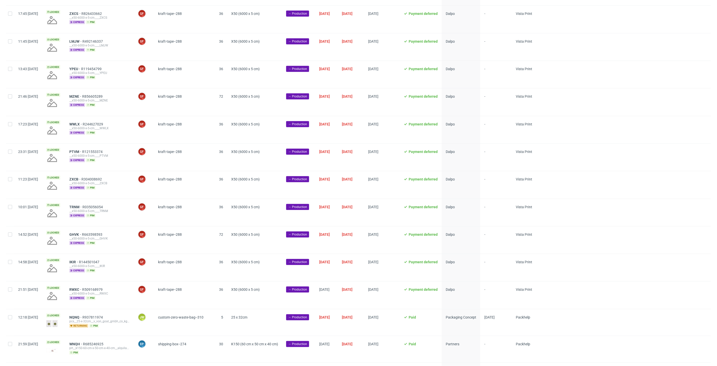
scroll to position [263, 0]
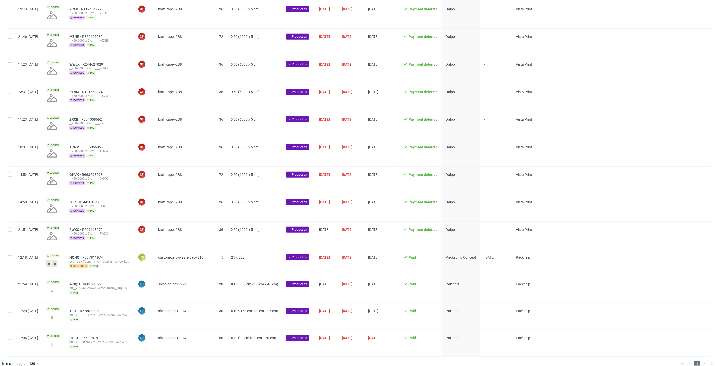
scroll to position [263, 0]
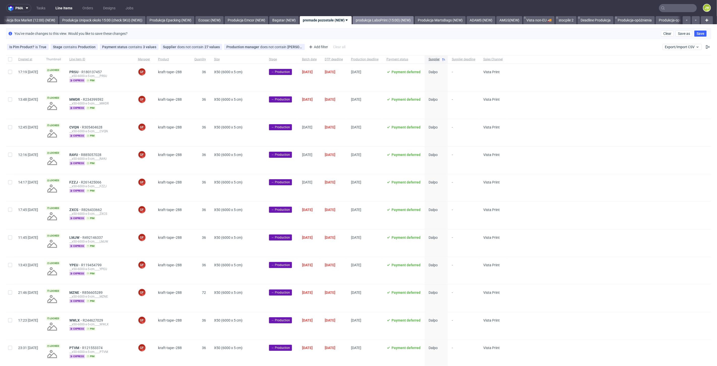
click at [387, 21] on link "produkcja LaboPrint (15:00) (NEW)" at bounding box center [383, 20] width 61 height 8
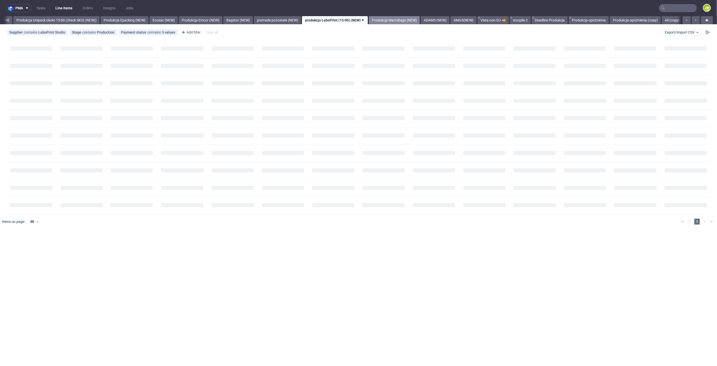
scroll to position [0, 926]
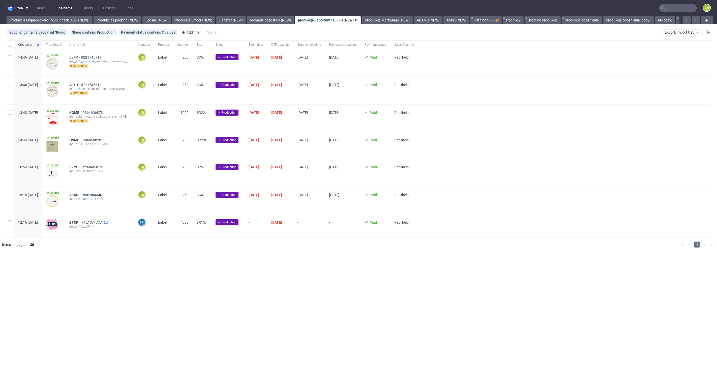
click at [235, 315] on div "pma Tasks Line Items Orders Designs Jobs JW All DTP Late Shipped Shipments DTP …" at bounding box center [358, 183] width 717 height 366
drag, startPoint x: 10, startPoint y: 48, endPoint x: 38, endPoint y: 61, distance: 30.5
click at [10, 48] on div at bounding box center [10, 44] width 8 height 9
checkbox input "true"
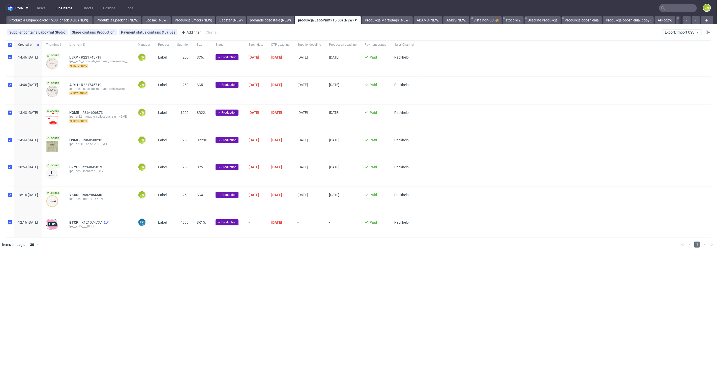
checkbox input "true"
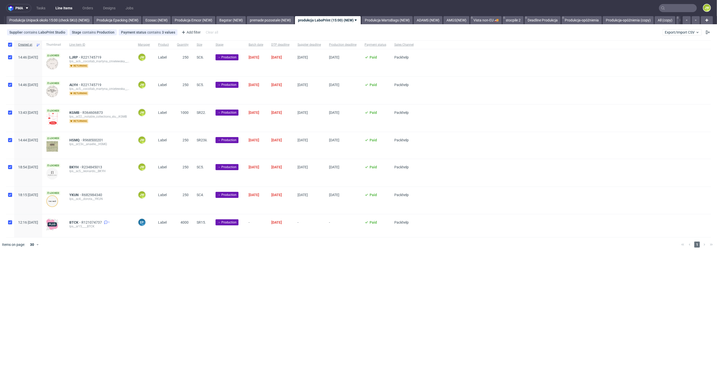
checkbox input "true"
click at [87, 266] on span "Change batch date" at bounding box center [89, 266] width 30 height 5
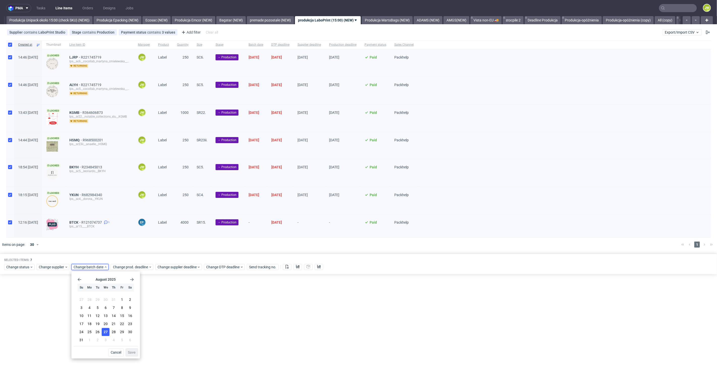
click at [105, 331] on span "27" at bounding box center [106, 331] width 4 height 5
click at [135, 354] on button "Save" at bounding box center [132, 352] width 12 height 8
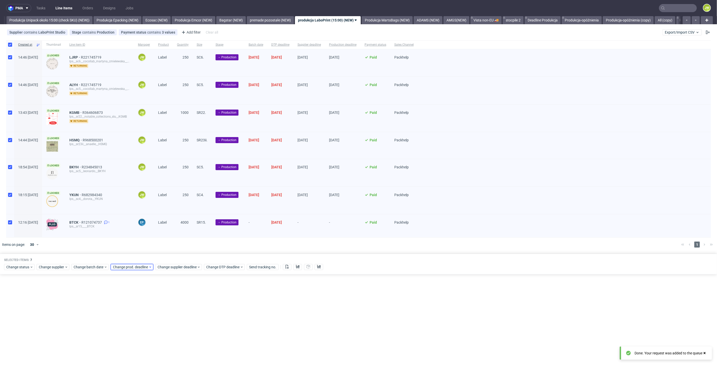
click at [117, 269] on span "Change prod. deadline" at bounding box center [131, 266] width 36 height 5
click at [144, 340] on span "3" at bounding box center [145, 339] width 2 height 5
click at [170, 352] on span "Save" at bounding box center [171, 353] width 8 height 4
click at [180, 263] on div "Selected items: 7 Change status Change supplier Change batch date Change prod. …" at bounding box center [358, 263] width 717 height 21
click at [180, 268] on span "Change supplier deadline" at bounding box center [177, 266] width 39 height 5
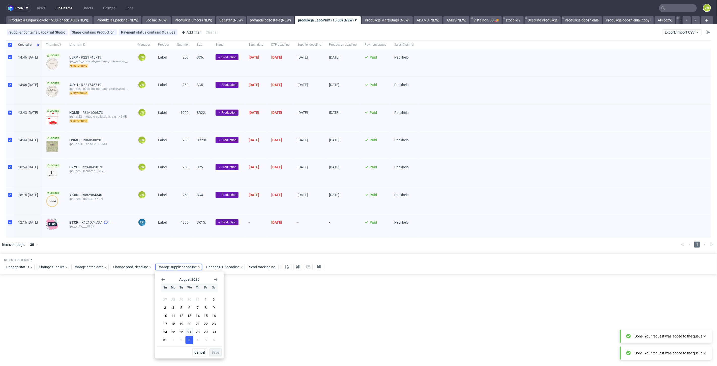
click at [188, 337] on button "3" at bounding box center [190, 340] width 8 height 8
click at [220, 351] on button "Save" at bounding box center [216, 352] width 12 height 8
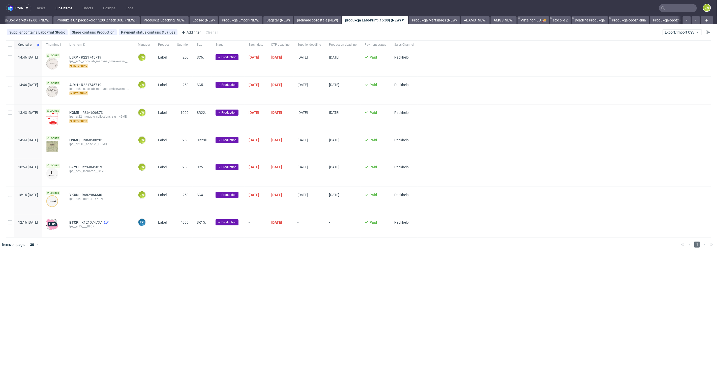
scroll to position [0, 909]
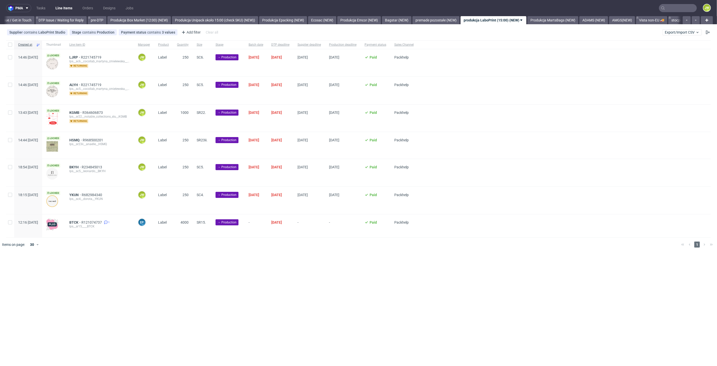
scroll to position [0, 843]
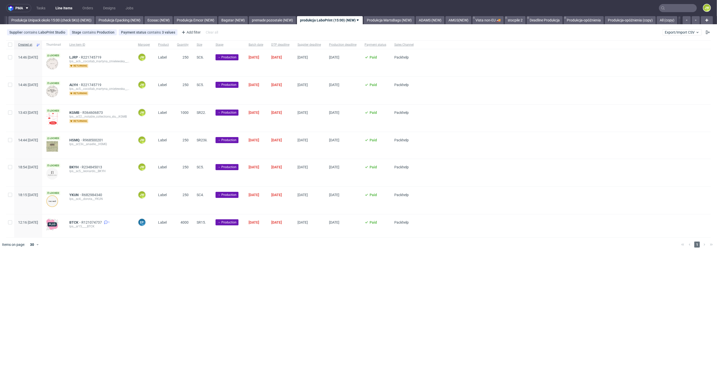
scroll to position [0, 926]
click at [203, 281] on div "pma Tasks Line Items Orders Designs Jobs JW All DTP Late Shipped Shipments DTP …" at bounding box center [358, 183] width 717 height 366
click at [7, 44] on div at bounding box center [10, 44] width 8 height 9
checkbox input "true"
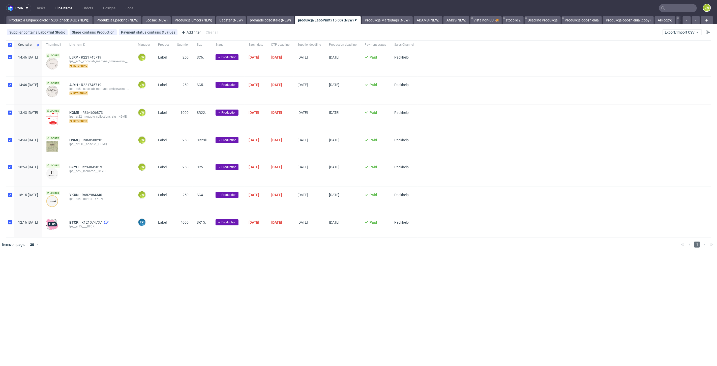
checkbox input "true"
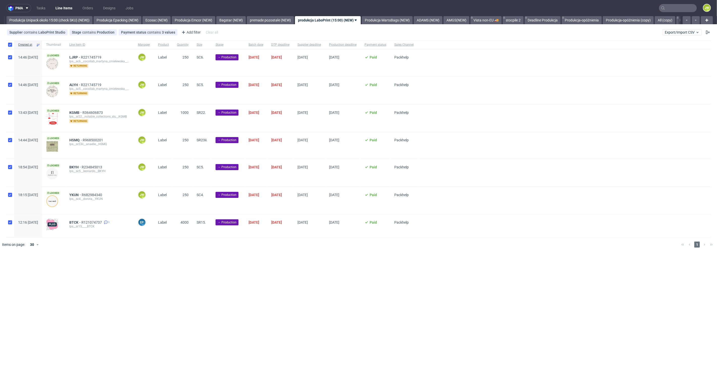
checkbox input "true"
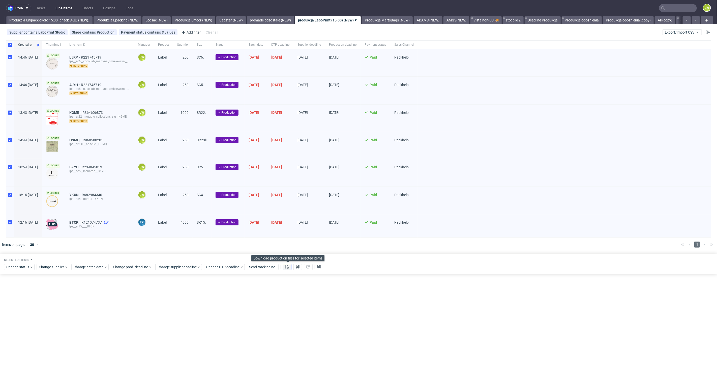
click at [289, 266] on icon at bounding box center [287, 267] width 4 height 4
click at [299, 268] on icon at bounding box center [298, 267] width 4 height 4
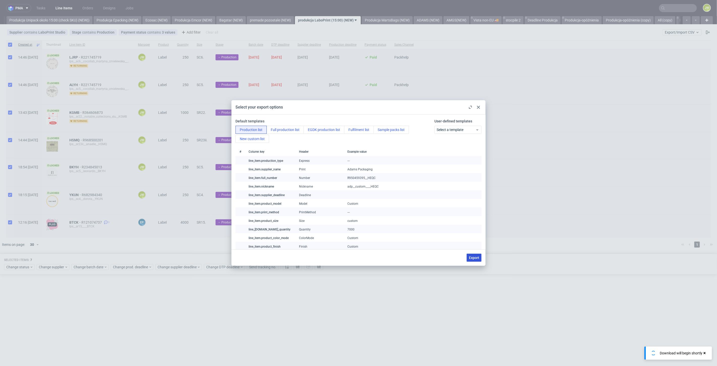
click at [478, 256] on span "Export" at bounding box center [474, 258] width 10 height 4
checkbox input "false"
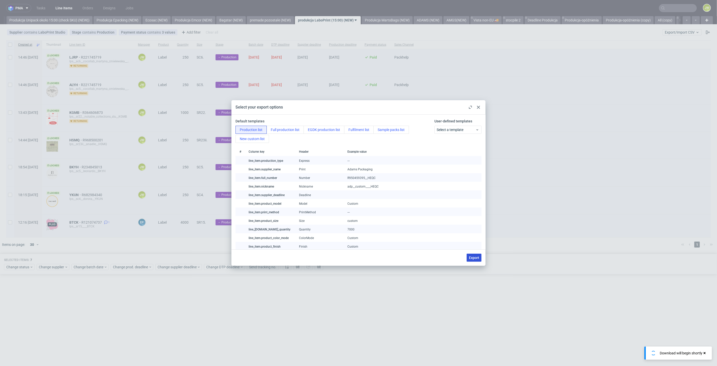
checkbox input "false"
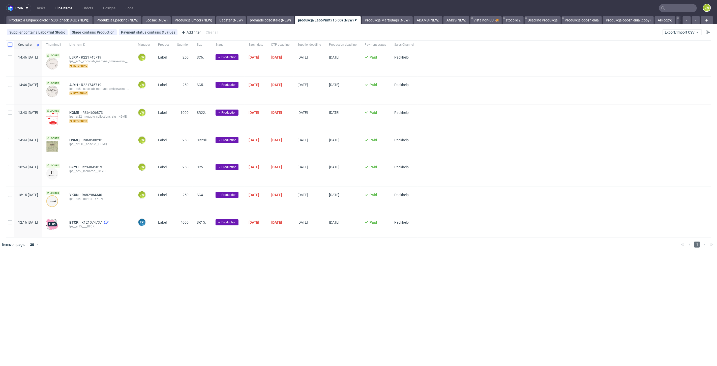
click at [10, 46] on input "checkbox" at bounding box center [10, 45] width 4 height 4
checkbox input "true"
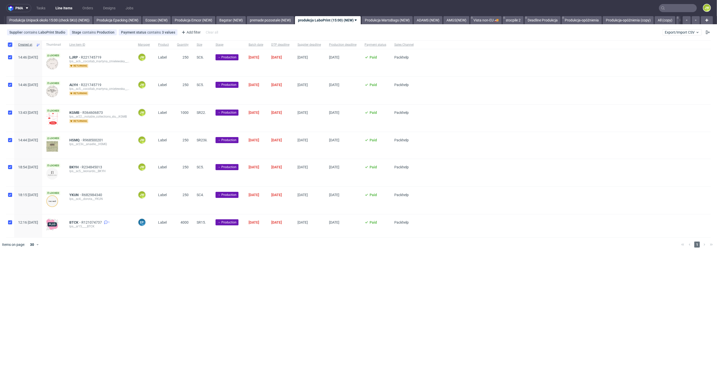
checkbox input "true"
click at [29, 265] on span "Change status" at bounding box center [17, 266] width 23 height 5
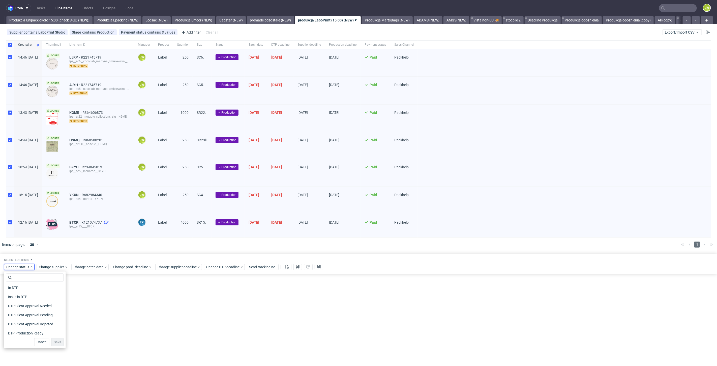
scroll to position [56, 0]
click at [14, 303] on span "In Production" at bounding box center [18, 304] width 25 height 7
drag, startPoint x: 56, startPoint y: 344, endPoint x: 61, endPoint y: 325, distance: 19.6
click at [56, 343] on button "Save" at bounding box center [57, 342] width 12 height 8
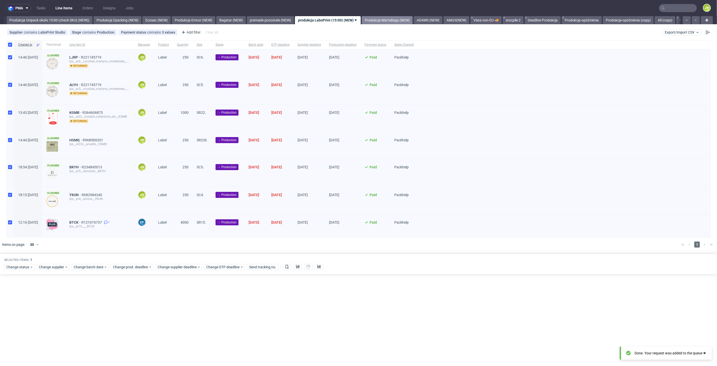
click at [393, 19] on link "Produkcja MartsBags (NEW)" at bounding box center [387, 20] width 51 height 8
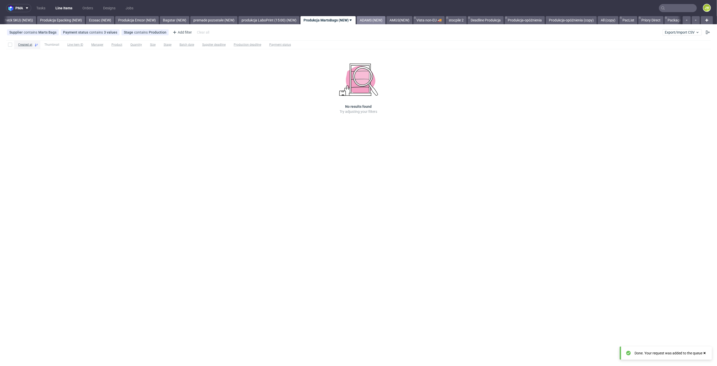
click at [384, 20] on link "ADAMS (NEW)" at bounding box center [371, 20] width 29 height 8
click at [364, 19] on link "AMGS(NEW)" at bounding box center [359, 20] width 26 height 8
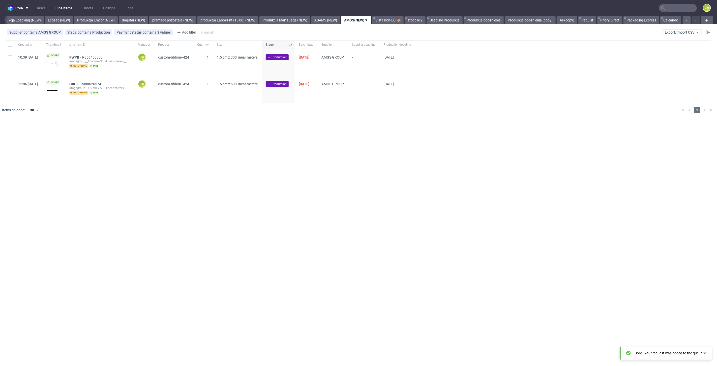
click at [199, 158] on div "pma Tasks Line Items Orders Designs Jobs JW All DTP Late Shipped Shipments DTP …" at bounding box center [358, 183] width 717 height 366
click at [208, 17] on link "produkcja LaboPrint (15:00) (NEW)" at bounding box center [227, 20] width 61 height 8
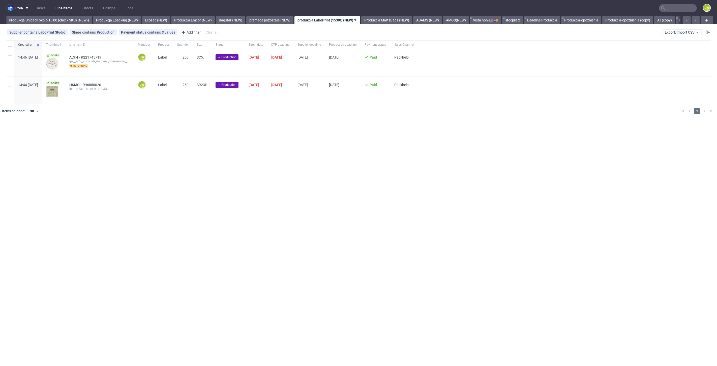
scroll to position [0, 926]
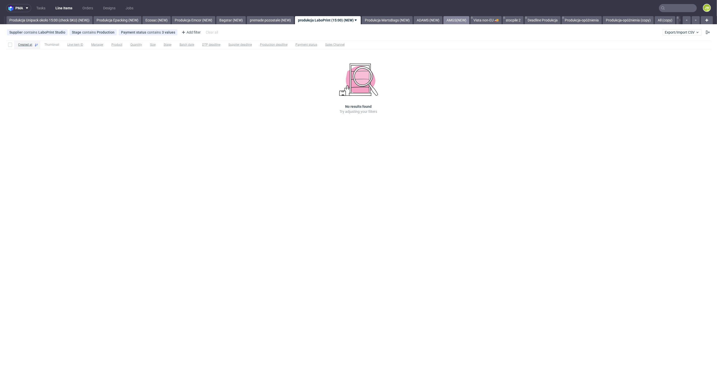
click at [464, 18] on link "AMGS(NEW)" at bounding box center [457, 20] width 26 height 8
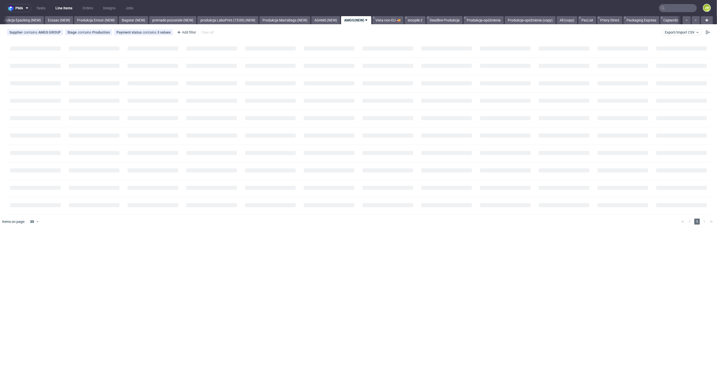
scroll to position [0, 1039]
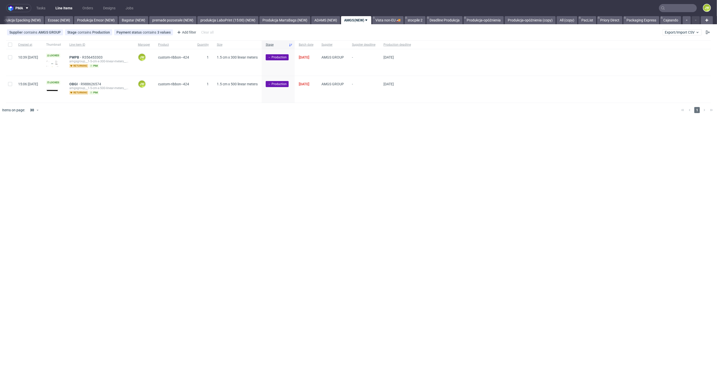
click at [8, 48] on div at bounding box center [10, 44] width 8 height 9
checkbox input "true"
click at [70, 131] on div "Change status Change supplier Change batch date Change prod. deadline Change su…" at bounding box center [358, 131] width 709 height 7
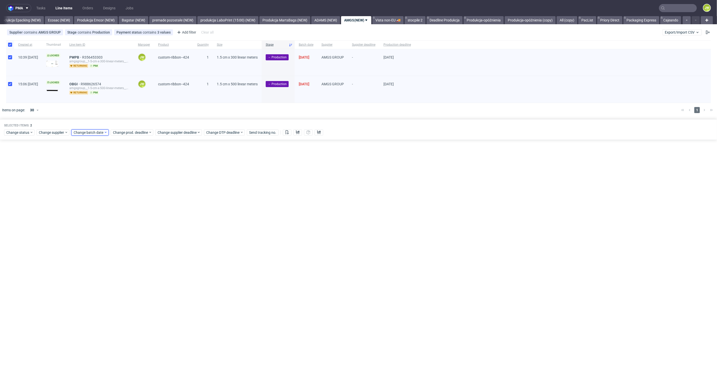
click at [83, 134] on span "Change batch date" at bounding box center [89, 132] width 30 height 5
click at [104, 193] on button "27" at bounding box center [106, 197] width 8 height 8
click at [130, 218] on span "Save" at bounding box center [132, 217] width 8 height 4
click at [127, 132] on span "Change prod. deadline" at bounding box center [131, 132] width 36 height 5
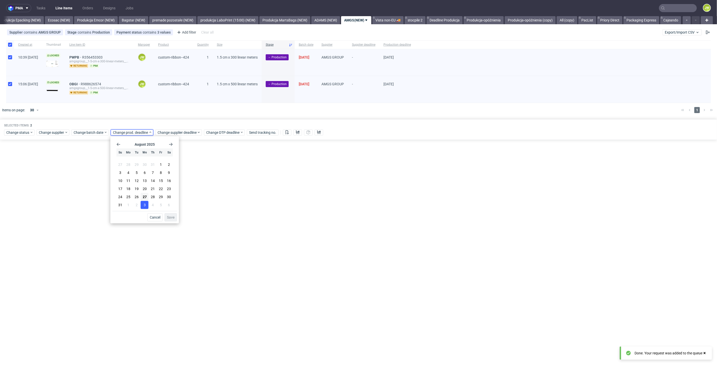
click at [145, 204] on span "3" at bounding box center [145, 204] width 2 height 5
click at [172, 217] on span "Save" at bounding box center [171, 217] width 8 height 4
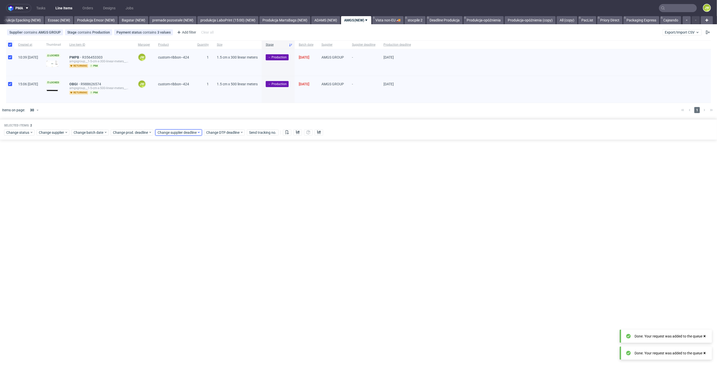
click at [166, 131] on span "Change supplier deadline" at bounding box center [177, 132] width 39 height 5
click at [192, 205] on button "3" at bounding box center [190, 205] width 8 height 8
click at [215, 216] on span "Save" at bounding box center [216, 217] width 8 height 4
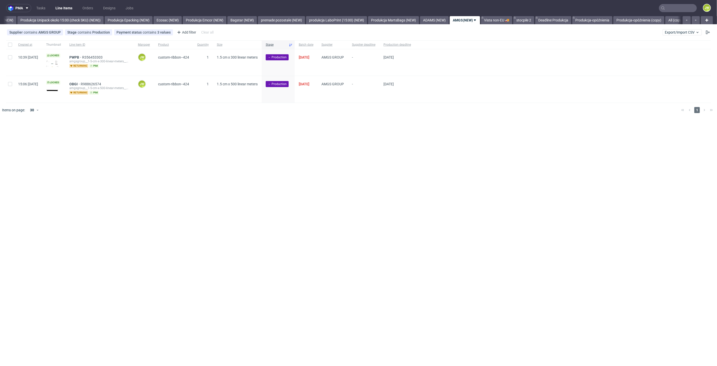
scroll to position [0, 978]
click at [187, 256] on div "pma Tasks Line Items Orders Designs Jobs JW All DTP Late Shipped Shipments DTP …" at bounding box center [358, 183] width 717 height 366
drag, startPoint x: 8, startPoint y: 45, endPoint x: 30, endPoint y: 72, distance: 35.3
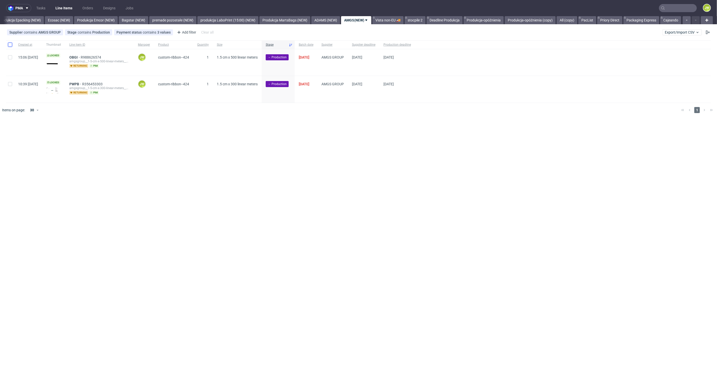
click at [8, 45] on input "checkbox" at bounding box center [10, 45] width 4 height 4
checkbox input "true"
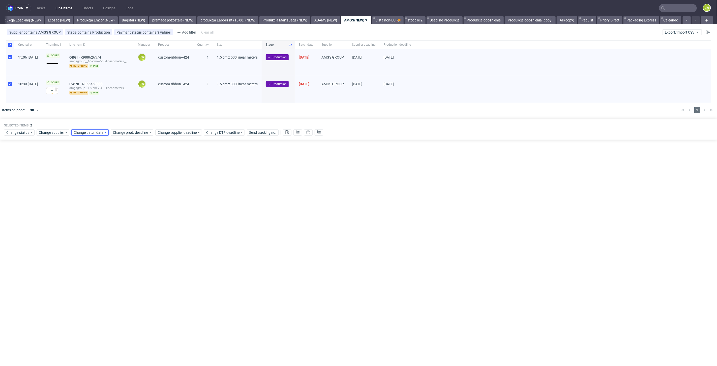
click at [89, 132] on span "Change batch date" at bounding box center [89, 132] width 30 height 5
click at [226, 171] on div "pma Tasks Line Items Orders Designs Jobs JW All DTP Late Shipped Shipments DTP …" at bounding box center [358, 183] width 717 height 366
click at [288, 132] on use at bounding box center [287, 132] width 3 height 4
click at [298, 132] on icon at bounding box center [298, 132] width 4 height 4
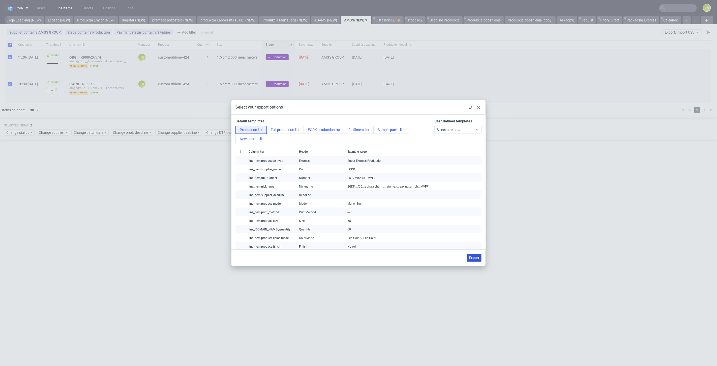
click at [472, 260] on button "Export" at bounding box center [474, 257] width 15 height 8
checkbox input "false"
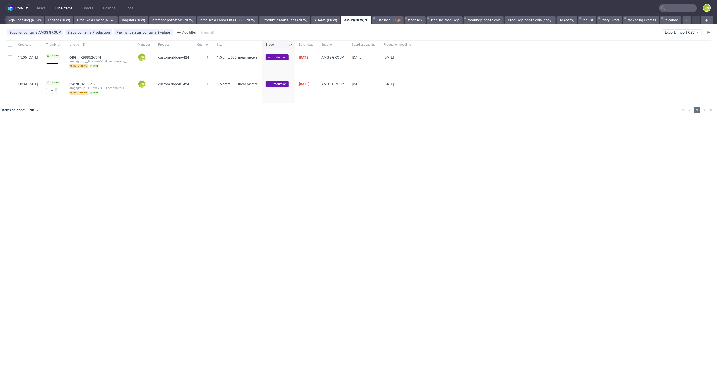
click at [259, 168] on div "pma Tasks Line Items Orders Designs Jobs JW All DTP Late Shipped Shipments DTP …" at bounding box center [358, 183] width 717 height 366
click at [241, 123] on div "pma Tasks Line Items Orders Designs Jobs JW All DTP Late Shipped Shipments DTP …" at bounding box center [358, 183] width 717 height 366
click at [286, 215] on div "pma Tasks Line Items Orders Designs Jobs JW All DTP Late Shipped Shipments DTP …" at bounding box center [358, 183] width 717 height 366
click at [11, 47] on div at bounding box center [10, 44] width 8 height 9
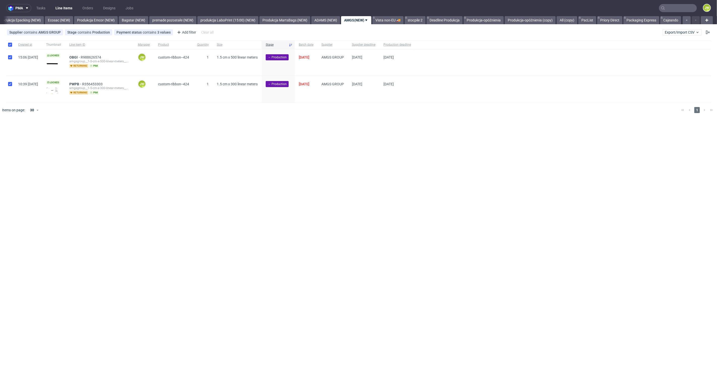
checkbox input "true"
drag, startPoint x: 21, startPoint y: 138, endPoint x: 17, endPoint y: 131, distance: 8.5
click at [21, 136] on div "Selected items: 2 Change status Change supplier Change batch date Change prod. …" at bounding box center [358, 129] width 717 height 21
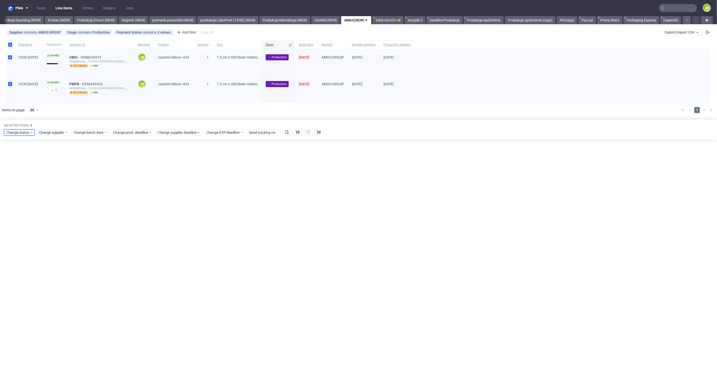
drag, startPoint x: 17, startPoint y: 131, endPoint x: 19, endPoint y: 133, distance: 3.6
click at [17, 131] on span "Change status" at bounding box center [17, 132] width 23 height 5
click at [13, 169] on span "In Production" at bounding box center [18, 169] width 25 height 7
click at [57, 209] on button "Save" at bounding box center [57, 207] width 12 height 8
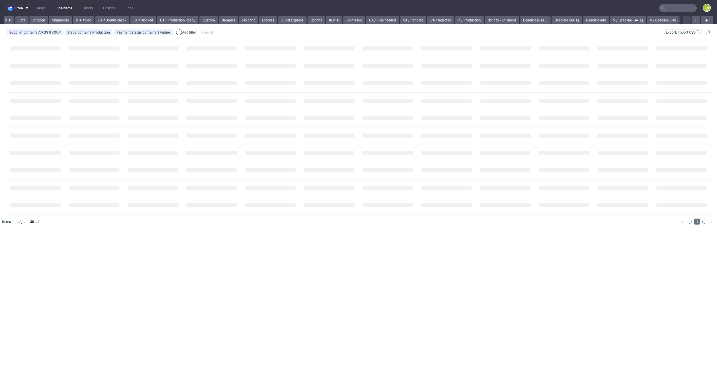
scroll to position [0, 155]
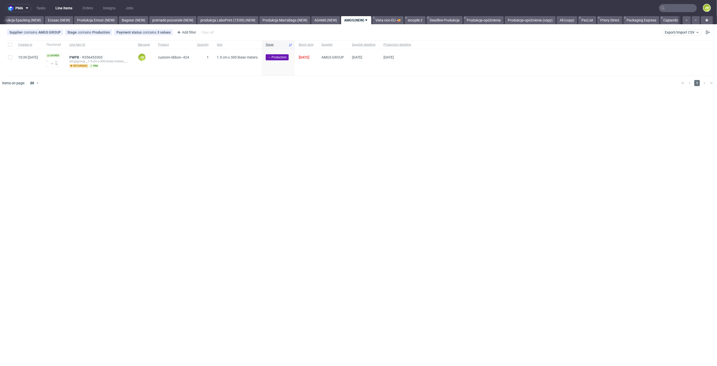
click at [264, 150] on div "pma Tasks Line Items Orders Designs Jobs JW All DTP Late Shipped Shipments DTP …" at bounding box center [358, 183] width 717 height 366
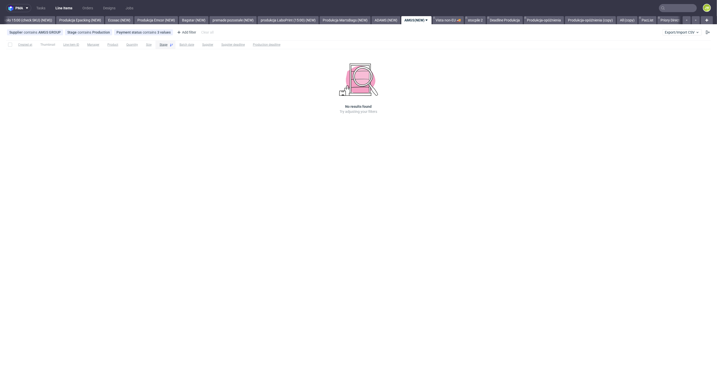
click at [228, 142] on div "pma Tasks Line Items Orders Designs Jobs JW All DTP Late Shipped Shipments DTP …" at bounding box center [358, 183] width 717 height 366
click at [397, 26] on div "Supplier contains AMGS GROUP Stage contains Production Payment status contains …" at bounding box center [358, 32] width 717 height 12
drag, startPoint x: 435, startPoint y: 19, endPoint x: 439, endPoint y: 19, distance: 3.5
click at [436, 19] on link "Deadline Produkcja" at bounding box center [445, 20] width 36 height 8
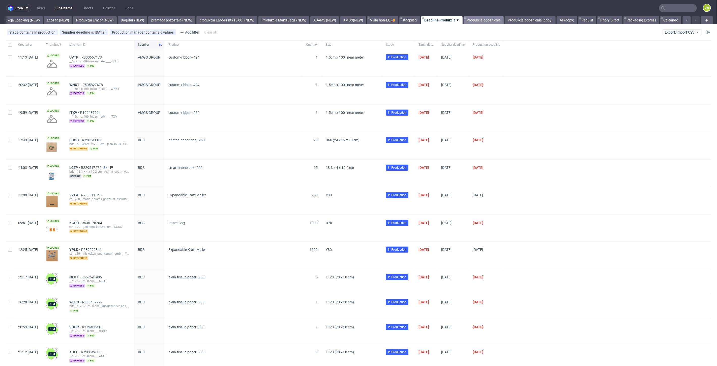
click at [475, 19] on link "Produkcja-opóźnienia" at bounding box center [484, 20] width 40 height 8
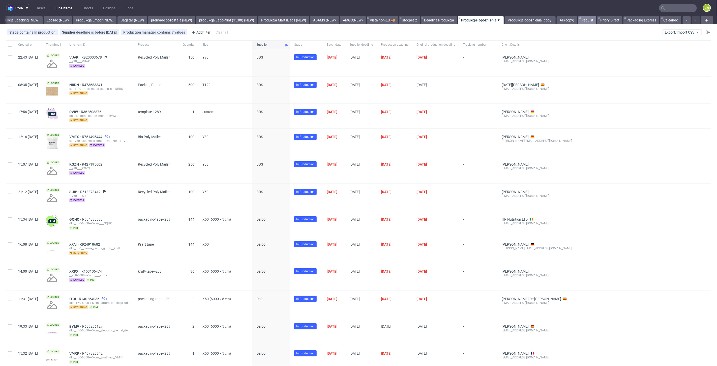
click at [581, 19] on icon at bounding box center [580, 18] width 2 height 4
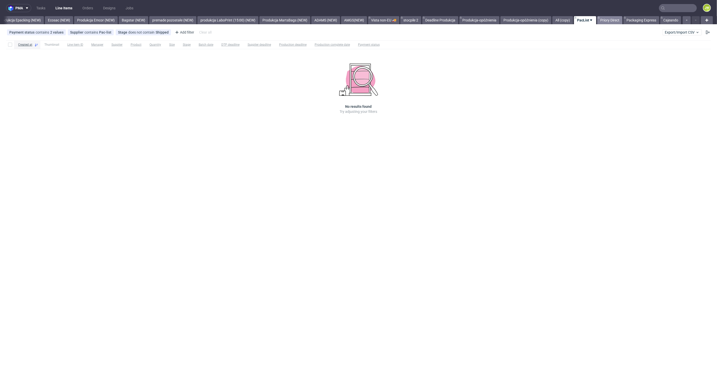
click at [604, 20] on link "Priory Direct" at bounding box center [609, 20] width 25 height 8
click at [635, 20] on link "Packaging Express" at bounding box center [642, 20] width 36 height 8
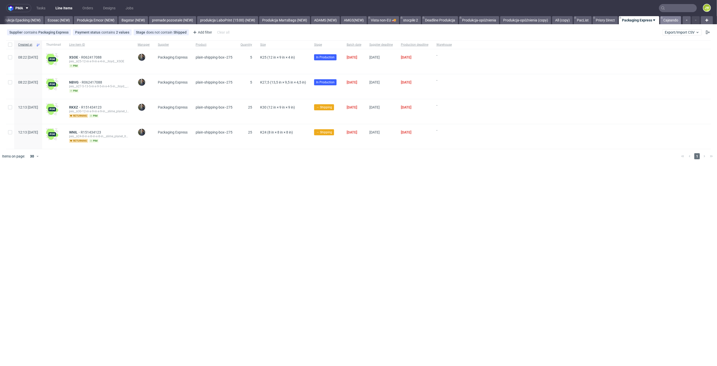
click at [671, 17] on link "Cajeando" at bounding box center [670, 20] width 21 height 8
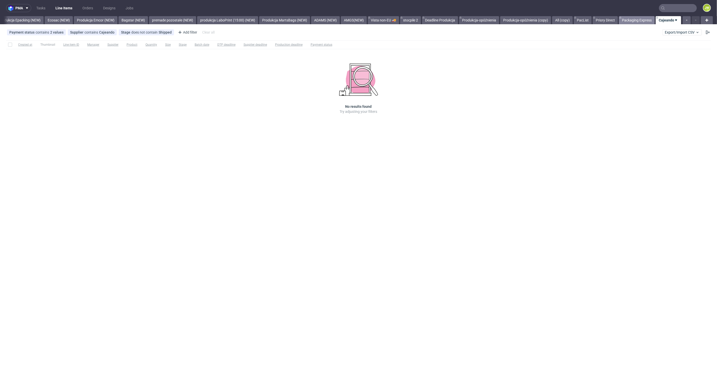
click at [631, 17] on link "Packaging Express" at bounding box center [637, 20] width 36 height 8
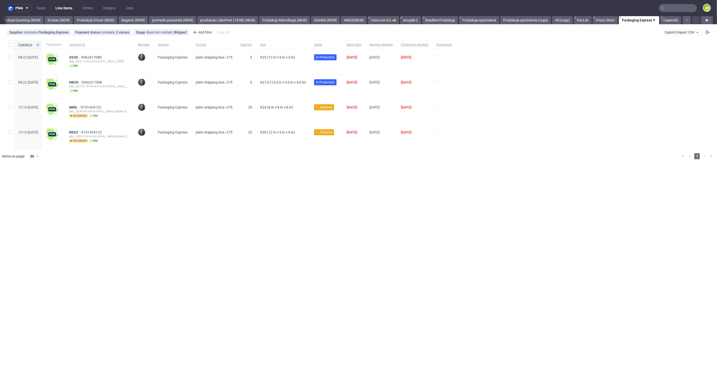
click at [176, 267] on div "pma Tasks Line Items Orders Designs Jobs JW All DTP Late Shipped Shipments DTP …" at bounding box center [358, 183] width 717 height 366
click at [11, 57] on input "checkbox" at bounding box center [10, 57] width 4 height 4
checkbox input "true"
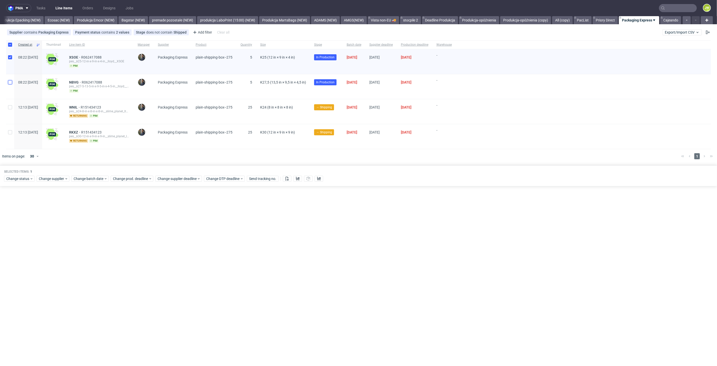
click at [9, 81] on input "checkbox" at bounding box center [10, 82] width 4 height 4
checkbox input "true"
click at [24, 182] on div "Selected items: 2 Change status Change supplier Change batch date Change prod. …" at bounding box center [358, 175] width 717 height 21
click at [22, 180] on span "Change status" at bounding box center [17, 178] width 23 height 5
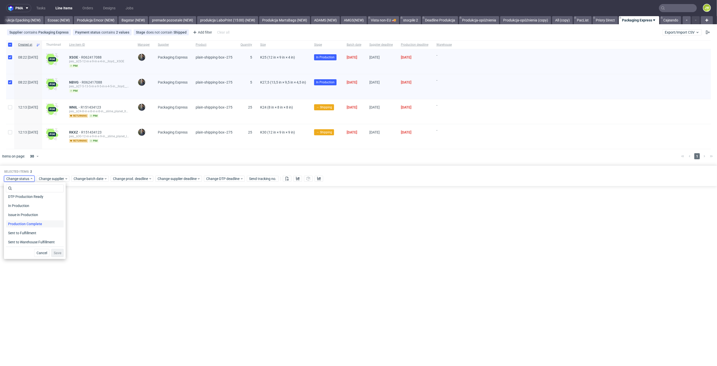
click at [19, 223] on span "Production Complete" at bounding box center [25, 223] width 38 height 7
click at [55, 252] on span "Save" at bounding box center [58, 253] width 8 height 4
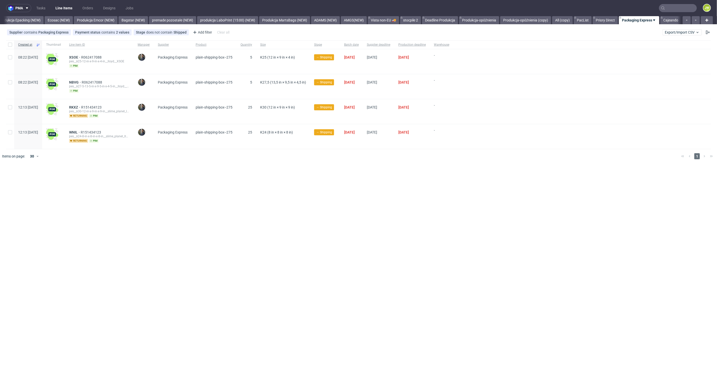
scroll to position [0, 1039]
click at [251, 206] on div "pma Tasks Line Items Orders Designs Jobs JW All DTP Late Shipped Shipments DTP …" at bounding box center [358, 183] width 717 height 366
click at [10, 43] on input "checkbox" at bounding box center [10, 45] width 4 height 4
checkbox input "true"
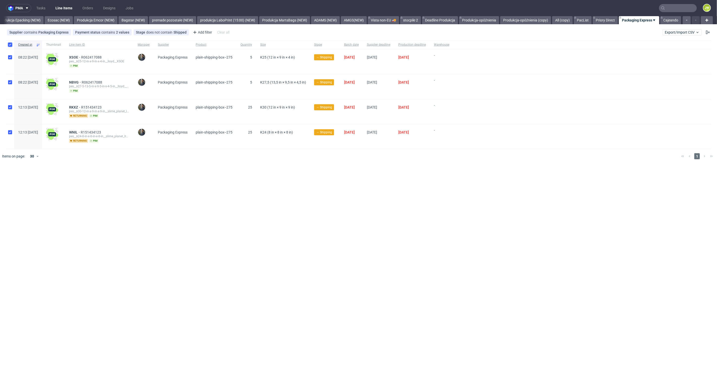
checkbox input "true"
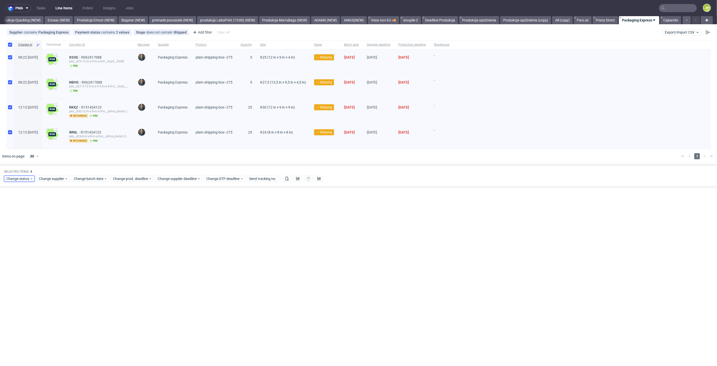
click at [21, 177] on span "Change status" at bounding box center [17, 178] width 23 height 5
click at [169, 229] on div "pma Tasks Line Items Orders Designs Jobs JW All DTP Late Shipped Shipments DTP …" at bounding box center [358, 183] width 717 height 366
click at [329, 55] on span "→ Shipping" at bounding box center [324, 57] width 20 height 6
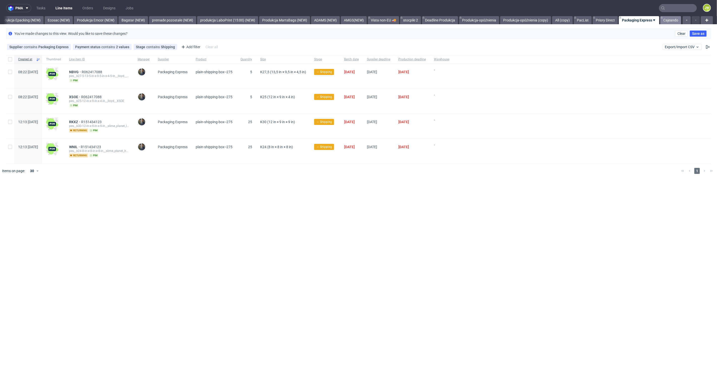
click at [666, 21] on link "Cajeando" at bounding box center [670, 20] width 21 height 8
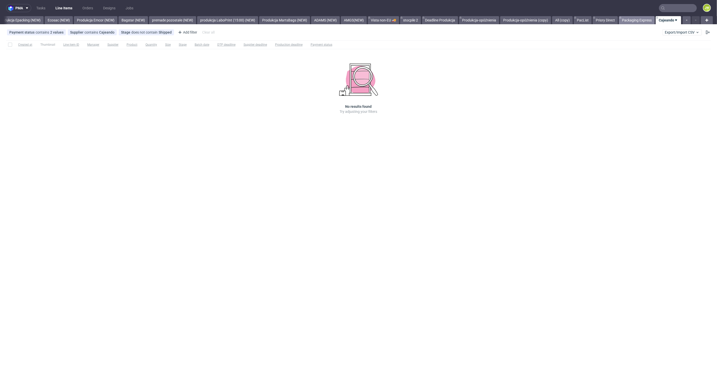
click at [628, 19] on link "Packaging Express" at bounding box center [637, 20] width 36 height 8
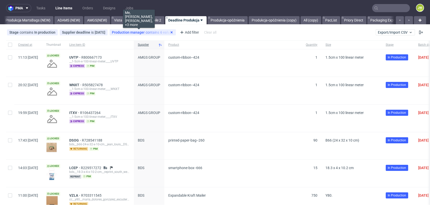
scroll to position [0, 1285]
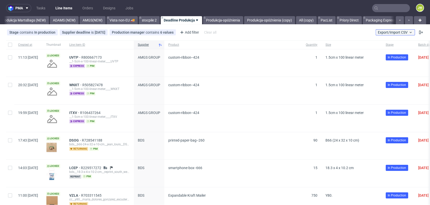
click at [387, 32] on span "Export/Import CSV" at bounding box center [395, 32] width 35 height 4
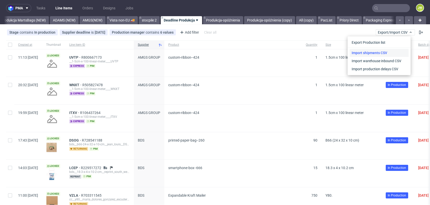
click at [377, 51] on link "Import shipments CSV" at bounding box center [379, 53] width 59 height 8
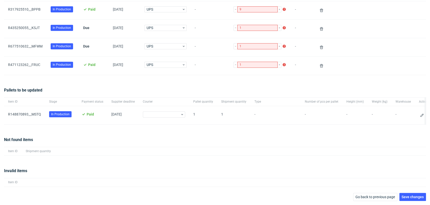
scroll to position [141, 0]
click at [158, 111] on div at bounding box center [164, 114] width 42 height 6
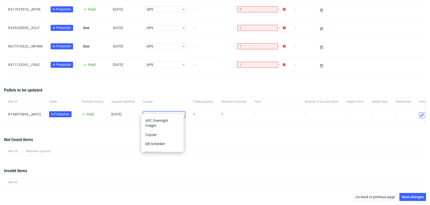
click at [419, 112] on button at bounding box center [422, 115] width 6 height 6
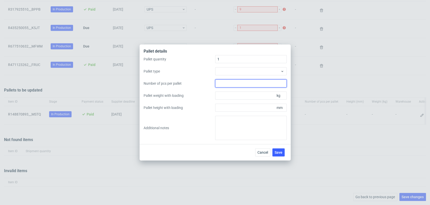
click at [233, 84] on input "Number of pcs per pallet" at bounding box center [251, 83] width 72 height 8
click at [233, 63] on div "Pallet quantity 1 Pallet type Number of pcs per pallet Pallet weight with loadi…" at bounding box center [215, 97] width 143 height 85
click at [234, 71] on div at bounding box center [251, 71] width 72 height 8
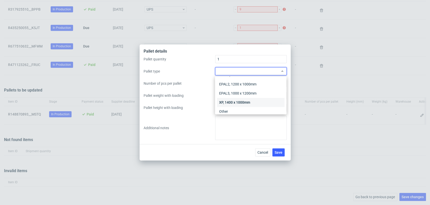
scroll to position [12, 0]
click at [225, 106] on div "Other" at bounding box center [251, 107] width 68 height 9
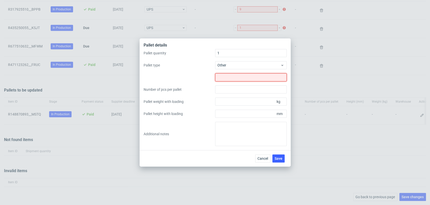
click at [229, 77] on input "text" at bounding box center [251, 77] width 72 height 8
type input "1200x1200"
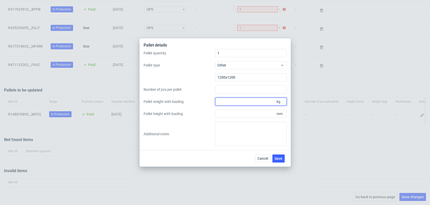
click at [225, 102] on input "Pallet weight with loading" at bounding box center [251, 101] width 72 height 8
type input "130"
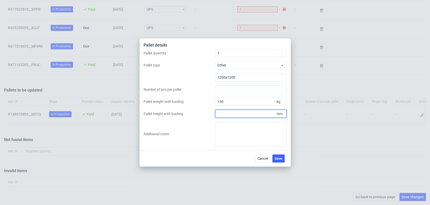
click at [229, 111] on input "Pallet height with loading" at bounding box center [251, 113] width 72 height 8
type input "1800"
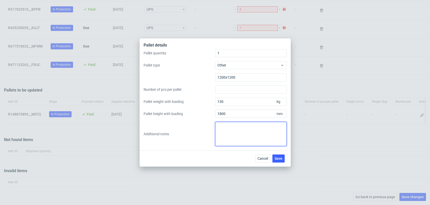
click at [228, 129] on textarea at bounding box center [251, 134] width 72 height 24
paste textarea "Dla zamówienia R148870893__MSTQ paleta 120x120x180, 130kg Data odbioru: 29.08.2…"
click at [239, 137] on textarea "Dla zamówienia R148870893__MSTQ paleta 120x120x180, 130kg Data odbioru: 29.08.2…" at bounding box center [251, 134] width 72 height 24
click at [221, 130] on textarea "Dla zamówienia R148870893__MSTQ paleta 120x120x180, 130kg Data odbioru: 29.08.2…" at bounding box center [251, 134] width 72 height 24
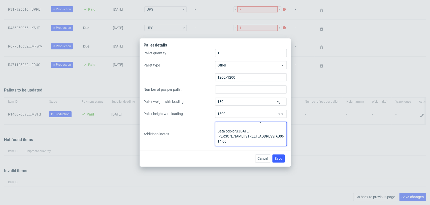
click at [223, 124] on textarea "Dla zamówienia R148870893__MSTQ paleta 120x120x180, 130kg Data odbioru: 29.08.2…" at bounding box center [251, 134] width 72 height 24
click at [221, 130] on textarea "Dla zamówienia R148870893__MSTQ paleta 120x120x180, 130kg Data odbioru: 29.08.2…" at bounding box center [251, 134] width 72 height 24
type textarea "Dla zamówienia R148870893__MSTQ paleta 120x120x180, 130kg Data odbioru: 29.08.2…"
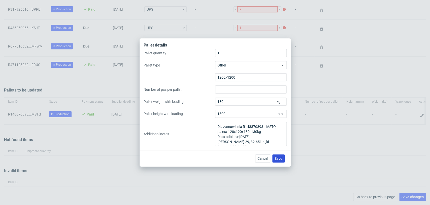
click at [277, 158] on span "Save" at bounding box center [279, 158] width 8 height 4
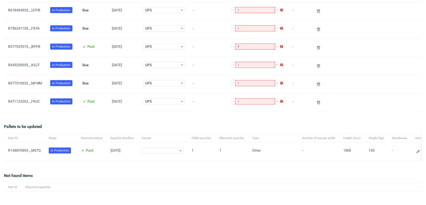
scroll to position [141, 0]
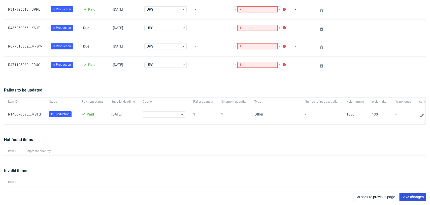
click at [412, 197] on span "Save changes" at bounding box center [413, 197] width 22 height 4
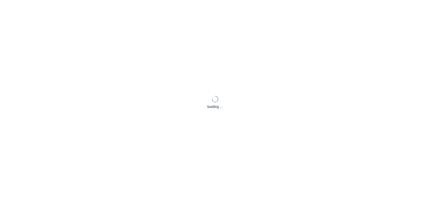
scroll to position [24, 0]
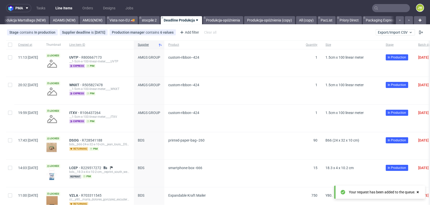
scroll to position [0, 1285]
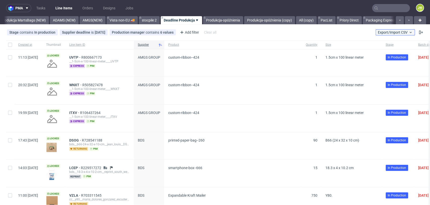
click at [391, 34] on button "Export/Import CSV" at bounding box center [395, 32] width 39 height 6
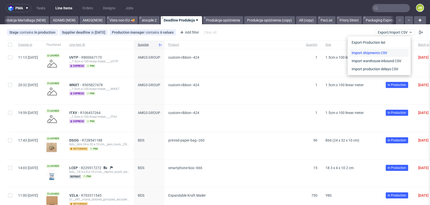
click at [374, 52] on link "Import shipments CSV" at bounding box center [379, 53] width 59 height 8
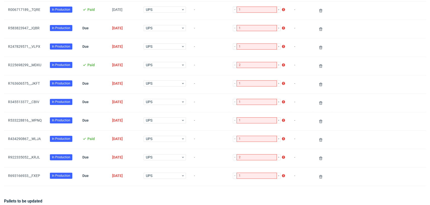
scroll to position [155, 0]
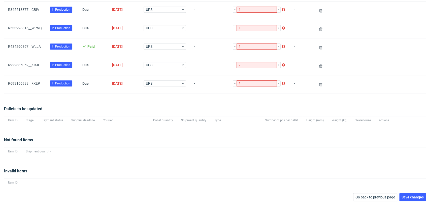
drag, startPoint x: 404, startPoint y: 196, endPoint x: 395, endPoint y: 151, distance: 45.7
click at [395, 151] on div "Supplier(s): EcowayWL, Unipack, Unipack PH Items count: 10 item(s) Packages to …" at bounding box center [215, 32] width 422 height 335
drag, startPoint x: 412, startPoint y: 196, endPoint x: 397, endPoint y: 180, distance: 21.8
click at [412, 196] on span "Save changes" at bounding box center [413, 197] width 22 height 4
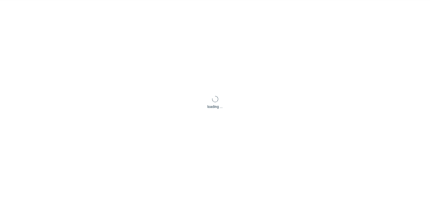
scroll to position [24, 0]
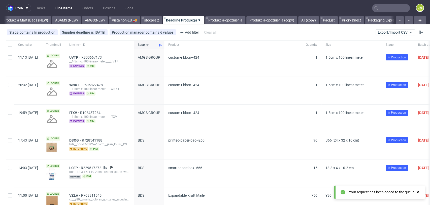
scroll to position [0, 1285]
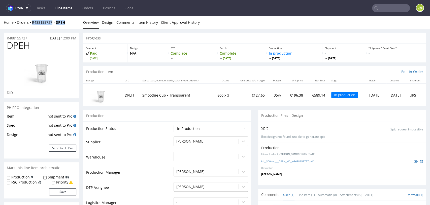
drag, startPoint x: 67, startPoint y: 25, endPoint x: 33, endPoint y: 28, distance: 34.2
click at [33, 28] on div "Home Orders R488155727 DPEH Overview Design Comments Item History Client Approv…" at bounding box center [215, 22] width 430 height 13
copy div "R488155727 DPEH"
